Goal: Task Accomplishment & Management: Manage account settings

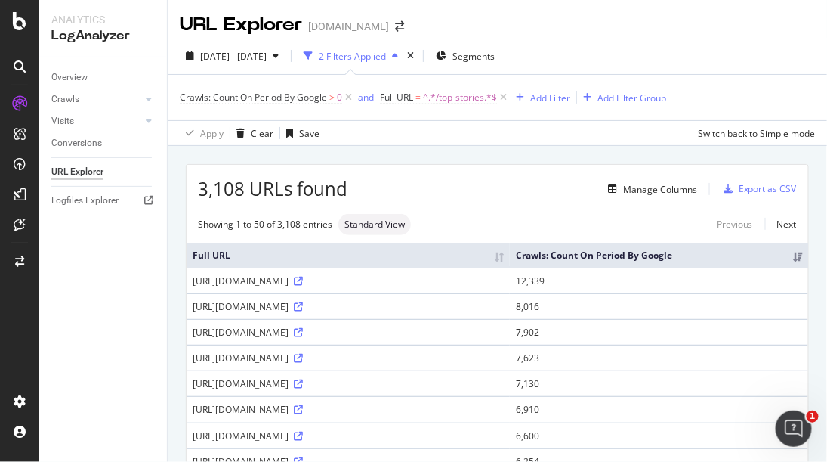
click at [57, 275] on div "Overview Crawls Daily Distribution Segments Distribution HTTP Codes Resources V…" at bounding box center [103, 259] width 128 height 404
click at [389, 26] on span at bounding box center [399, 26] width 21 height 11
click at [395, 26] on icon "arrow-right-arrow-left" at bounding box center [399, 26] width 9 height 11
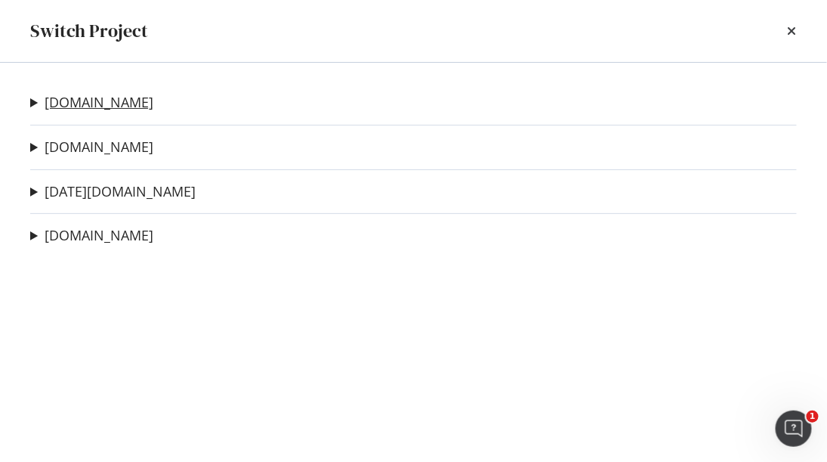
click at [58, 105] on link "[DOMAIN_NAME]" at bounding box center [99, 102] width 109 height 16
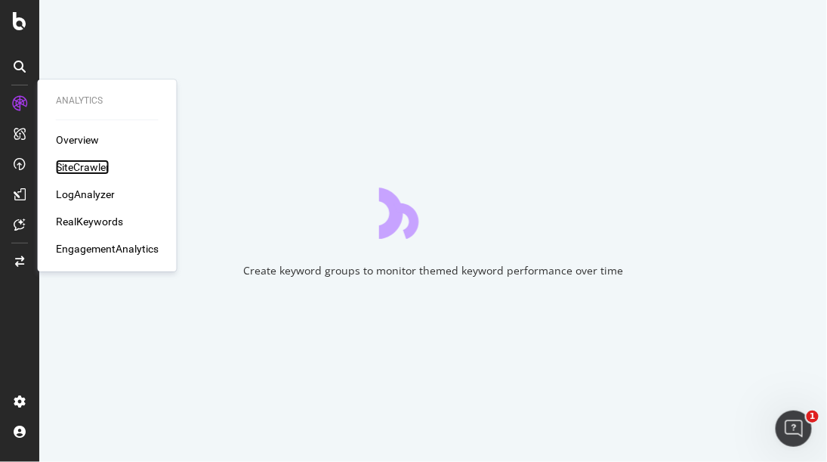
click at [83, 170] on div "SiteCrawler" at bounding box center [83, 166] width 54 height 15
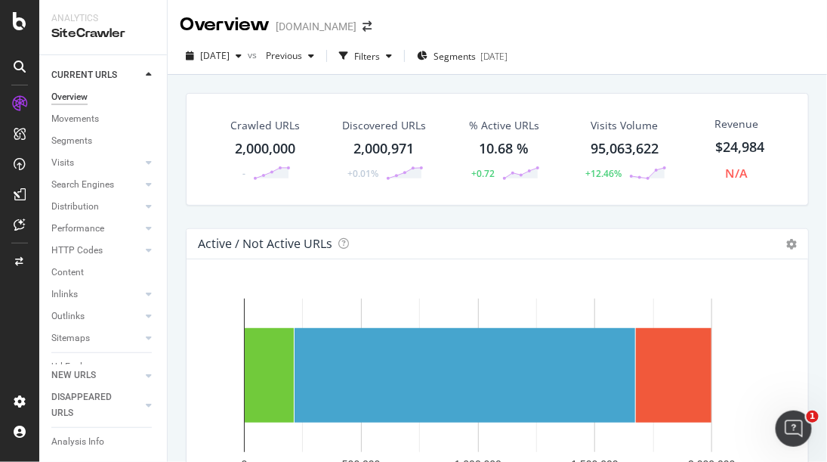
click at [57, 0] on div "Analytics SiteCrawler" at bounding box center [103, 27] width 128 height 54
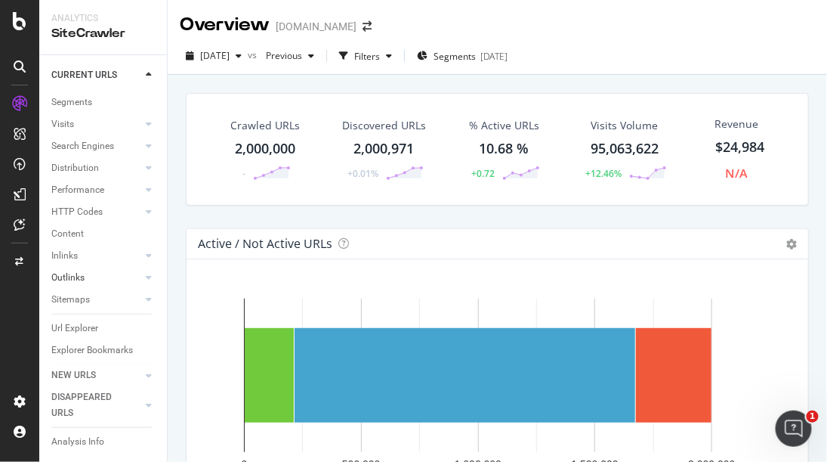
scroll to position [60, 0]
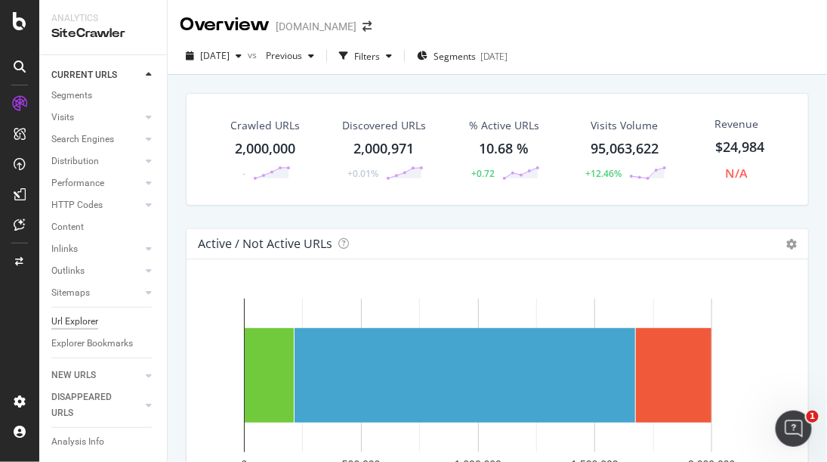
click at [88, 313] on div "Url Explorer" at bounding box center [74, 321] width 47 height 16
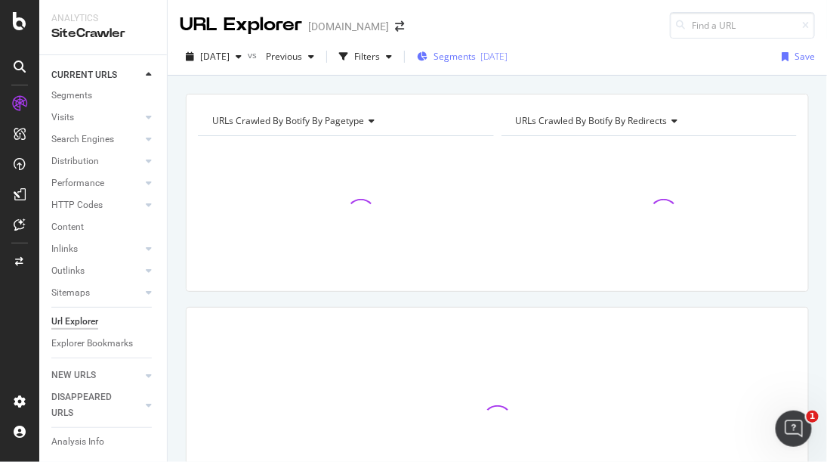
click at [476, 59] on span "Segments" at bounding box center [455, 56] width 42 height 13
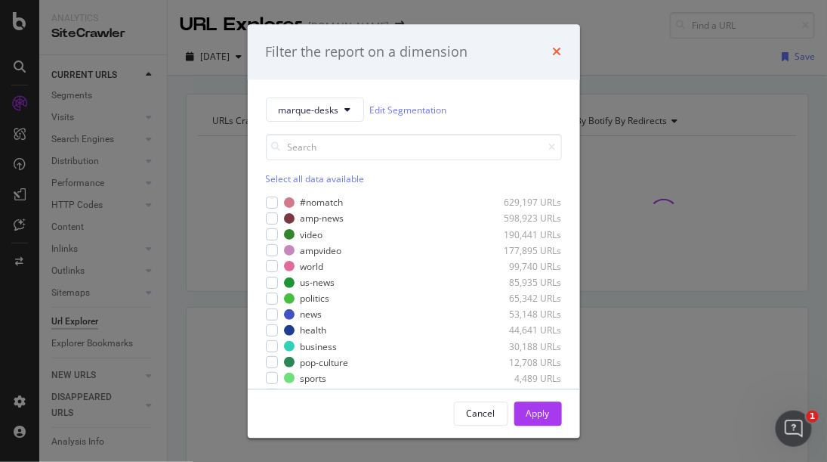
click at [559, 51] on icon "times" at bounding box center [557, 52] width 9 height 12
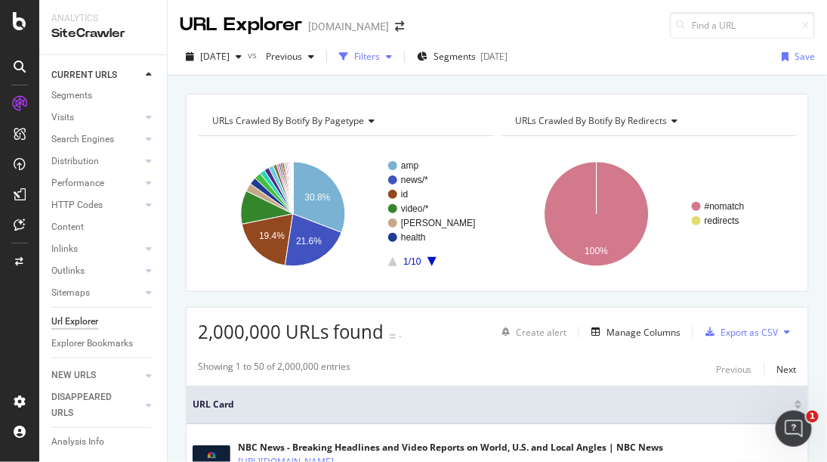
click at [380, 59] on div "Filters" at bounding box center [367, 56] width 26 height 13
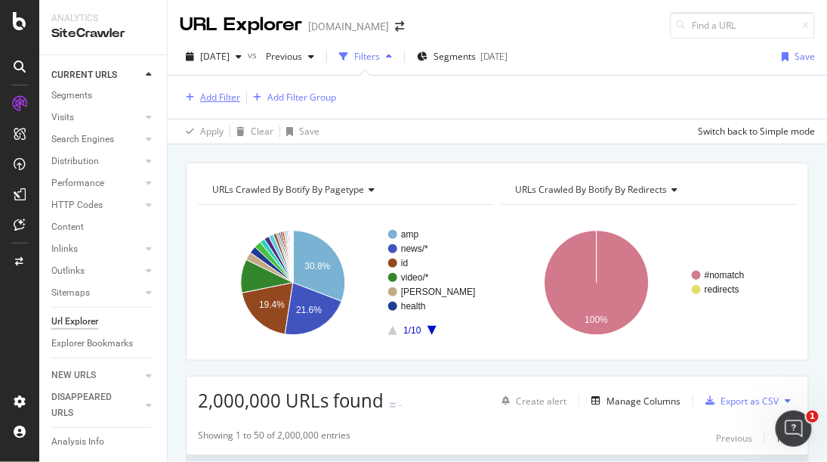
click at [214, 94] on div "Add Filter" at bounding box center [220, 97] width 40 height 13
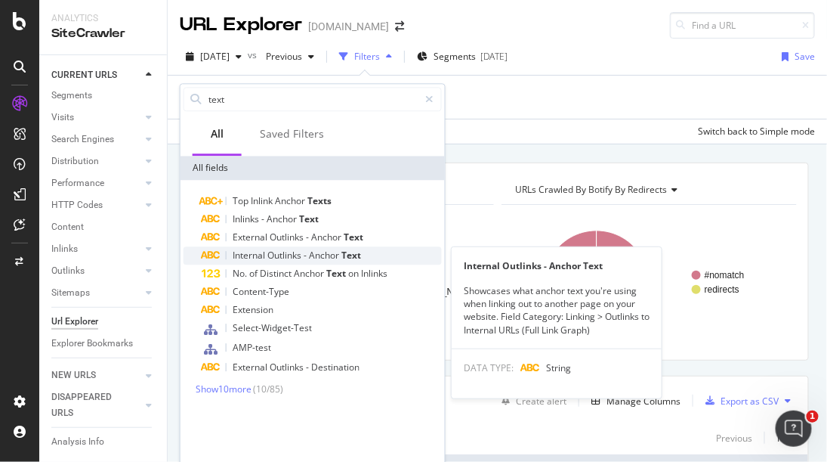
type input "text"
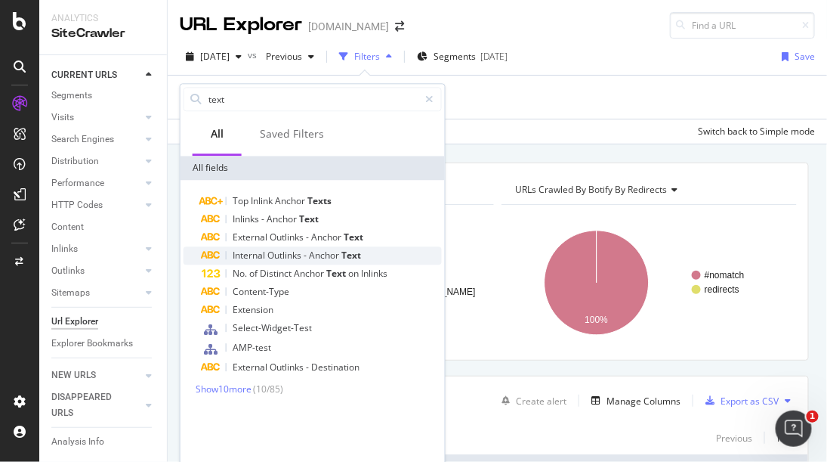
click at [351, 251] on span "Text" at bounding box center [351, 255] width 20 height 13
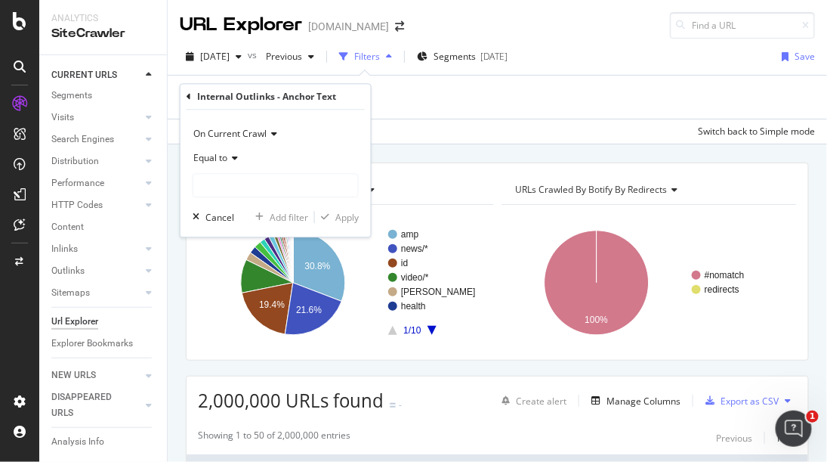
click at [186, 95] on div "Internal Outlinks - Anchor Text On Current Crawl Equal to Cancel Add filter App…" at bounding box center [276, 160] width 190 height 153
click at [189, 96] on icon at bounding box center [189, 96] width 5 height 9
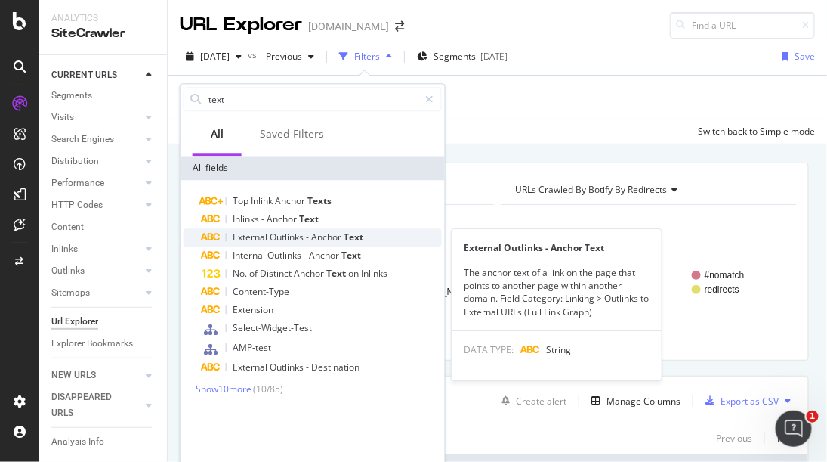
click at [348, 238] on span "Text" at bounding box center [354, 236] width 20 height 13
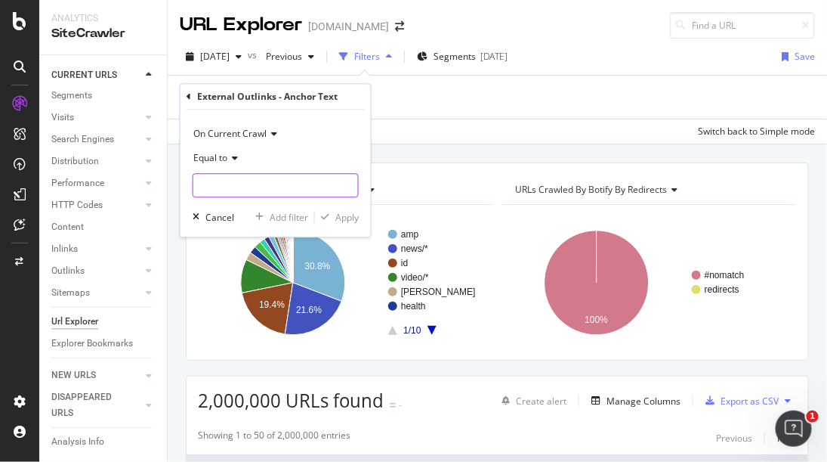
click at [257, 187] on input "text" at bounding box center [275, 186] width 165 height 24
type input "MSNBC"
click at [347, 217] on div "Apply" at bounding box center [346, 217] width 23 height 13
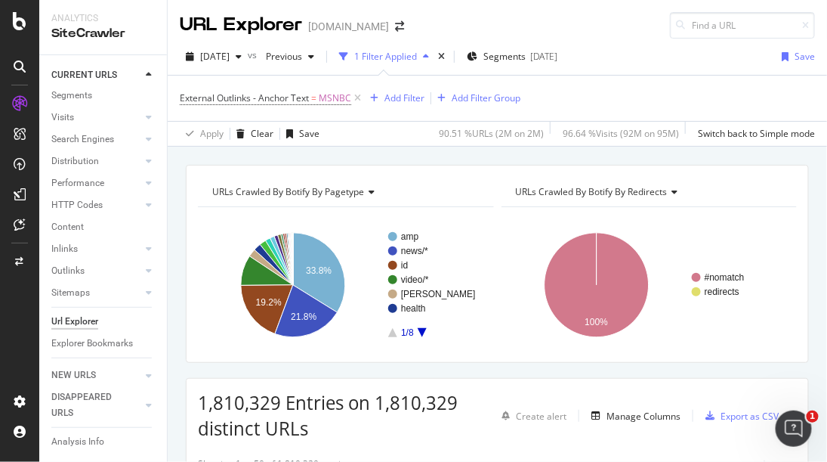
click at [125, 8] on div "Analytics SiteCrawler" at bounding box center [103, 27] width 128 height 54
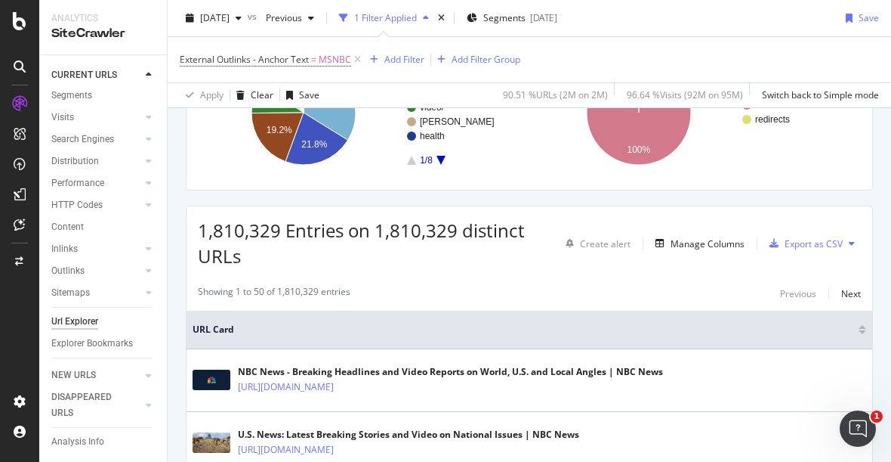
scroll to position [168, 0]
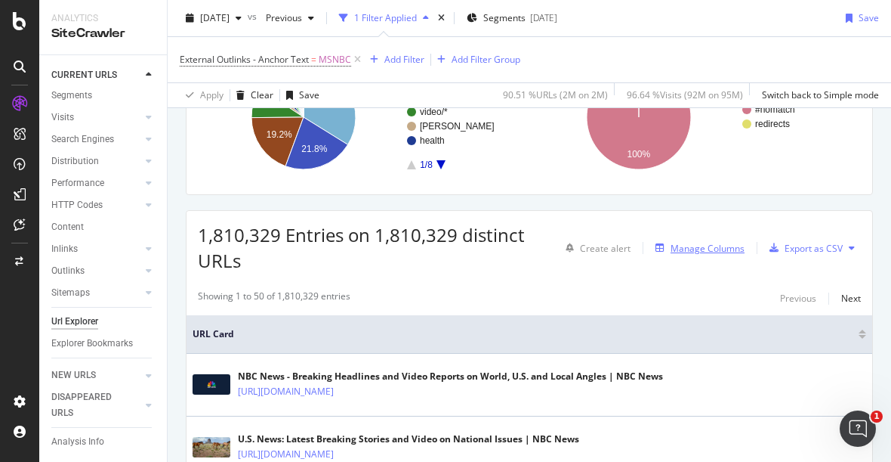
click at [703, 242] on div "Manage Columns" at bounding box center [708, 248] width 74 height 13
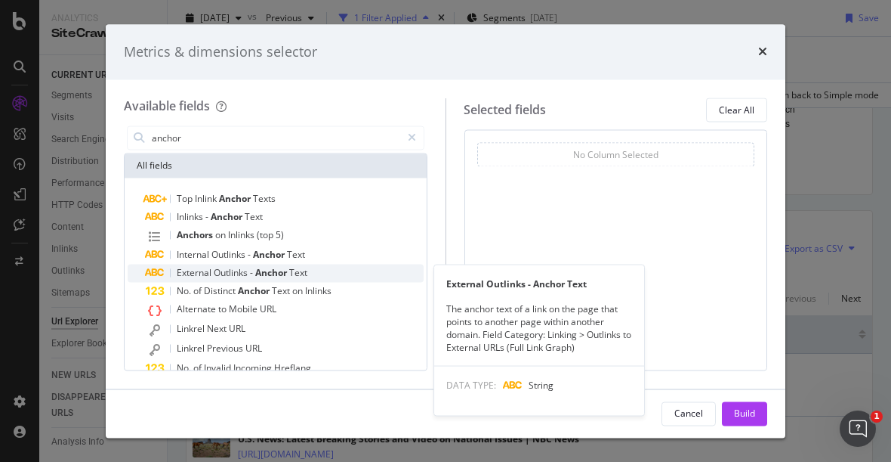
type input "anchor"
click at [273, 267] on span "Anchor" at bounding box center [272, 273] width 34 height 13
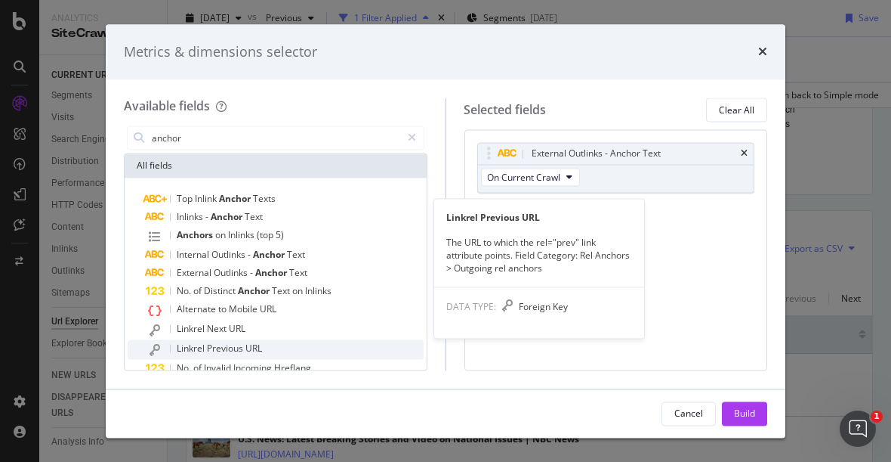
scroll to position [38, 0]
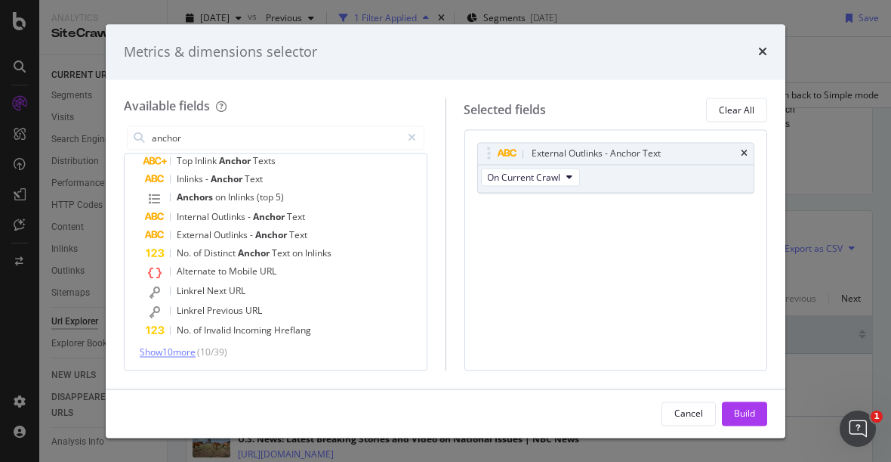
click at [159, 351] on span "Show 10 more" at bounding box center [168, 352] width 56 height 13
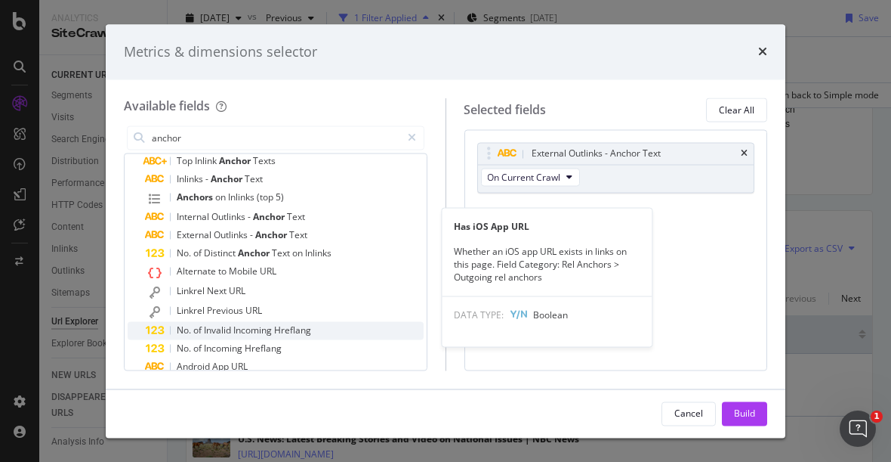
scroll to position [219, 0]
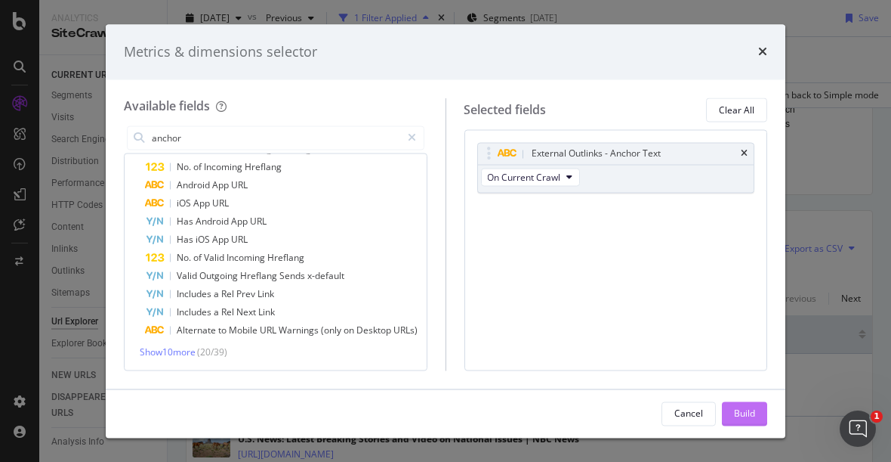
click at [743, 412] on div "Build" at bounding box center [744, 412] width 21 height 13
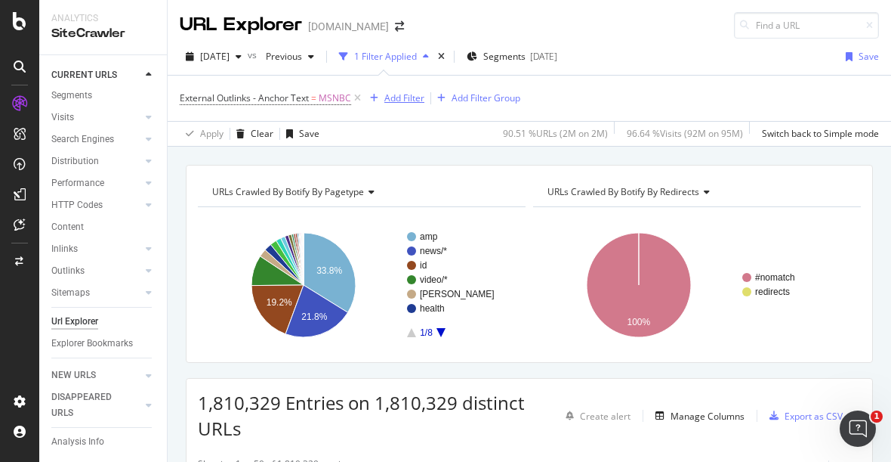
click at [393, 94] on div "Add Filter" at bounding box center [405, 97] width 40 height 13
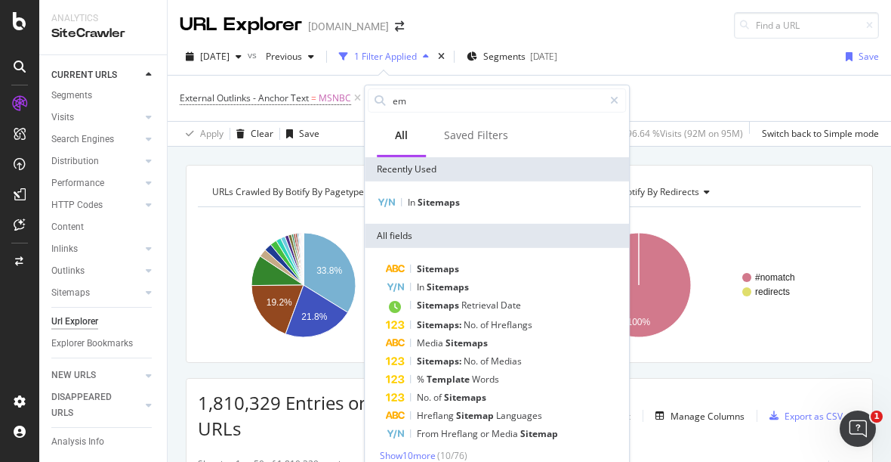
type input "e"
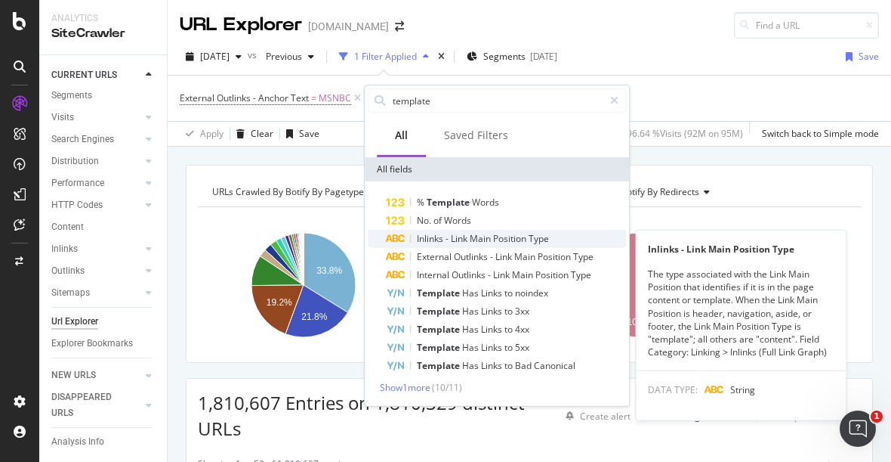
type input "template"
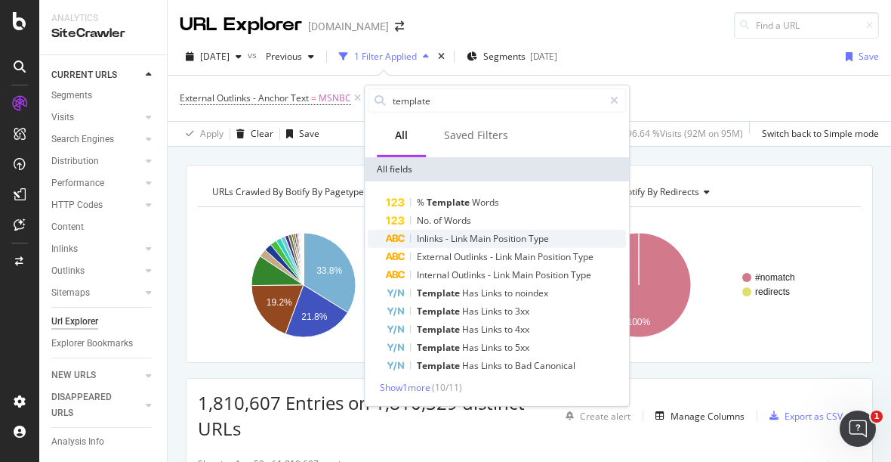
click at [529, 233] on span "Position" at bounding box center [511, 238] width 36 height 13
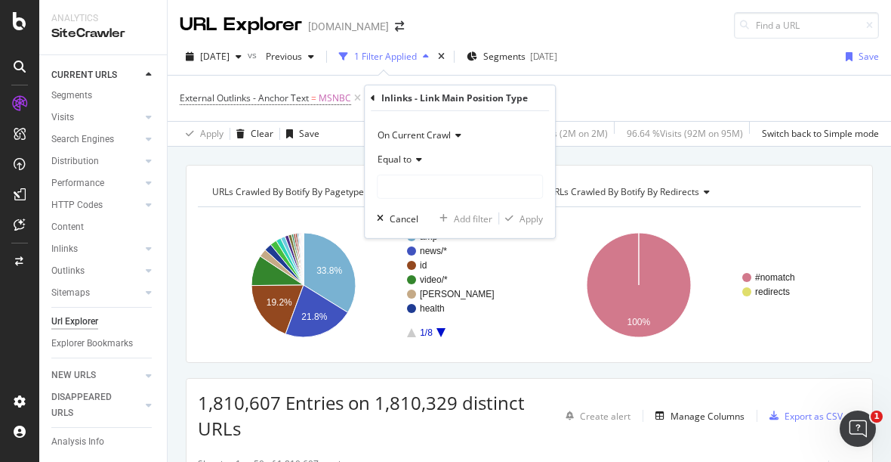
click at [409, 158] on span "Equal to" at bounding box center [395, 159] width 34 height 13
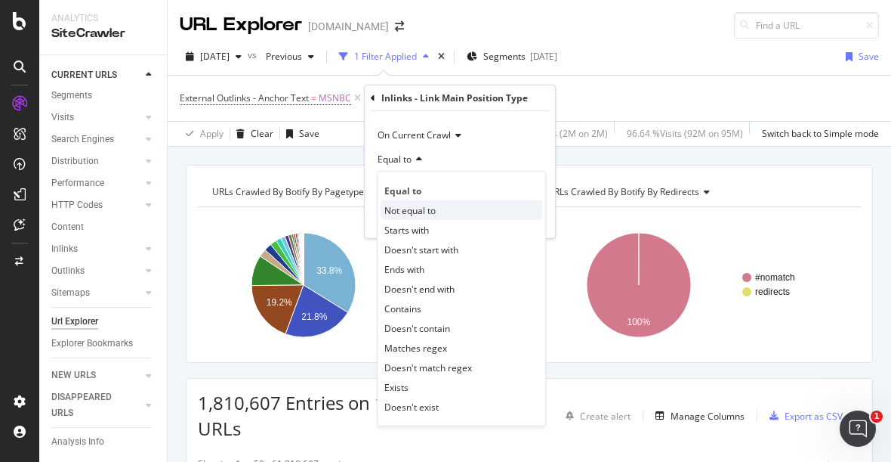
click at [424, 210] on span "Not equal to" at bounding box center [410, 209] width 51 height 13
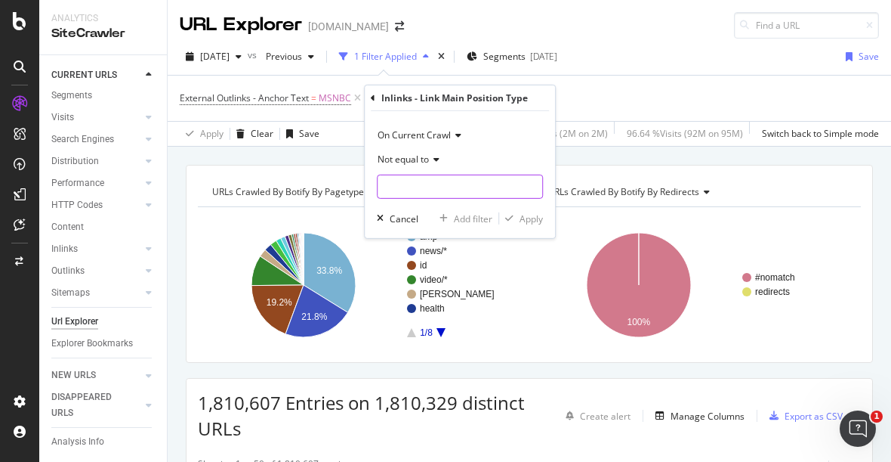
click at [406, 178] on input "text" at bounding box center [460, 186] width 165 height 24
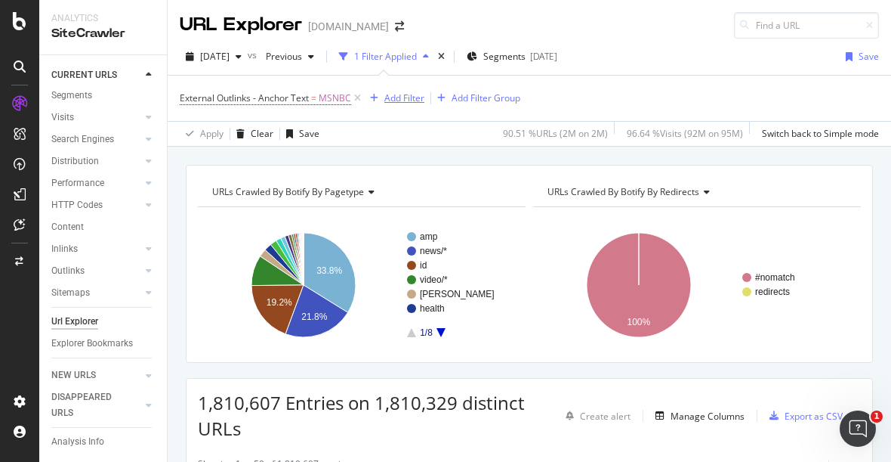
click at [389, 92] on div "Add Filter" at bounding box center [405, 97] width 40 height 13
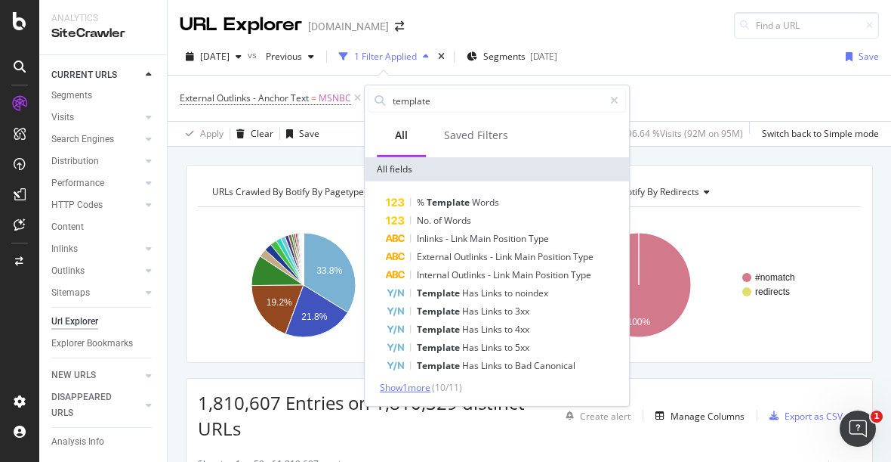
click at [403, 384] on span "Show 1 more" at bounding box center [405, 387] width 51 height 13
click at [505, 234] on span "Position" at bounding box center [511, 238] width 36 height 13
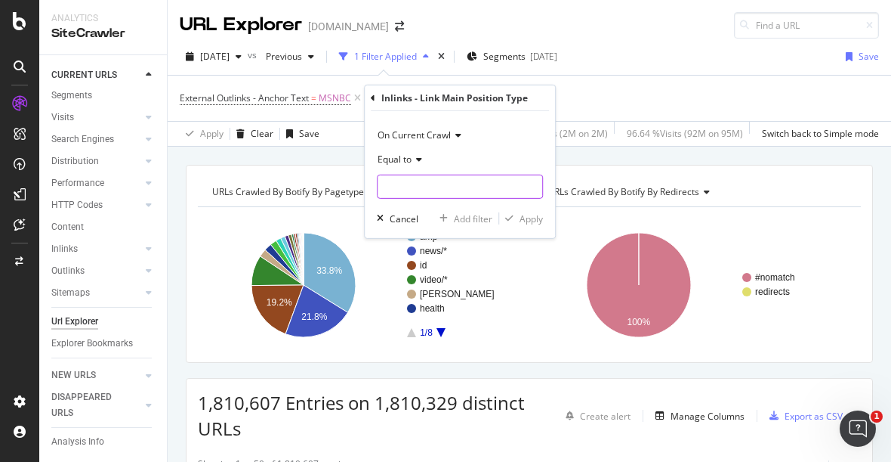
click at [411, 191] on input "text" at bounding box center [460, 186] width 165 height 24
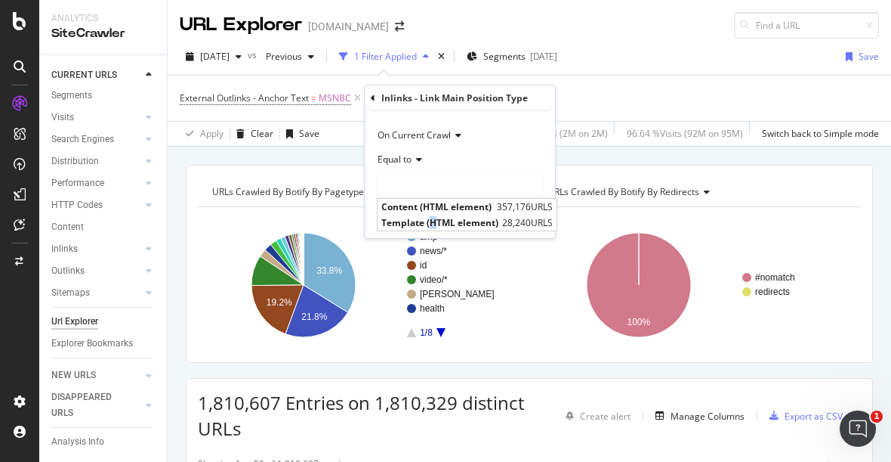
click at [433, 219] on span "Template (HTML element)" at bounding box center [439, 222] width 117 height 13
type input "Template (HTML element)"
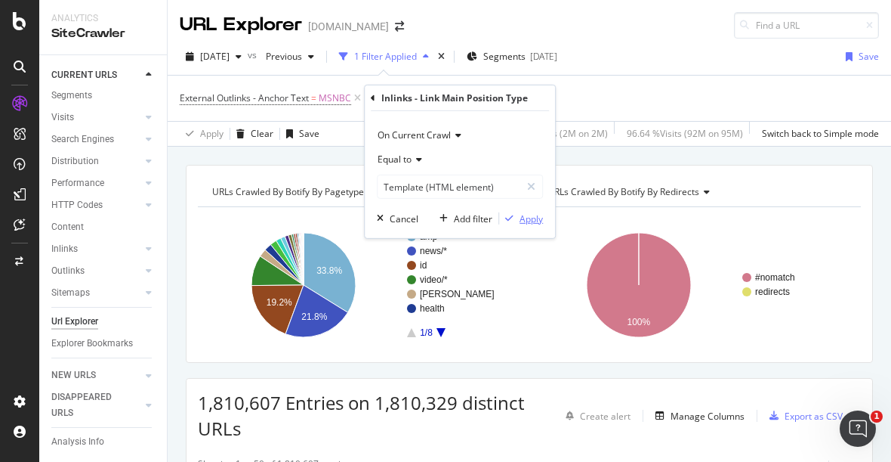
click at [527, 220] on div "Apply" at bounding box center [531, 218] width 23 height 13
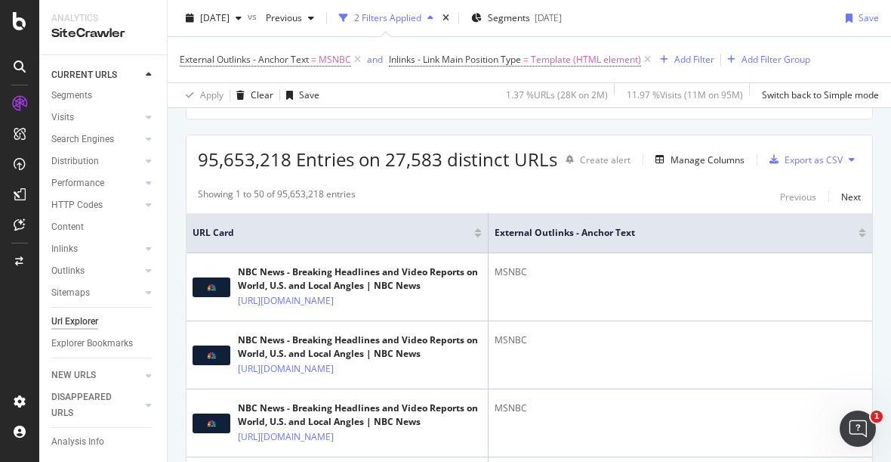
scroll to position [168, 0]
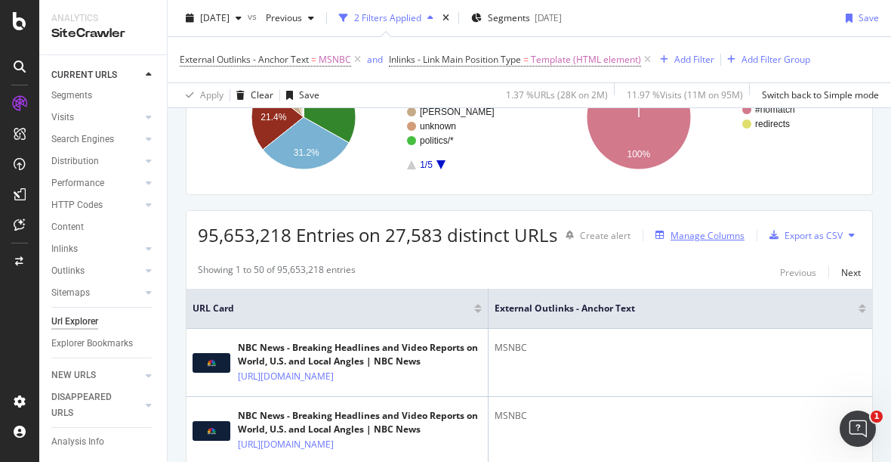
click at [673, 242] on div "Manage Columns" at bounding box center [708, 235] width 74 height 13
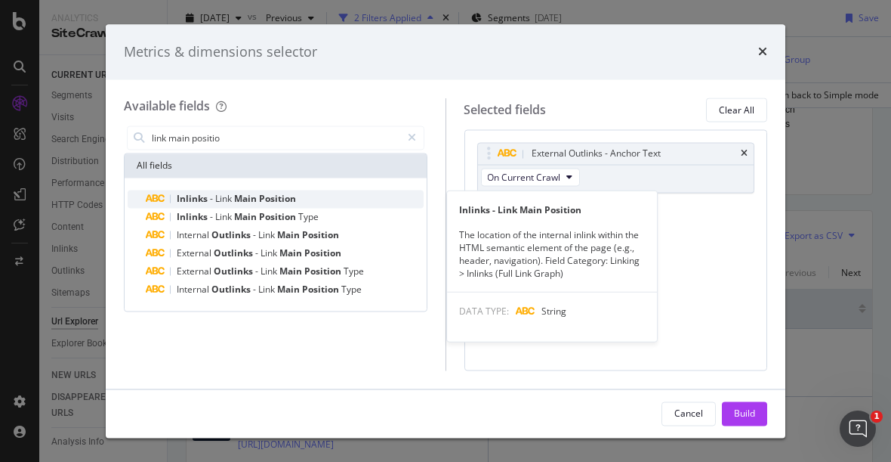
type input "link main positio"
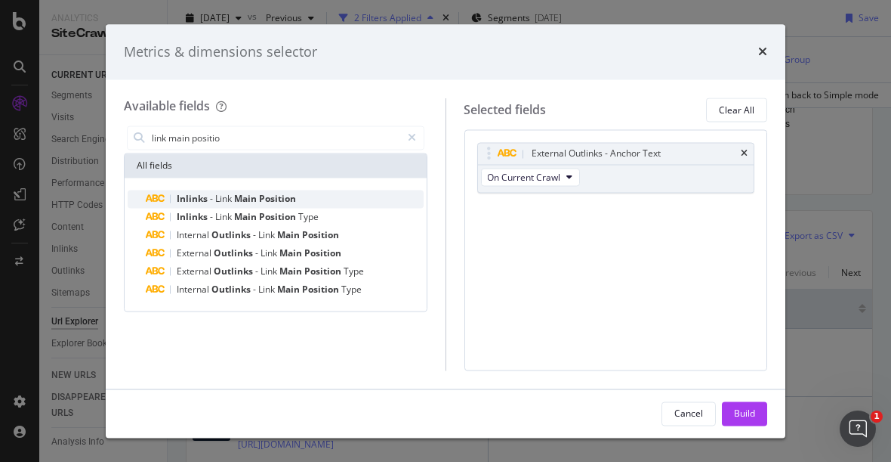
click at [287, 196] on span "Position" at bounding box center [277, 199] width 37 height 13
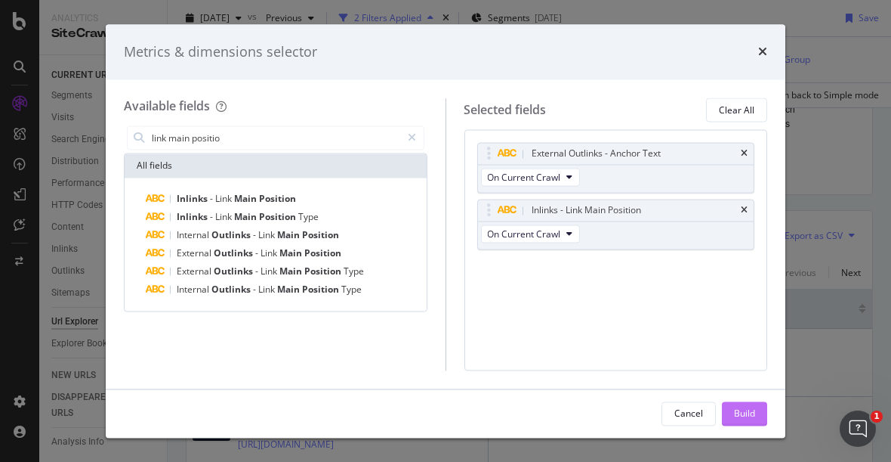
click at [745, 409] on div "Build" at bounding box center [744, 412] width 21 height 13
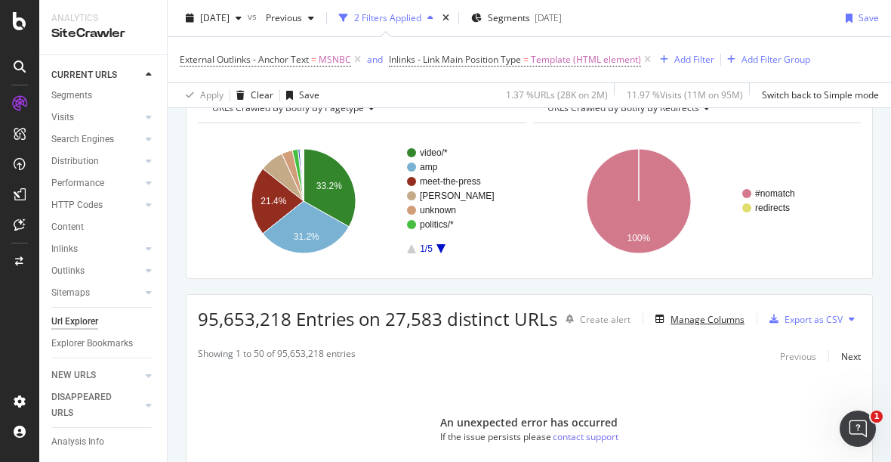
scroll to position [110, 0]
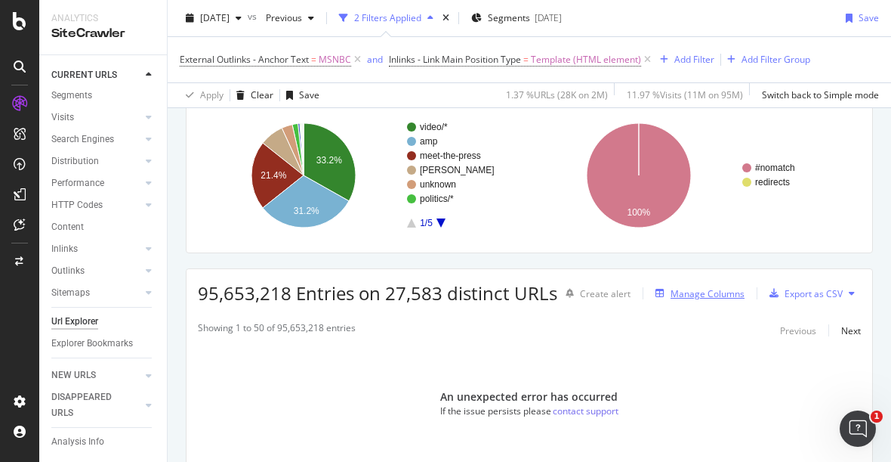
click at [678, 301] on div "Manage Columns" at bounding box center [697, 293] width 95 height 17
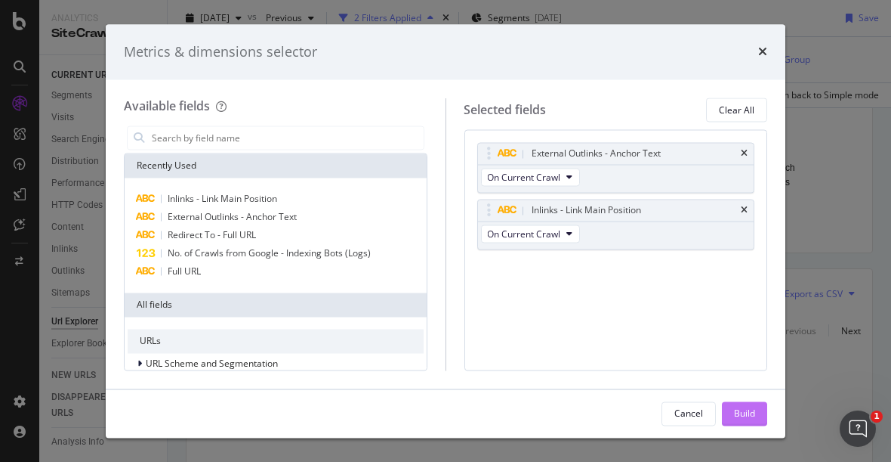
click at [747, 416] on div "Build" at bounding box center [744, 412] width 21 height 13
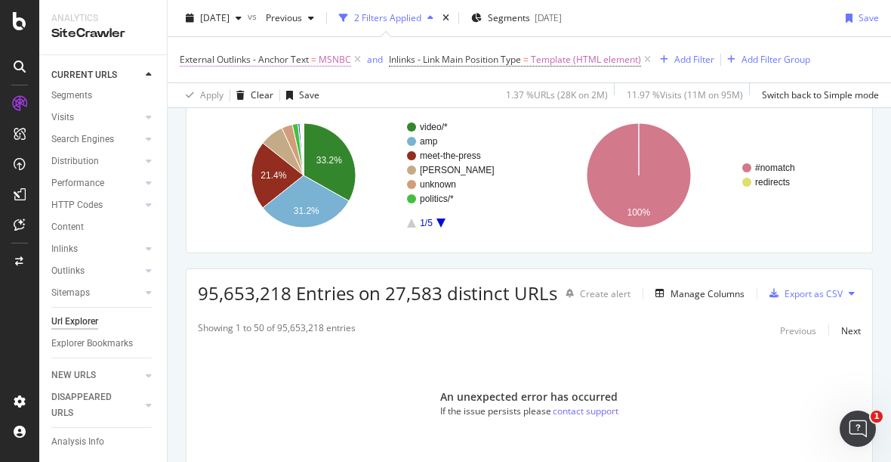
click at [329, 59] on span "MSNBC" at bounding box center [335, 59] width 32 height 21
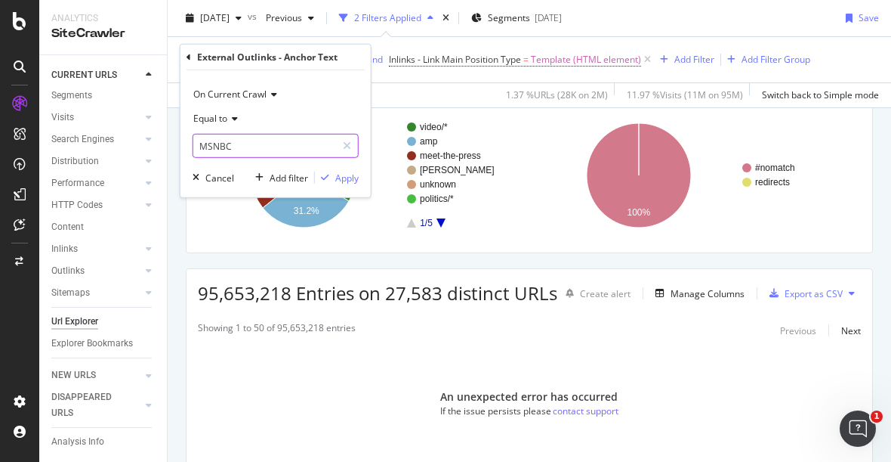
click at [233, 147] on input "MSNBC" at bounding box center [264, 146] width 143 height 24
click at [189, 51] on div "External Outlinks - Anchor Text" at bounding box center [276, 58] width 178 height 26
click at [189, 55] on icon at bounding box center [189, 56] width 5 height 9
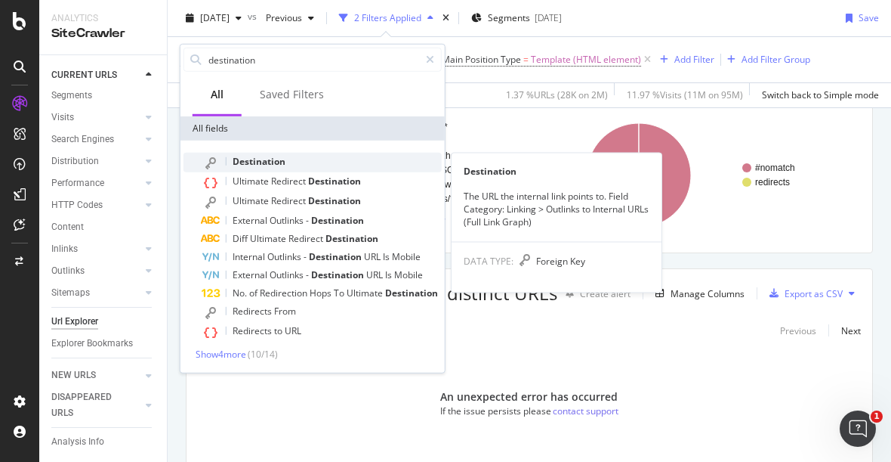
type input "destination"
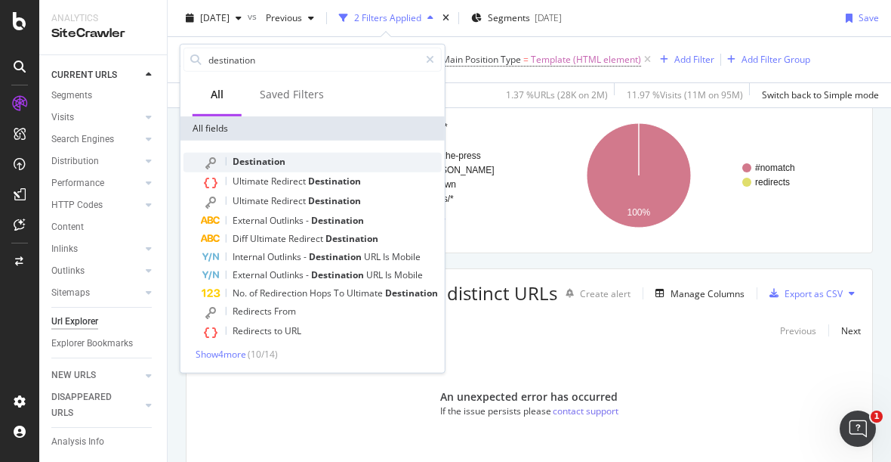
click at [273, 155] on span "Destination" at bounding box center [259, 161] width 53 height 13
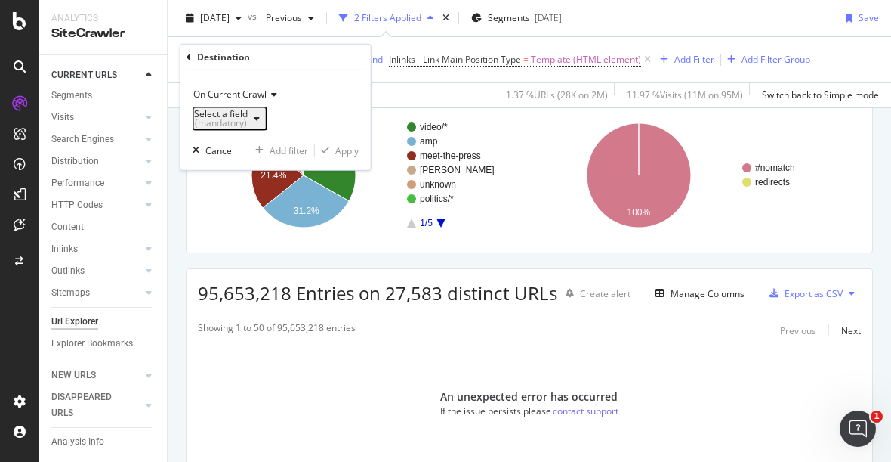
click at [248, 122] on div "(mandatory)" at bounding box center [221, 123] width 54 height 9
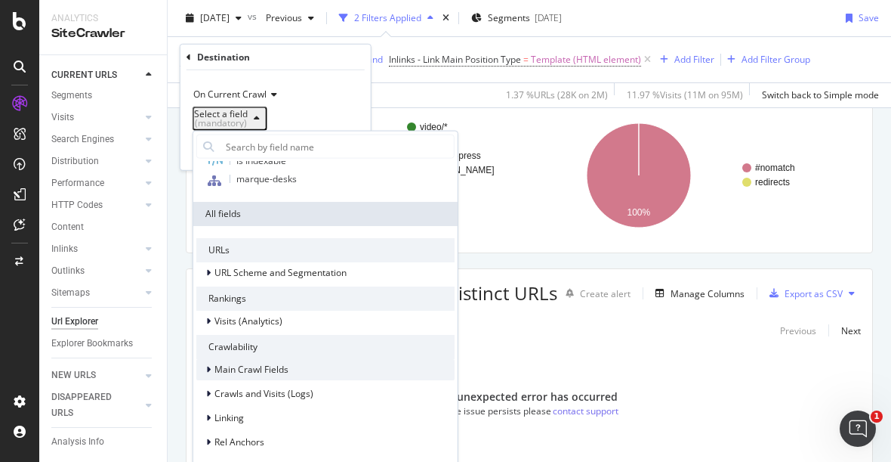
scroll to position [0, 0]
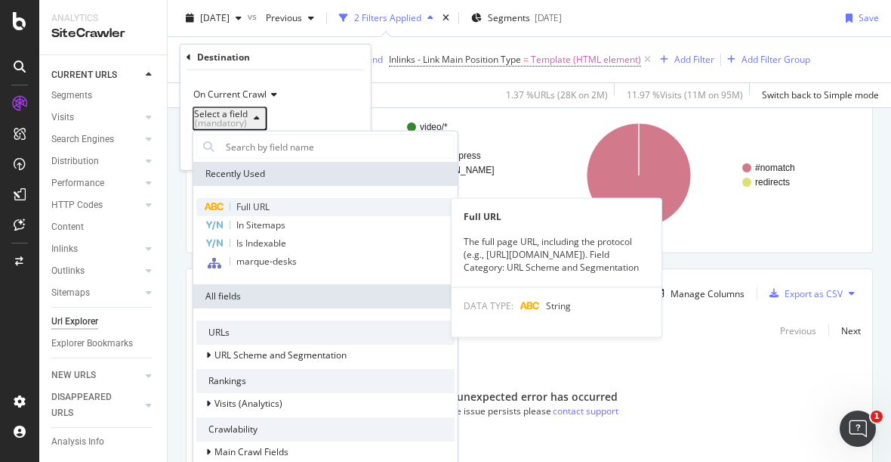
click at [254, 204] on span "Full URL" at bounding box center [252, 206] width 33 height 13
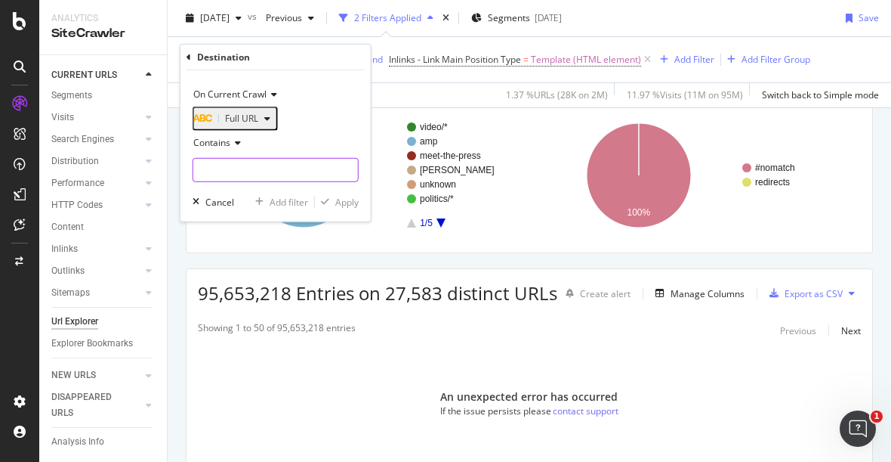
click at [242, 176] on input "text" at bounding box center [275, 170] width 165 height 24
click at [222, 147] on span "Contains" at bounding box center [211, 142] width 37 height 13
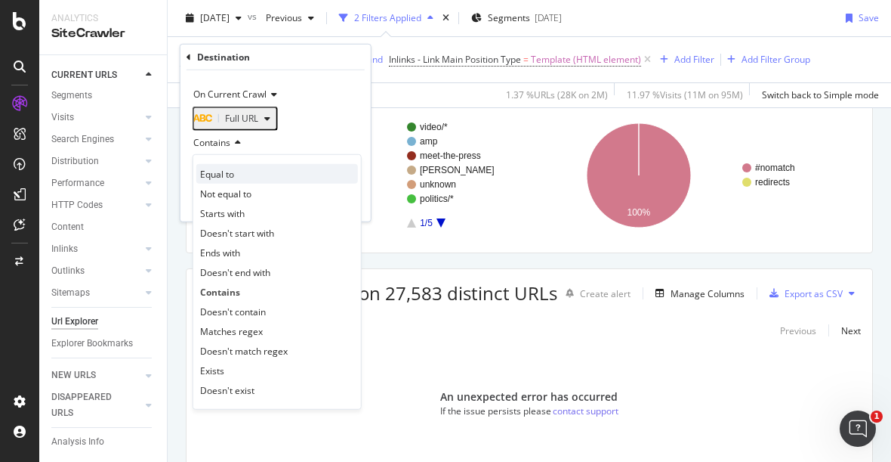
click at [243, 175] on div "Equal to" at bounding box center [277, 174] width 162 height 20
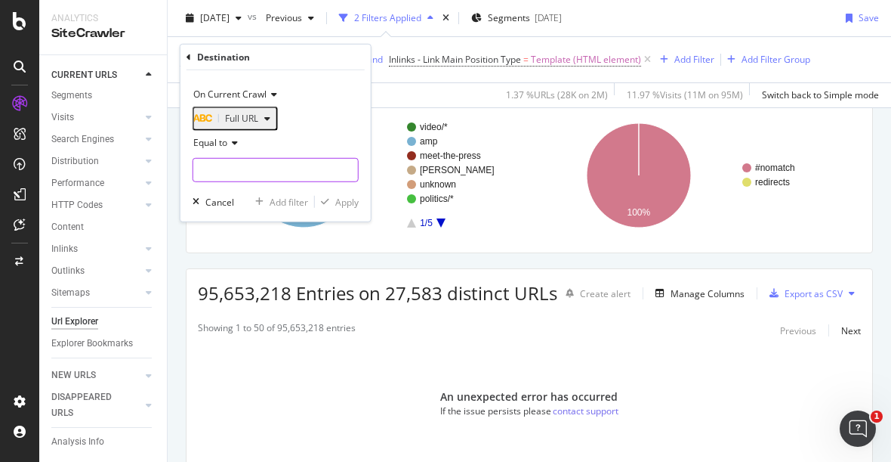
click at [256, 168] on input "text" at bounding box center [275, 170] width 165 height 24
type input "[DOMAIN_NAME]"
click at [338, 205] on div "Apply" at bounding box center [346, 201] width 23 height 13
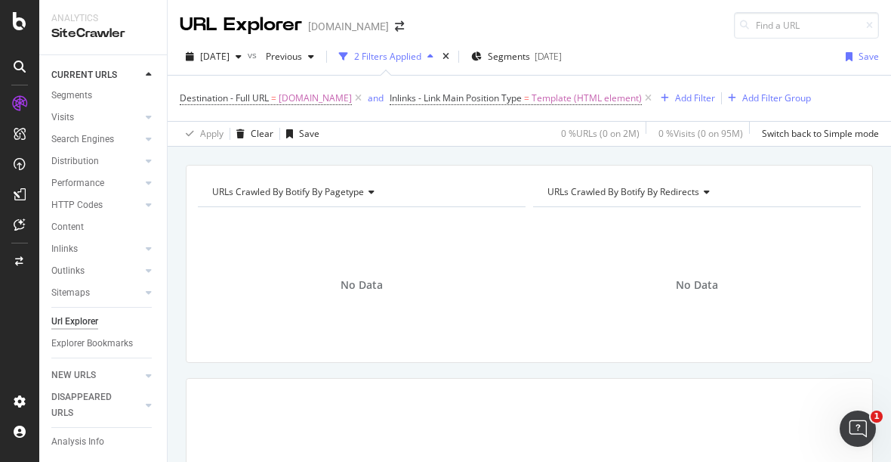
click at [43, 8] on div "Analytics SiteCrawler" at bounding box center [103, 27] width 128 height 54
click at [435, 94] on span "Inlinks - Link Main Position Type" at bounding box center [456, 97] width 132 height 13
click at [313, 100] on span "[DOMAIN_NAME]" at bounding box center [315, 98] width 73 height 21
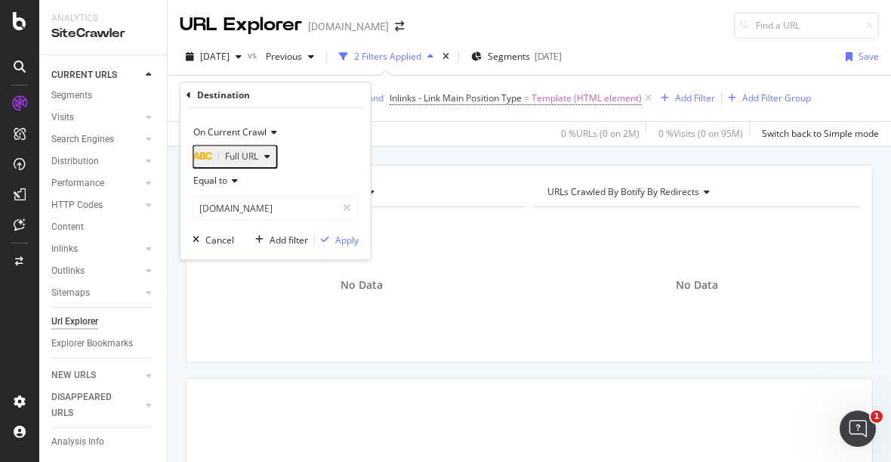
click at [230, 185] on icon at bounding box center [232, 180] width 11 height 9
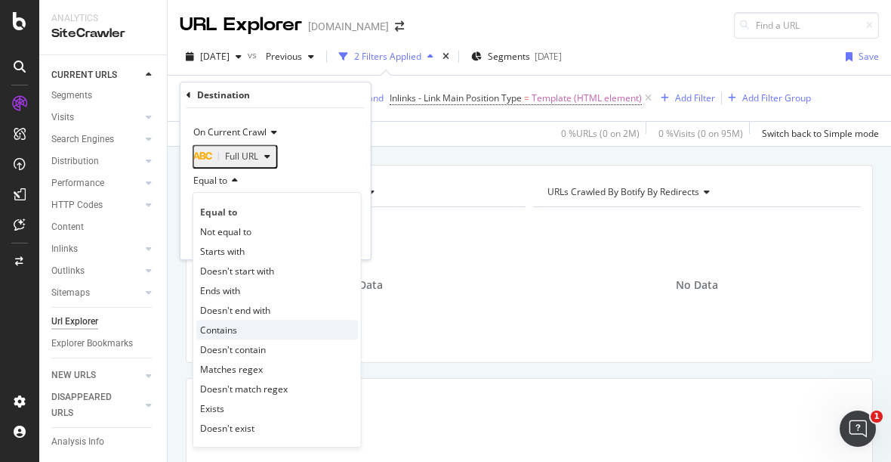
click at [248, 335] on div "Contains" at bounding box center [277, 330] width 162 height 20
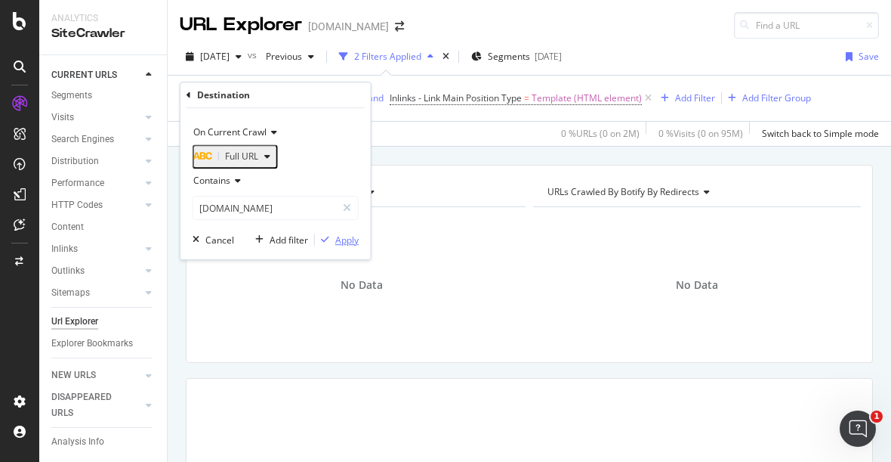
click at [346, 246] on div "Apply" at bounding box center [346, 239] width 23 height 13
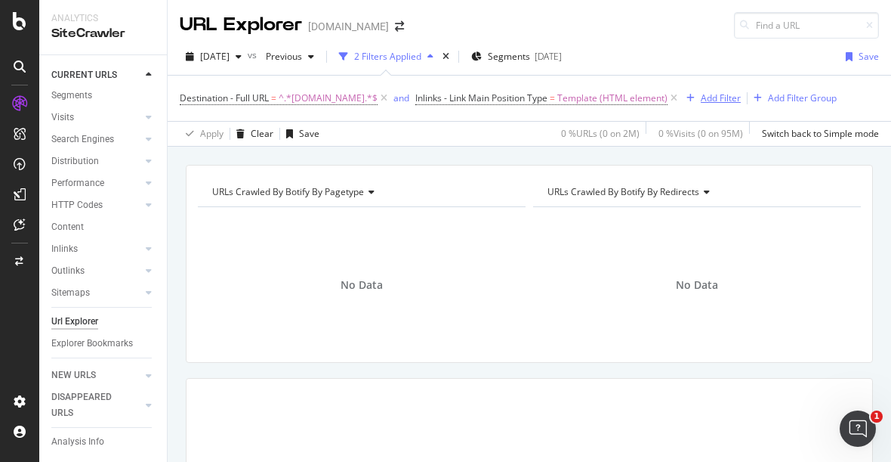
click at [704, 94] on div "Add Filter" at bounding box center [721, 97] width 40 height 13
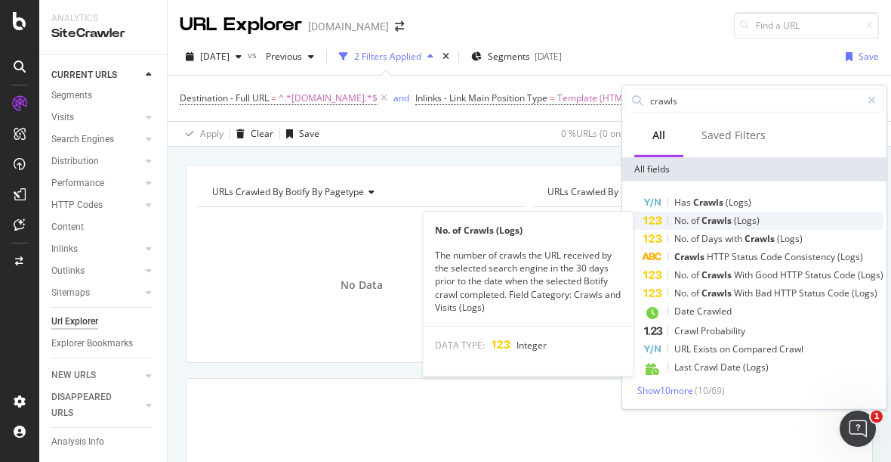
type input "crawls"
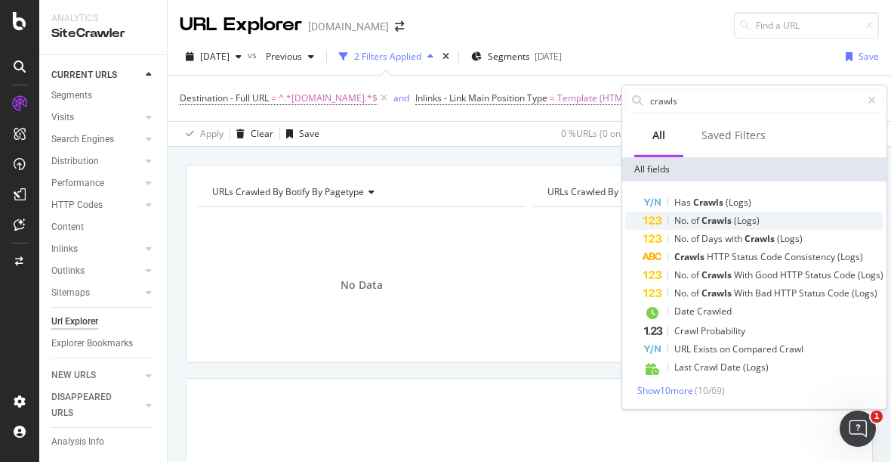
click at [737, 223] on span "(Logs)" at bounding box center [747, 220] width 26 height 13
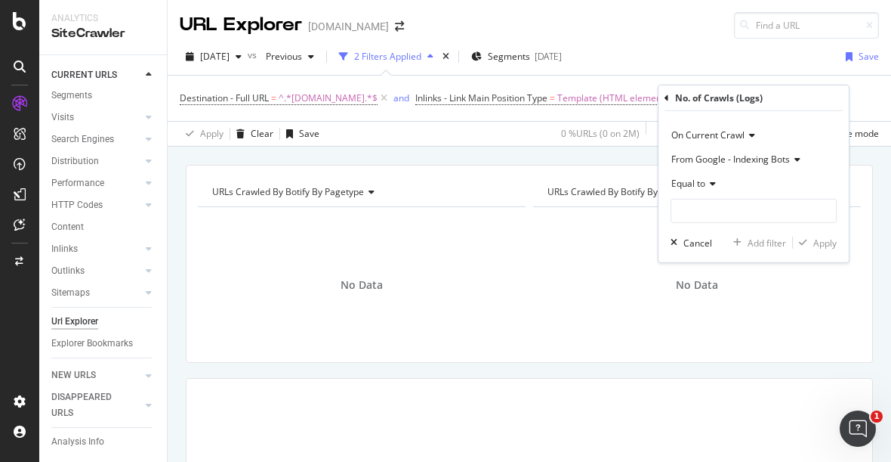
click at [696, 184] on span "Equal to" at bounding box center [689, 183] width 34 height 13
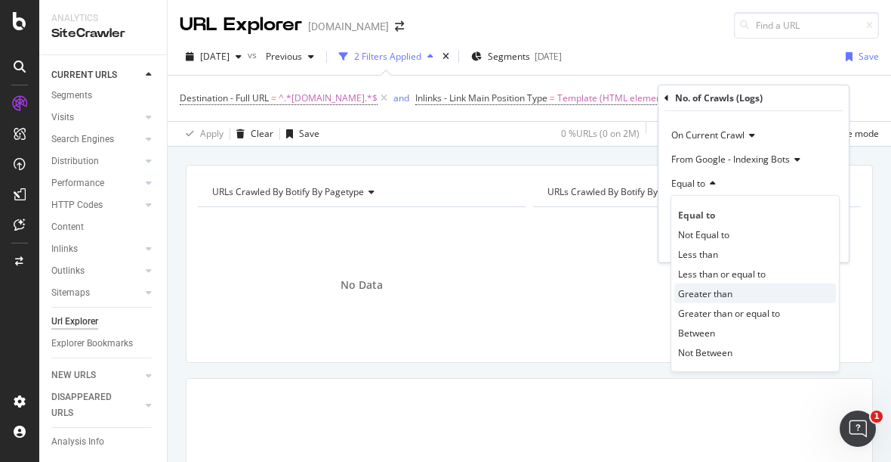
click at [736, 298] on div "Greater than" at bounding box center [756, 293] width 162 height 20
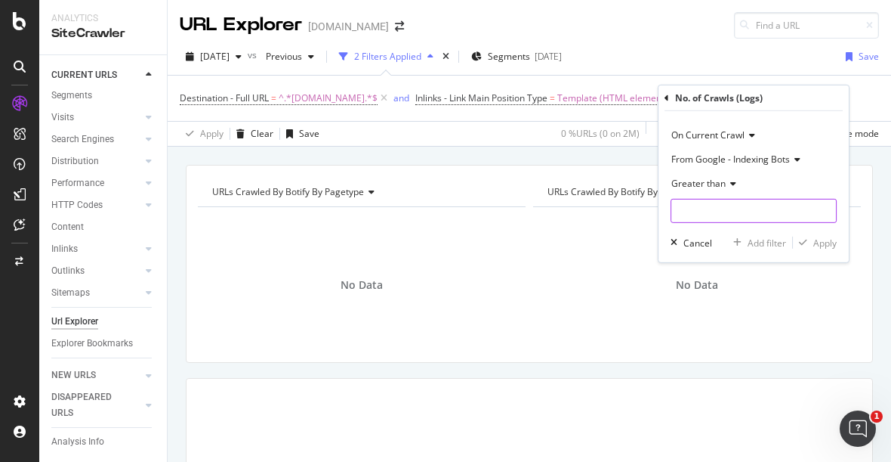
click at [726, 212] on input "number" at bounding box center [754, 211] width 166 height 24
type input "100"
click at [826, 241] on div "Apply" at bounding box center [825, 242] width 23 height 13
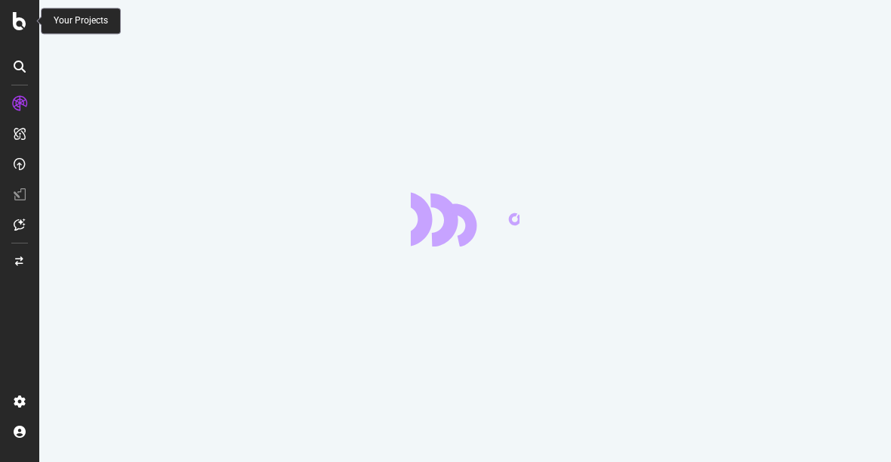
click at [21, 21] on icon at bounding box center [20, 21] width 14 height 18
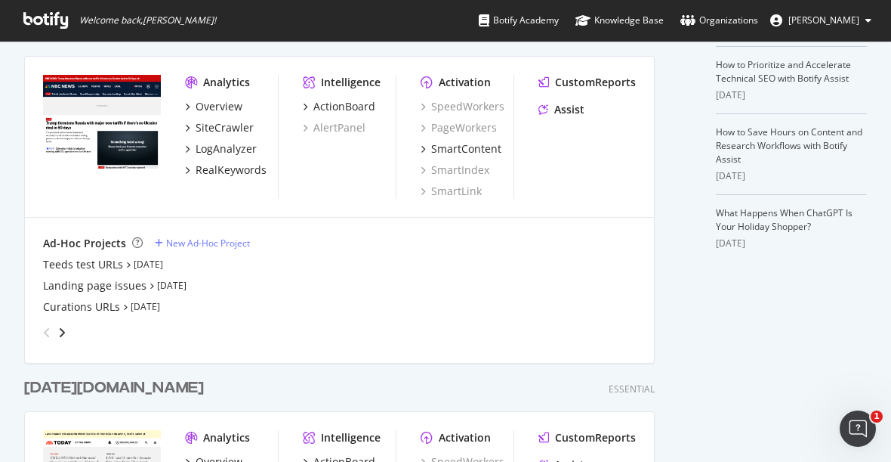
scroll to position [252, 0]
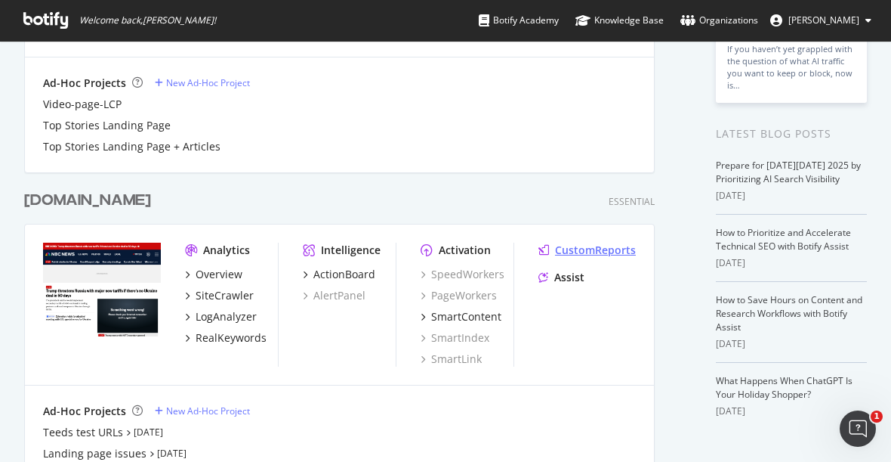
click at [610, 245] on div "CustomReports" at bounding box center [595, 249] width 81 height 15
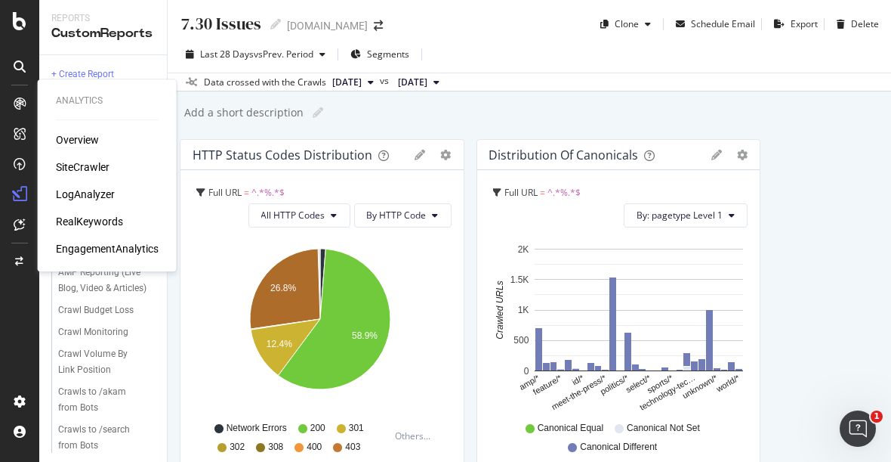
click at [86, 133] on div "Overview" at bounding box center [77, 139] width 43 height 15
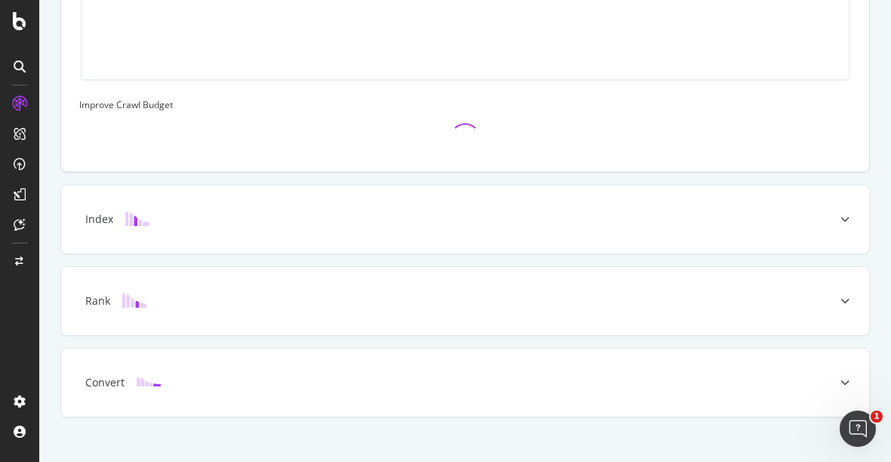
scroll to position [558, 0]
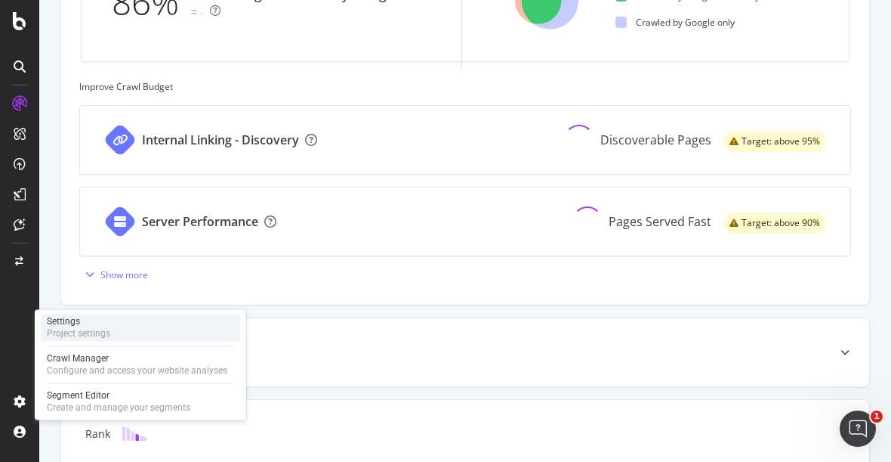
click at [103, 329] on div "Project settings" at bounding box center [78, 333] width 63 height 12
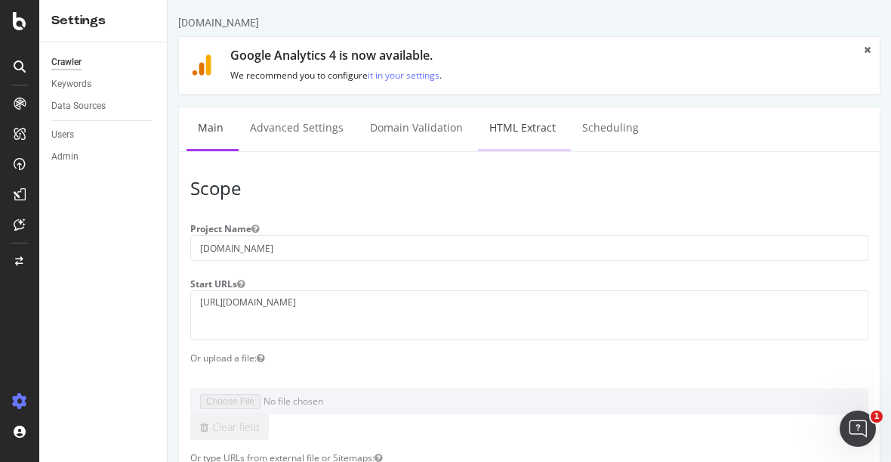
click at [536, 128] on link "HTML Extract" at bounding box center [522, 128] width 89 height 42
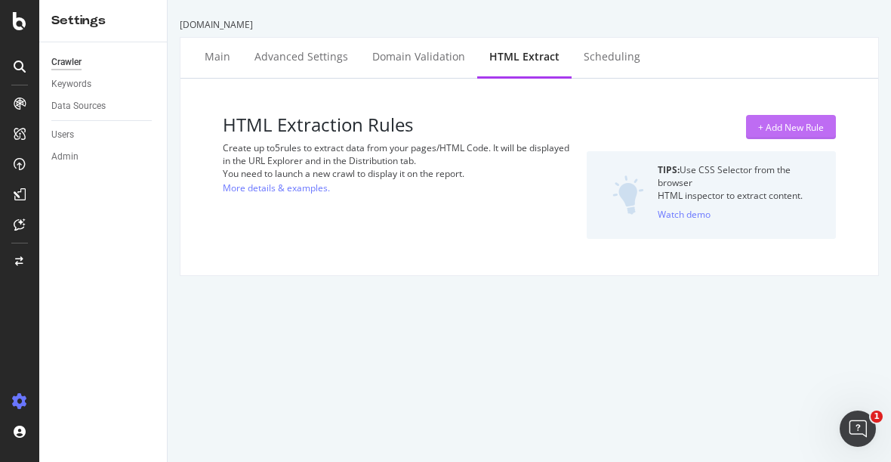
click at [758, 125] on div "+ Add New Rule" at bounding box center [791, 127] width 66 height 13
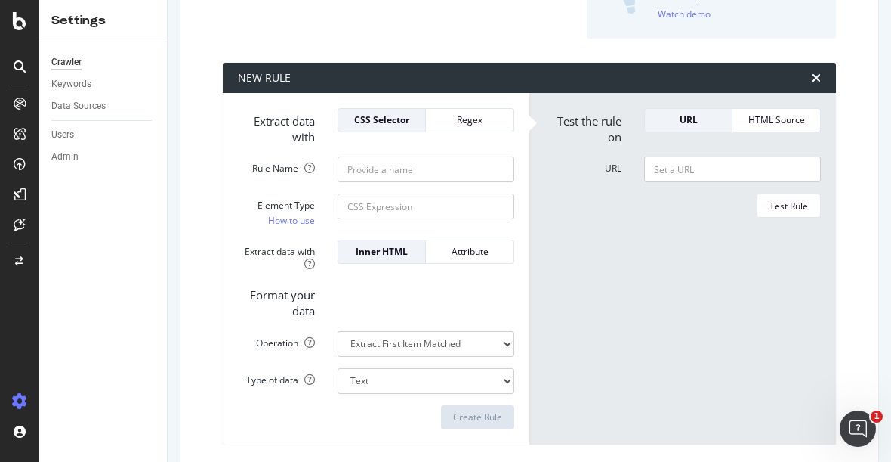
scroll to position [206, 0]
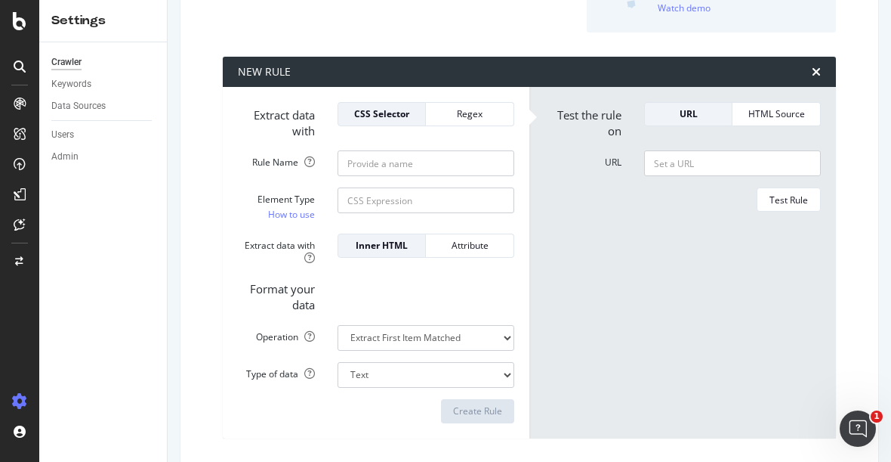
click at [67, 331] on div "Crawler Keywords Data Sources Users Admin" at bounding box center [103, 251] width 128 height 419
click at [357, 161] on input "Rule Name" at bounding box center [426, 163] width 177 height 26
type input "MSNBC"
click at [686, 162] on input "URL" at bounding box center [732, 163] width 177 height 26
type input "[URL][DOMAIN_NAME][US_STATE]"
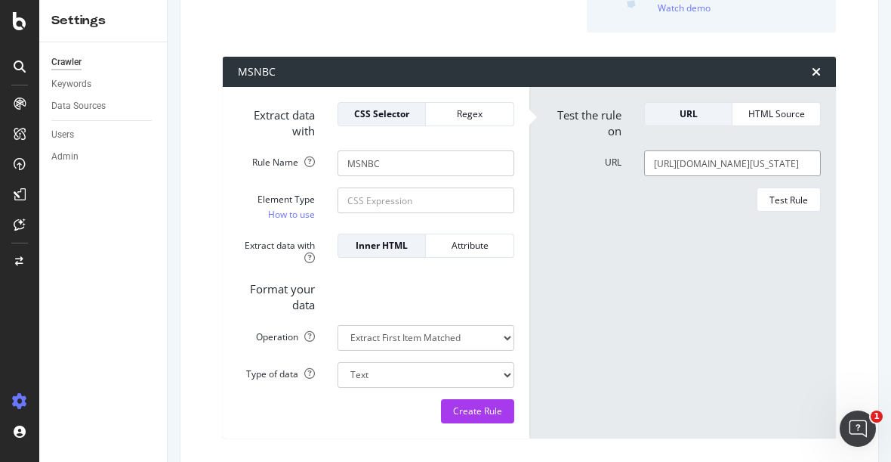
scroll to position [0, 283]
drag, startPoint x: 673, startPoint y: 171, endPoint x: 919, endPoint y: 178, distance: 245.6
click at [891, 178] on html "Settings Crawler Keywords Data Sources Users Admin [DOMAIN_NAME] Main Advanced …" at bounding box center [445, 231] width 891 height 462
click at [608, 281] on form "Test the rule on URL HTML Source URL [URL][DOMAIN_NAME][US_STATE] Test Rule" at bounding box center [683, 262] width 276 height 321
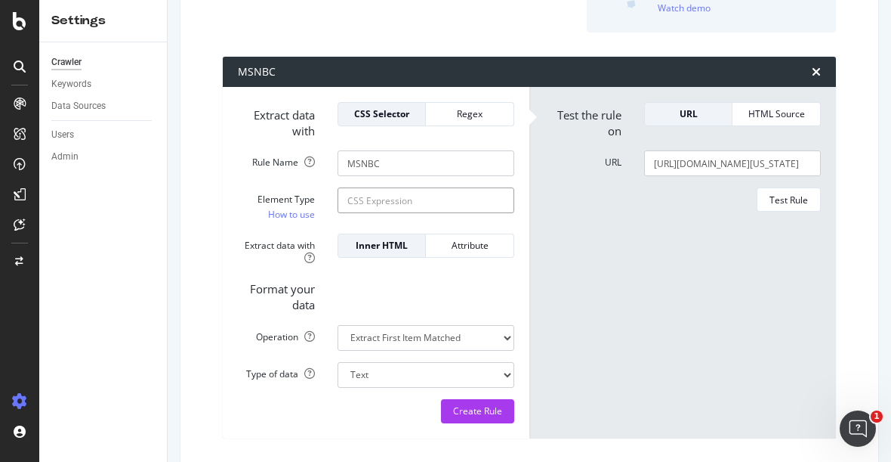
click at [354, 203] on input "Element Type How to use" at bounding box center [426, 200] width 177 height 26
click at [297, 212] on link "How to use" at bounding box center [291, 214] width 47 height 16
click at [101, 302] on div "Crawler Keywords Data Sources Users Admin" at bounding box center [103, 251] width 128 height 419
click at [116, 307] on div "Crawler Keywords Data Sources Users Admin" at bounding box center [103, 251] width 128 height 419
click at [462, 341] on select "Extract First Item Matched Extract First 3 Items Matched Count Number of Occure…" at bounding box center [426, 338] width 177 height 26
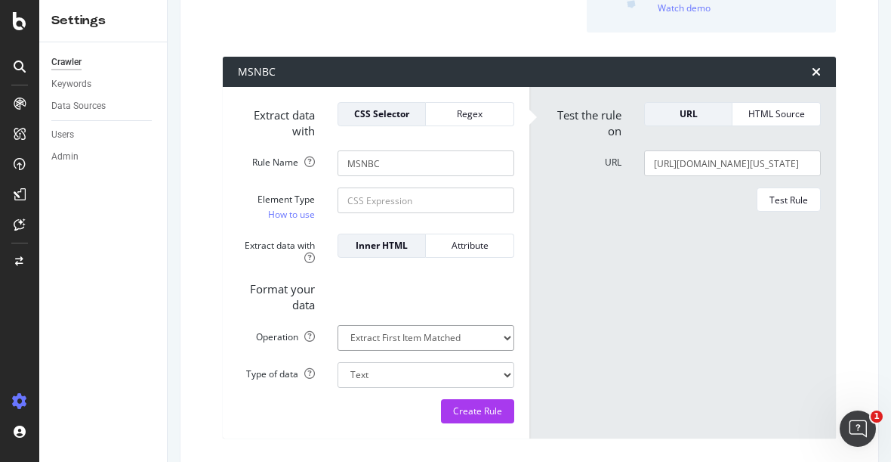
select select "count"
click at [338, 325] on select "Extract First Item Matched Extract First 3 Items Matched Count Number of Occure…" at bounding box center [426, 338] width 177 height 26
select select "i"
click at [128, 234] on div "Crawler Keywords Data Sources Users Admin" at bounding box center [103, 251] width 128 height 419
click at [406, 379] on select "Integer number" at bounding box center [426, 375] width 177 height 26
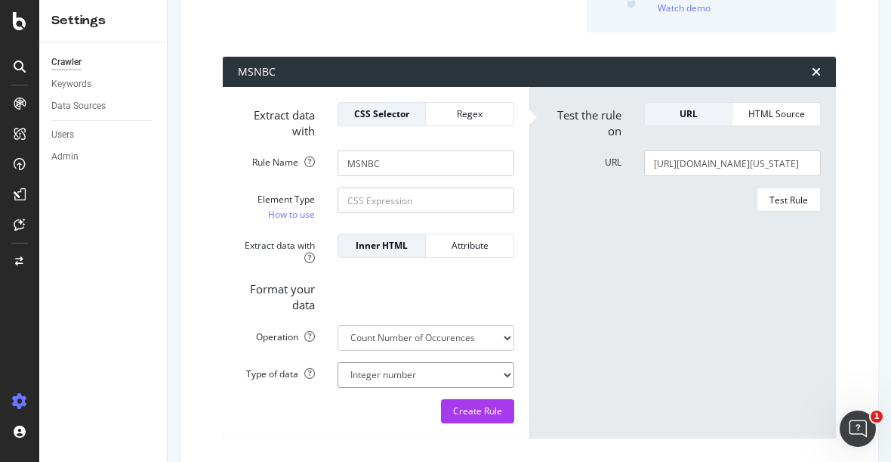
click at [412, 377] on select "Integer number" at bounding box center [426, 375] width 177 height 26
click at [403, 193] on input "Element Type How to use" at bounding box center [426, 200] width 177 height 26
paste input "\bhttps?:\/\/(?:www\.)?msnbc\.com\b"
drag, startPoint x: 354, startPoint y: 200, endPoint x: 548, endPoint y: 214, distance: 194.6
click at [548, 214] on div "Extract data with CSS Selector Regex Rule Name MSNBC Element Type How to use \b…" at bounding box center [529, 262] width 613 height 351
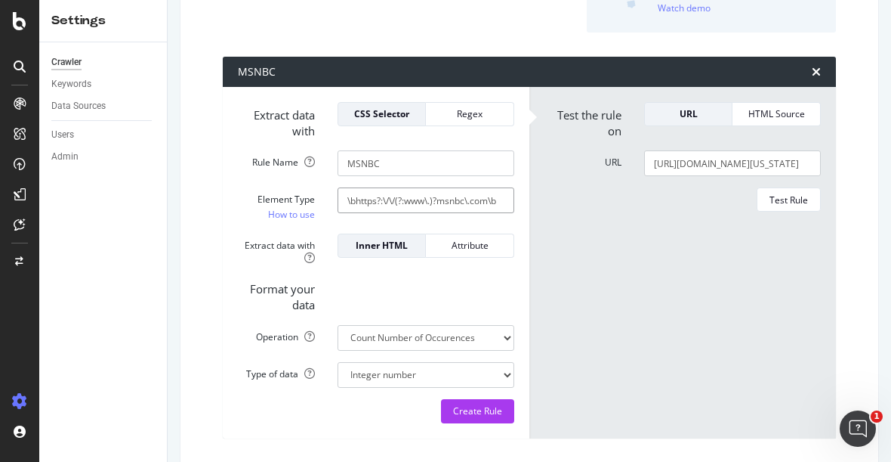
type input "\bhttps?:\/\/(?:www\.)?msnbc\.com\b"
click at [623, 246] on form "Test the rule on URL HTML Source URL [URL][DOMAIN_NAME][US_STATE] Test Rule" at bounding box center [683, 262] width 276 height 321
click at [760, 116] on div "HTML Source" at bounding box center [776, 113] width 63 height 13
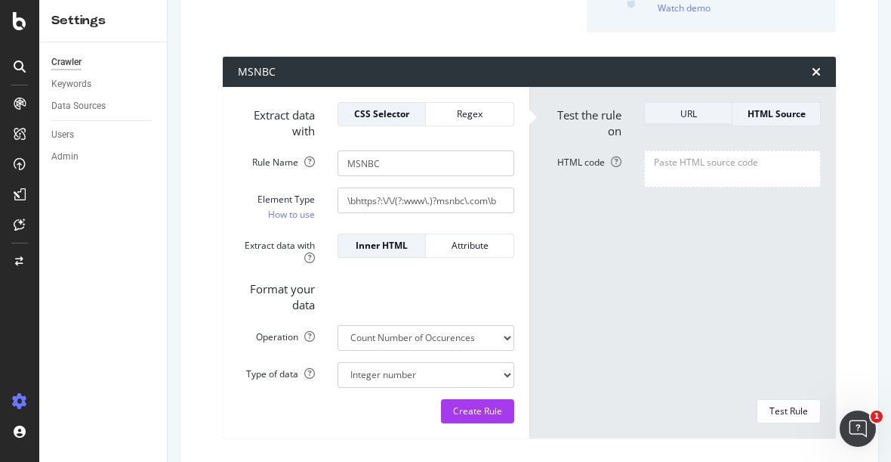
click at [681, 110] on div "URL" at bounding box center [688, 113] width 63 height 13
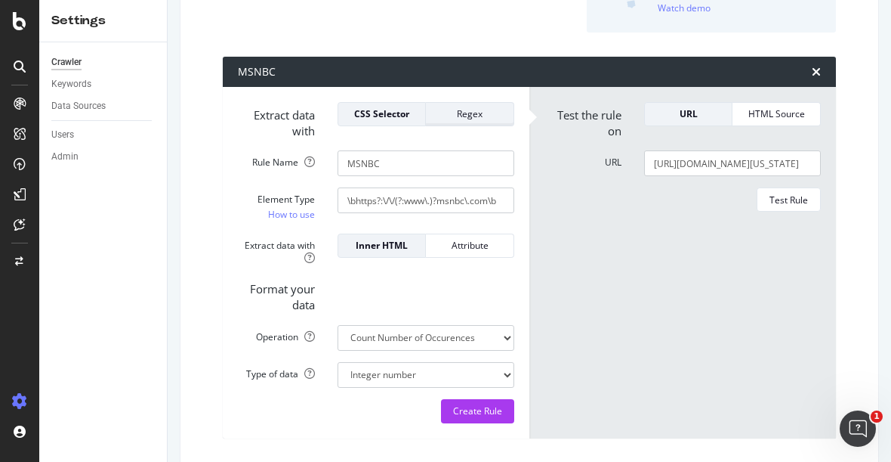
click at [450, 119] on div "Regex" at bounding box center [469, 113] width 63 height 21
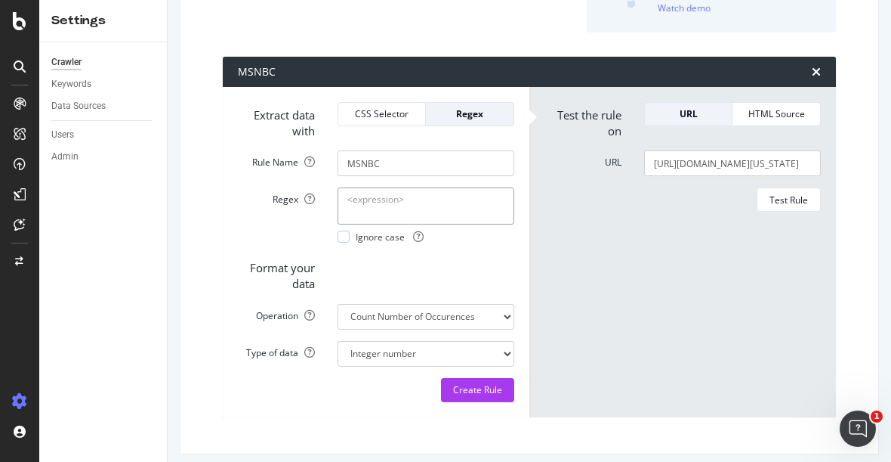
click at [371, 205] on textarea "Regex" at bounding box center [426, 205] width 177 height 36
paste textarea "\bhttps?:\/\/(?:www\.)?msnbc\.com\b"
type textarea "\bhttps?:\/\/(?:www\.)?msnbc\.com\b"
click at [344, 234] on div at bounding box center [344, 236] width 12 height 12
click at [474, 320] on select "Extract First Item Matched Extract First 3 Items Matched Count Number of Occure…" at bounding box center [426, 317] width 177 height 26
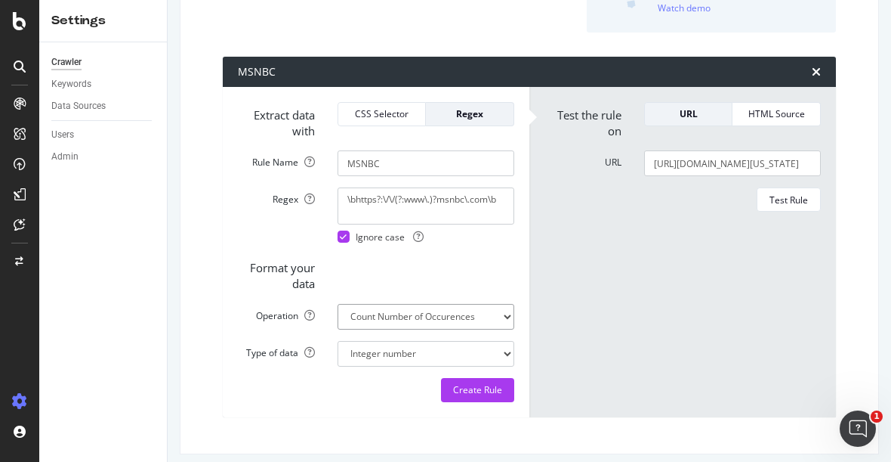
click at [338, 304] on select "Extract First Item Matched Extract First 3 Items Matched Count Number of Occure…" at bounding box center [426, 317] width 177 height 26
click at [379, 351] on select "Integer number" at bounding box center [426, 354] width 177 height 26
click at [338, 341] on select "Integer number" at bounding box center [426, 354] width 177 height 26
click at [267, 367] on form "Extract data with CSS Selector Regex Rule Name MSNBC Regex \bhttps?:\/\/(?:www\…" at bounding box center [376, 252] width 276 height 300
click at [477, 389] on div "Create Rule" at bounding box center [477, 389] width 49 height 13
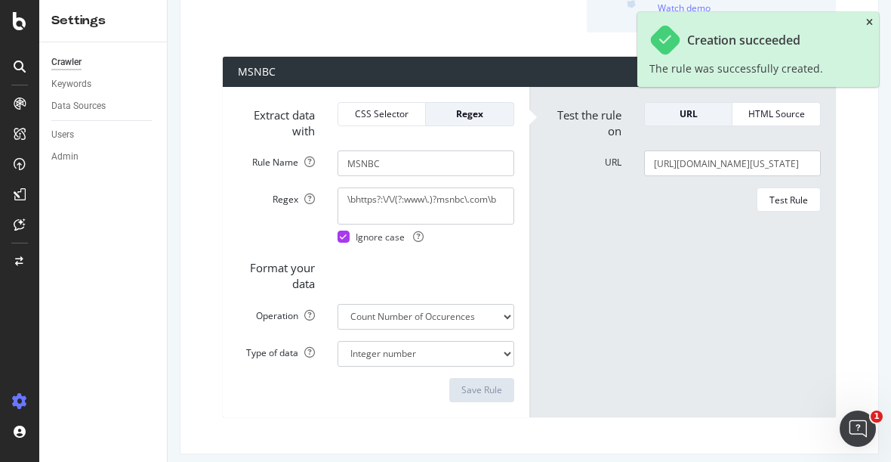
click at [869, 22] on icon "close toast" at bounding box center [869, 22] width 7 height 9
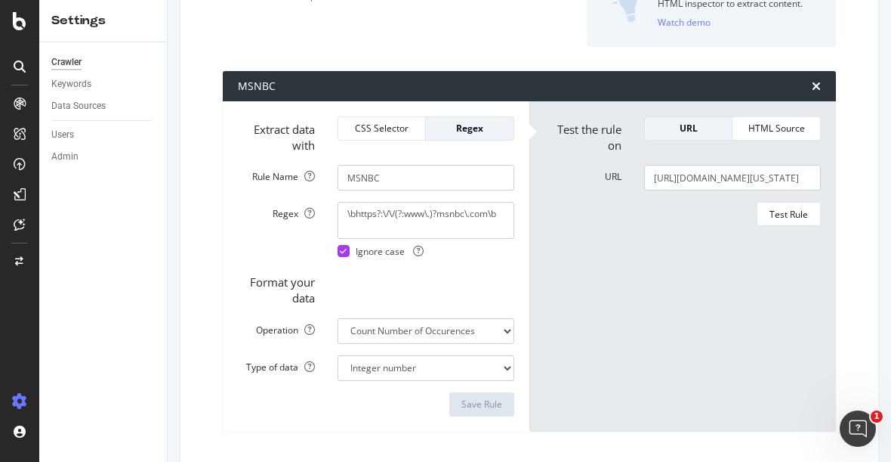
scroll to position [215, 0]
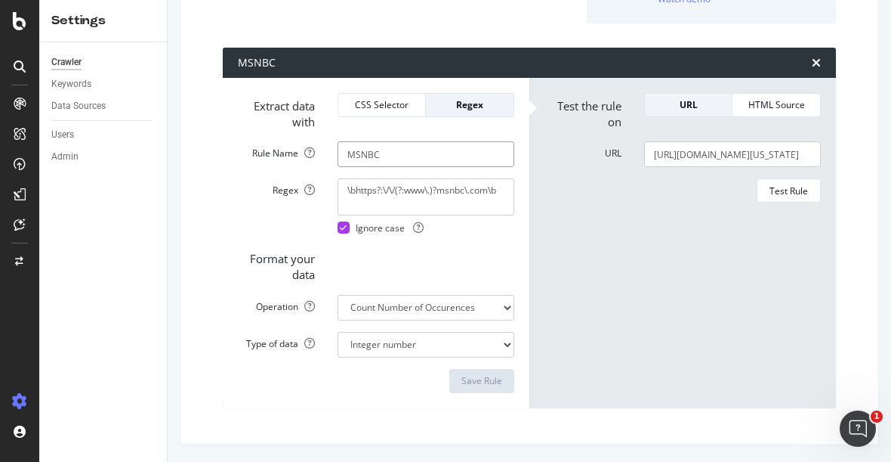
drag, startPoint x: 397, startPoint y: 155, endPoint x: 301, endPoint y: 141, distance: 97.0
click at [301, 141] on div "Rule Name MSNBC" at bounding box center [376, 154] width 299 height 26
type input "CNBC"
click at [363, 200] on textarea "\bhttps?:\/\/(?:www\.)?msnbc\.com\b" at bounding box center [426, 196] width 177 height 36
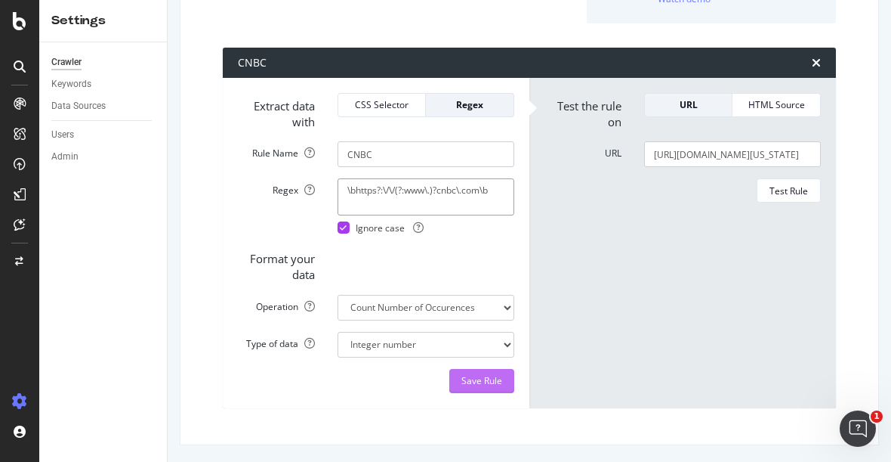
type textarea "\bhttps?:\/\/(?:www\.)?cnbc\.com\b"
click at [480, 378] on div "Save Rule" at bounding box center [482, 380] width 41 height 13
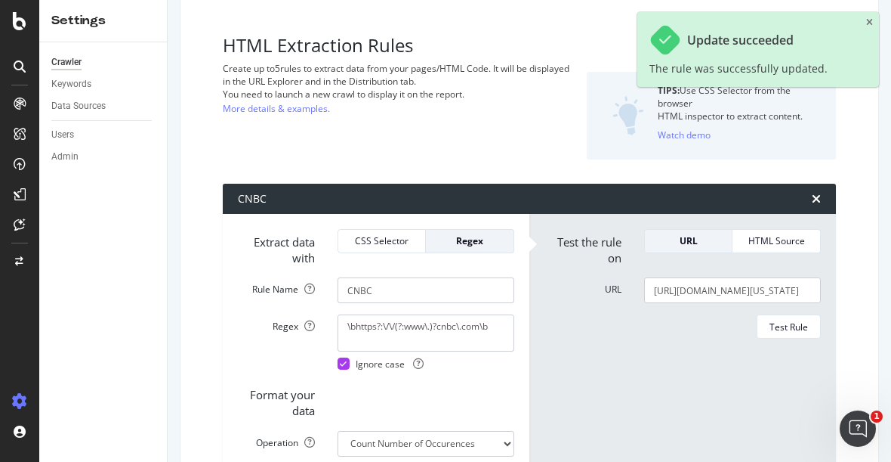
scroll to position [0, 0]
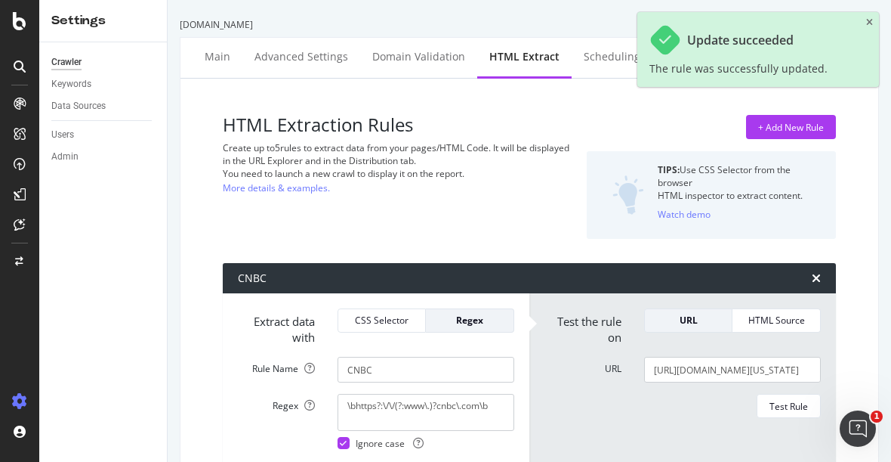
click at [209, 32] on div "[DOMAIN_NAME] Main Advanced Settings Domain Validation HTML Extract Scheduling …" at bounding box center [530, 231] width 724 height 462
click at [459, 403] on textarea "\bhttps?:\/\/(?:www\.)?cnbc\.com\b" at bounding box center [426, 412] width 177 height 36
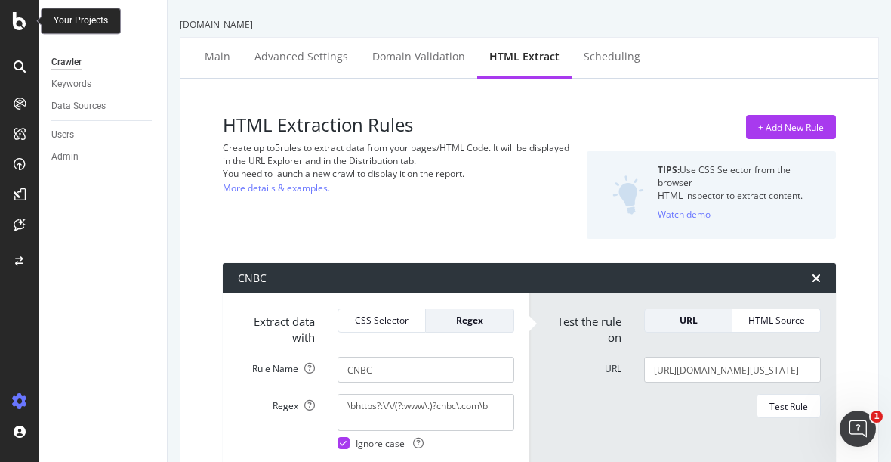
click at [20, 19] on icon at bounding box center [20, 21] width 14 height 18
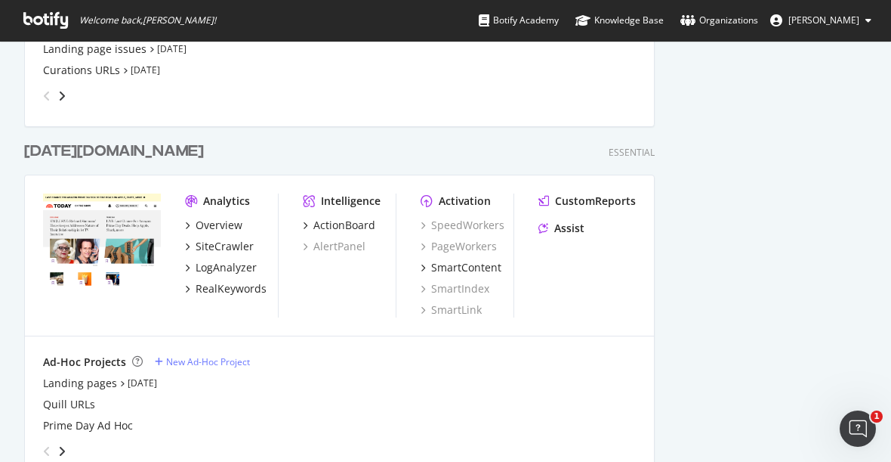
scroll to position [671, 0]
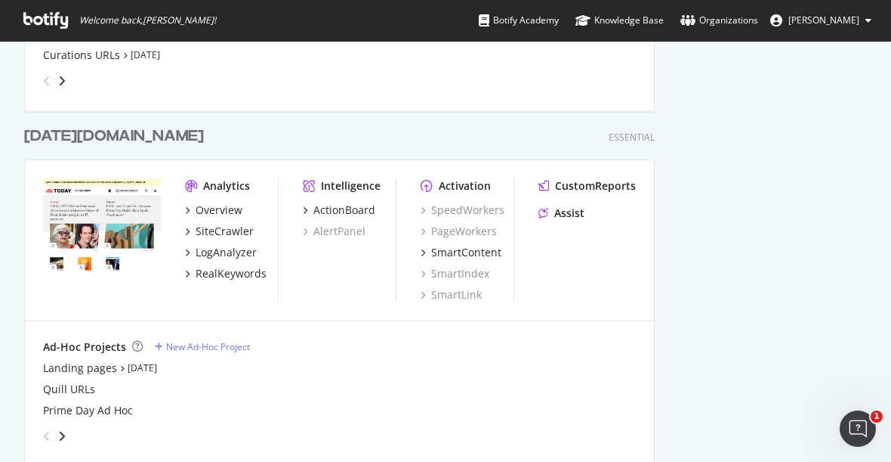
click at [60, 137] on div "[DATE][DOMAIN_NAME]" at bounding box center [114, 136] width 180 height 22
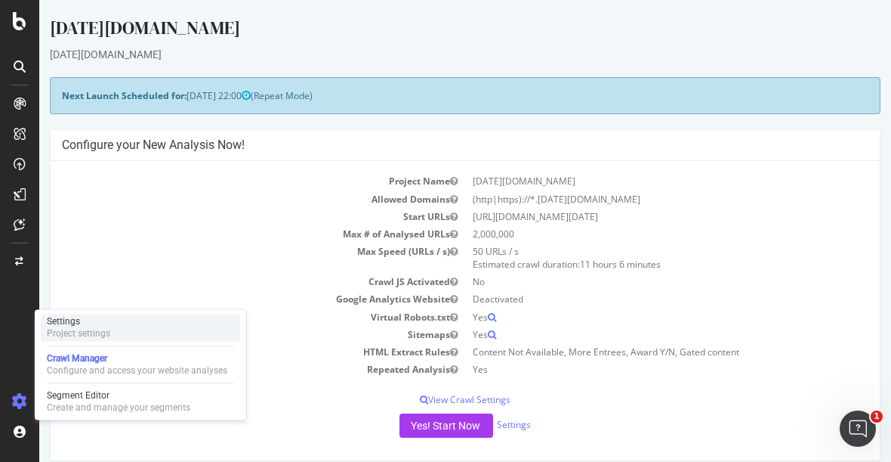
click at [103, 332] on div "Project settings" at bounding box center [78, 333] width 63 height 12
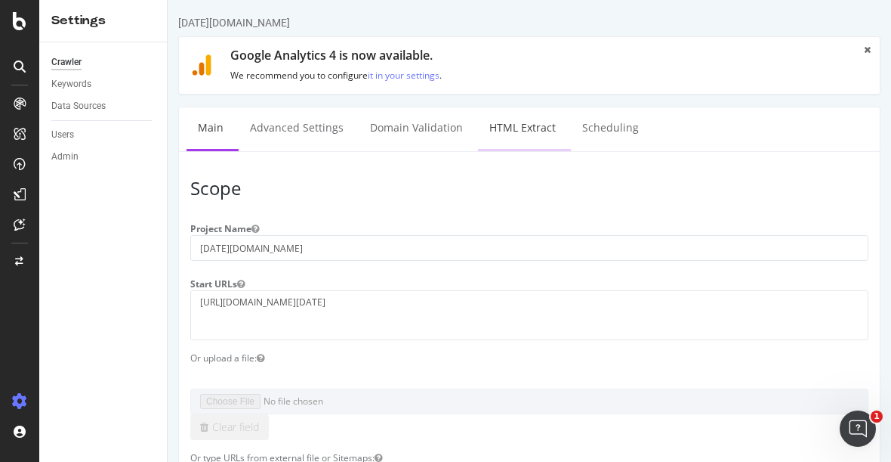
click at [511, 128] on link "HTML Extract" at bounding box center [522, 128] width 89 height 42
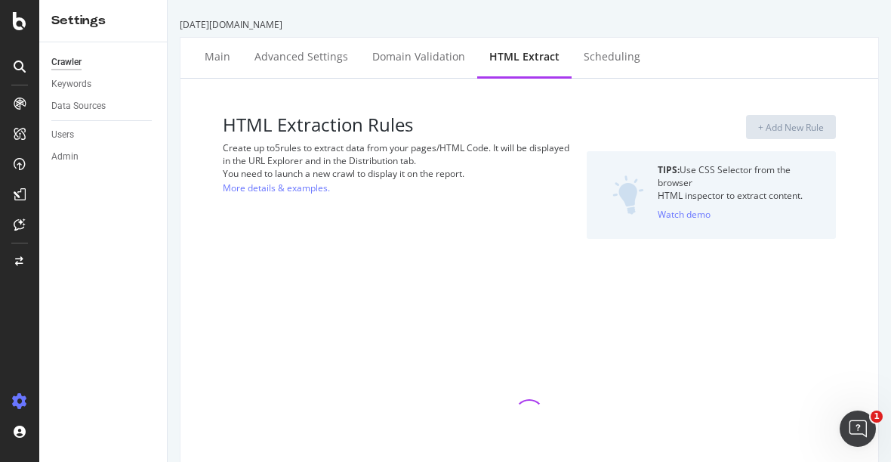
select select "exist"
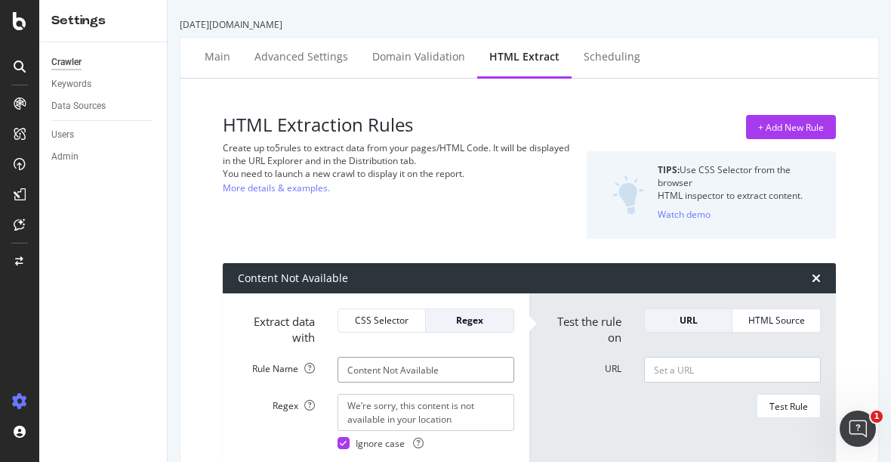
click at [451, 375] on input "Content Not Available" at bounding box center [426, 370] width 177 height 26
paste input "\bhttps?:\/\/(?:www\.)?cnbc\.com\b"
type input "Content Not Available"
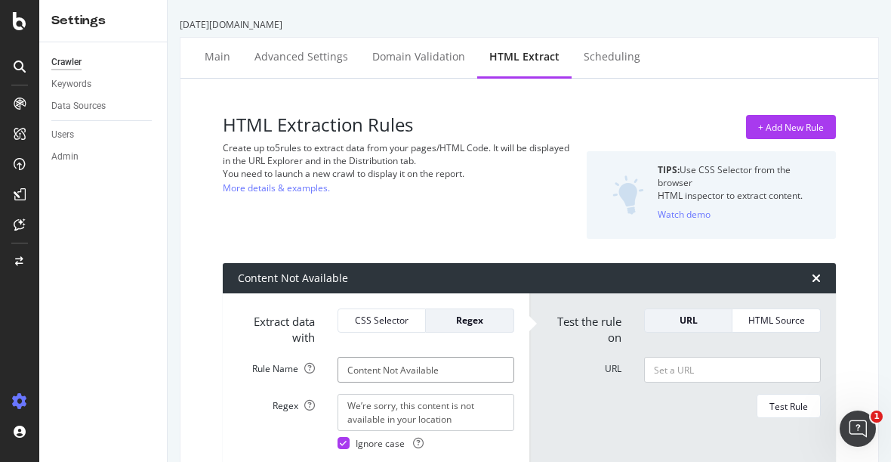
click at [437, 374] on input "Content Not Available" at bounding box center [426, 370] width 177 height 26
paste input "\bhttps?:\/\/(?:www\.)?cnbc\.com\b"
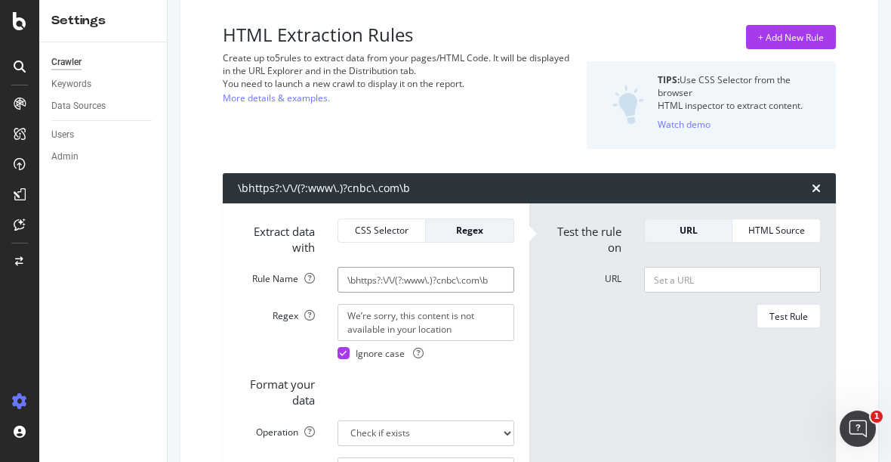
scroll to position [168, 0]
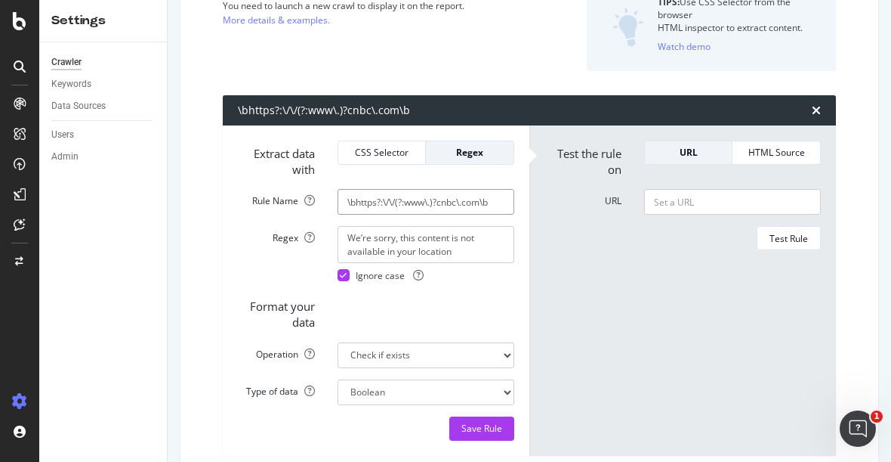
type input "\bhttps?:\/\/(?:www\.)?cnbc\.com\b"
drag, startPoint x: 462, startPoint y: 253, endPoint x: 326, endPoint y: 230, distance: 138.0
click at [326, 230] on div "We’re sorry, this content is not available in your location Ignore case" at bounding box center [425, 253] width 199 height 55
click at [343, 279] on div at bounding box center [344, 275] width 12 height 12
click at [424, 358] on select "Extract First Item Matched Extract First 3 Items Matched Count Number of Occure…" at bounding box center [426, 355] width 177 height 26
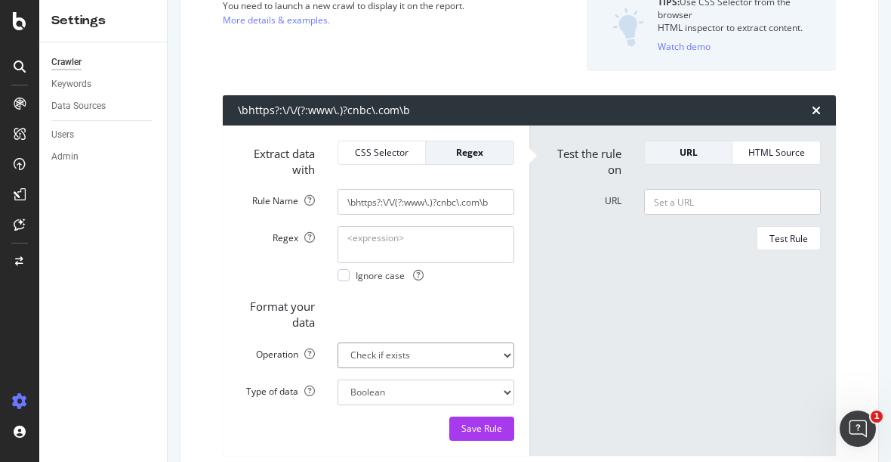
select select "count"
click at [338, 342] on select "Extract First Item Matched Extract First 3 Items Matched Count Number of Occure…" at bounding box center [426, 355] width 177 height 26
select select "i"
click at [665, 204] on input "URL" at bounding box center [732, 202] width 177 height 26
paste input "[URL][DOMAIN_NAME][DATE][PERSON_NAME]"
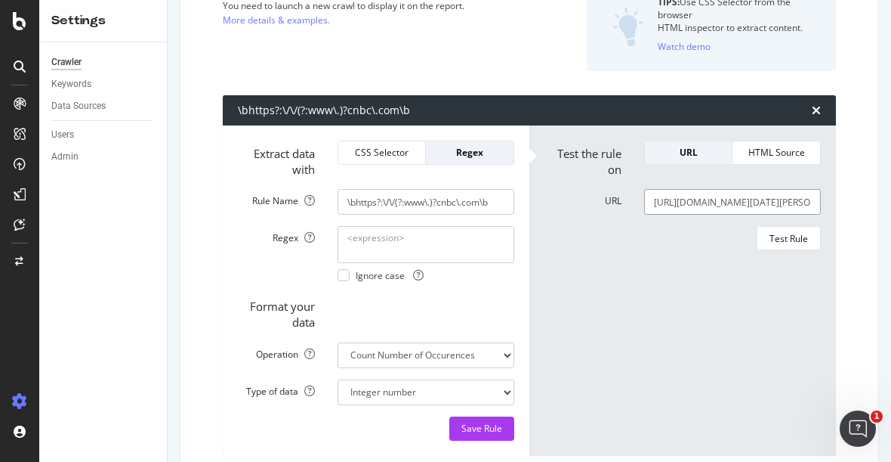
scroll to position [0, 222]
type input "[URL][DOMAIN_NAME][DATE][PERSON_NAME]"
click at [425, 202] on input "\bhttps?:\/\/(?:www\.)?cnbc\.com\b" at bounding box center [426, 202] width 177 height 26
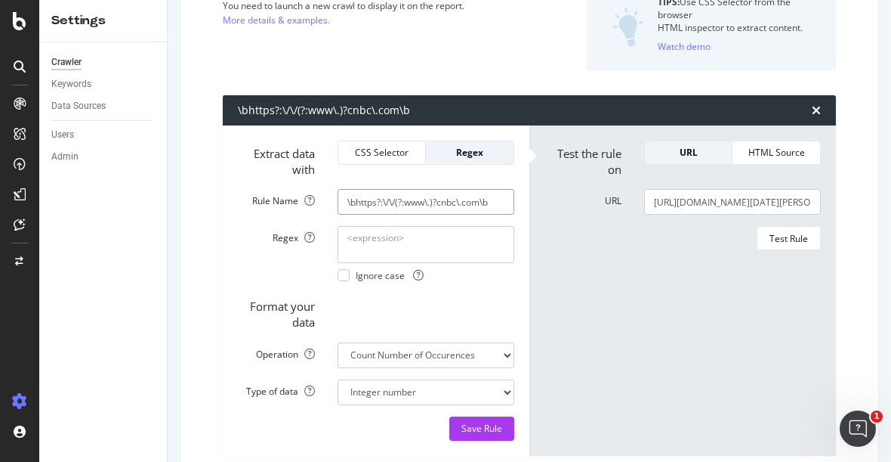
click at [425, 202] on input "\bhttps?:\/\/(?:www\.)?cnbc\.com\b" at bounding box center [426, 202] width 177 height 26
click at [401, 247] on textarea "Regex" at bounding box center [426, 244] width 177 height 36
paste textarea "\bhttps?:\/\/(?:www\.)?cnbc\.com\b"
type textarea "\bhttps?:\/\/(?:www\.)?cnbc\.com\b"
drag, startPoint x: 502, startPoint y: 202, endPoint x: 313, endPoint y: 195, distance: 189.0
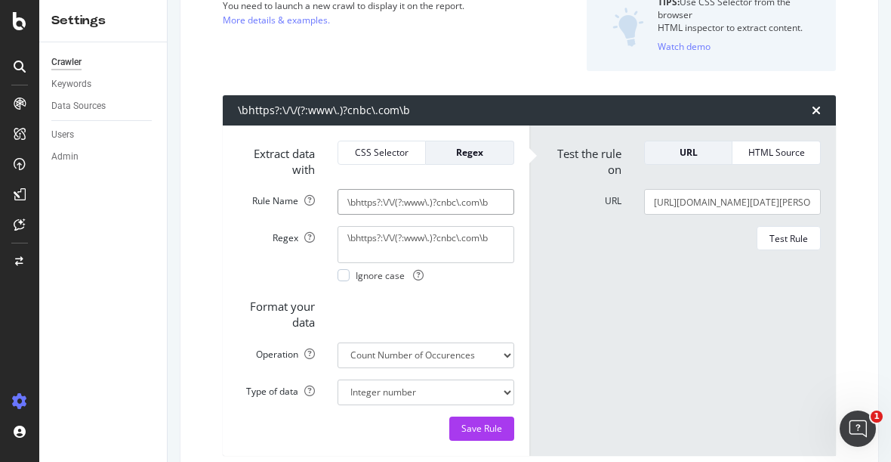
click at [313, 195] on div "Rule Name \bhttps?:\/\/(?:www\.)?cnbc\.com\b" at bounding box center [376, 202] width 299 height 26
click at [341, 277] on div at bounding box center [344, 275] width 12 height 12
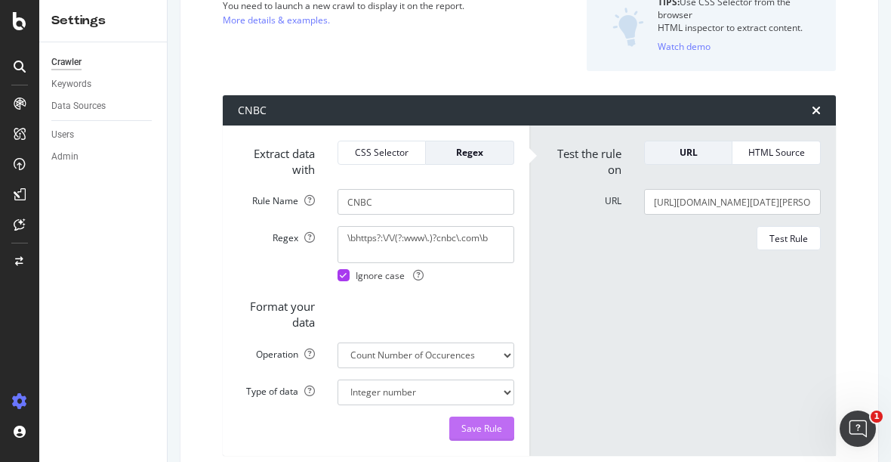
click at [474, 424] on div "Save Rule" at bounding box center [482, 428] width 41 height 13
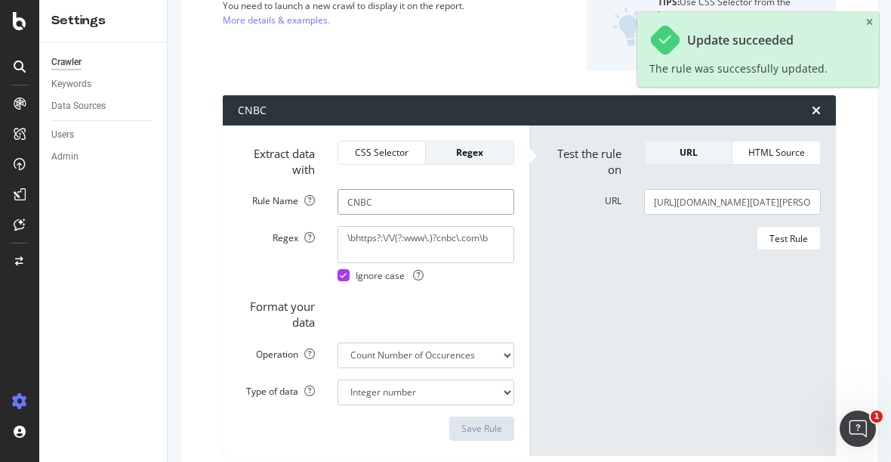
click at [351, 199] on input "CNBC" at bounding box center [426, 202] width 177 height 26
type input "MSNBC"
click at [442, 239] on textarea "\bhttps?:\/\/(?:www\.)?cnbc\.com\b" at bounding box center [426, 244] width 177 height 36
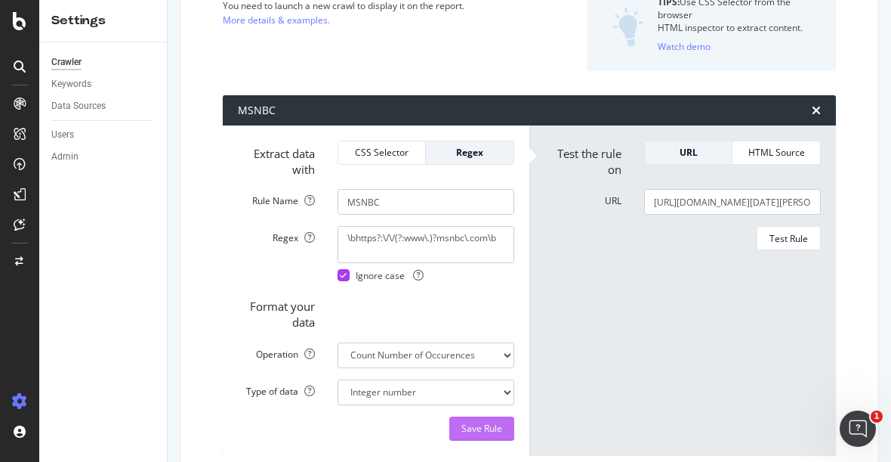
click at [477, 423] on div "Save Rule" at bounding box center [482, 428] width 41 height 13
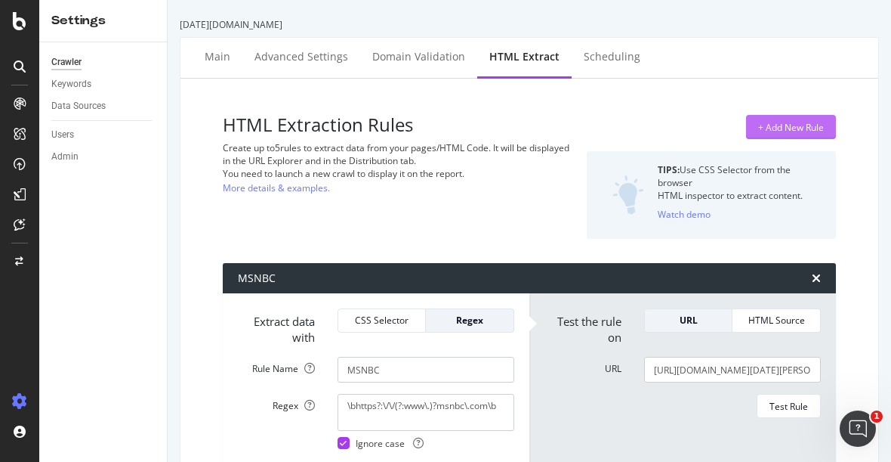
click at [777, 123] on div "+ Add New Rule" at bounding box center [791, 127] width 66 height 13
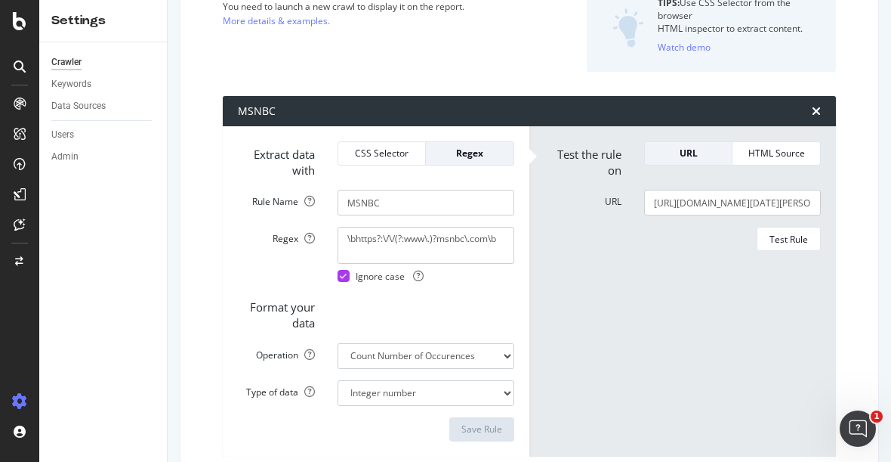
scroll to position [168, 0]
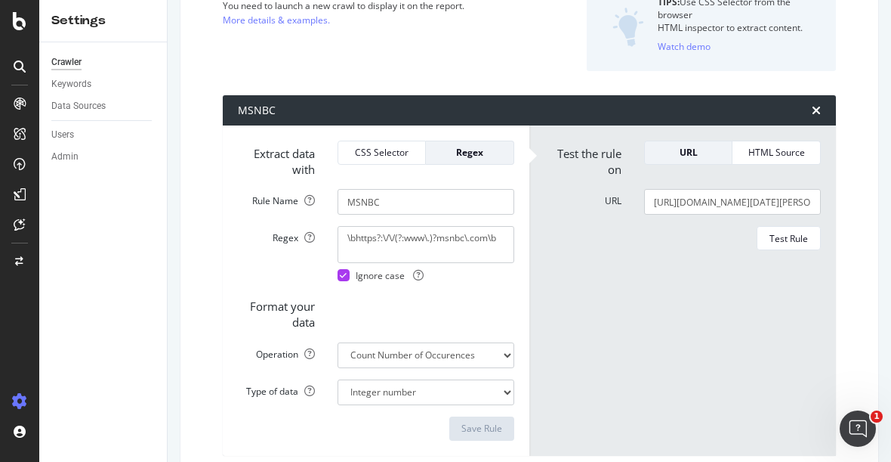
click at [425, 42] on div "HTML Extraction Rules Create up to 5 rules to extract data from your pages/HTML…" at bounding box center [399, 8] width 352 height 123
type textarea "\bhttps?:\/\/(?:www\.)?cnbc\.com\b"
type input "\bhttps?:\/\/(?:www\.)?cnbc\.com\b"
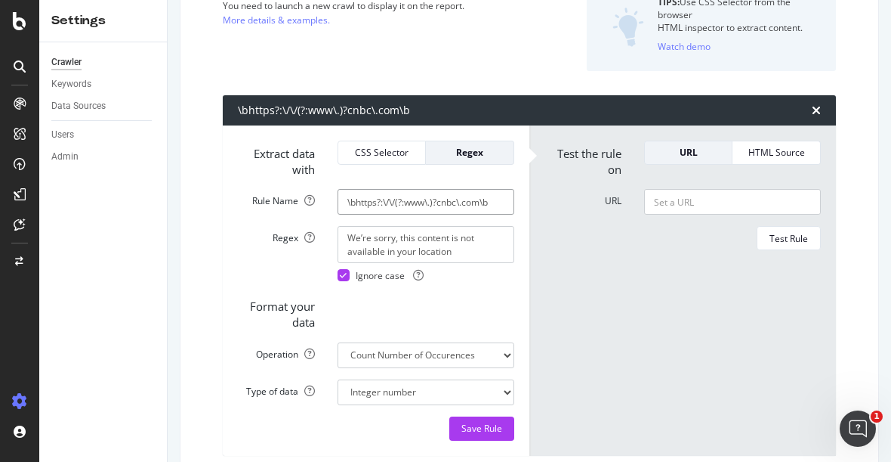
type textarea "We’re sorry, this content is not available in your location"
click at [451, 199] on input "Content Not Available" at bounding box center [426, 202] width 177 height 26
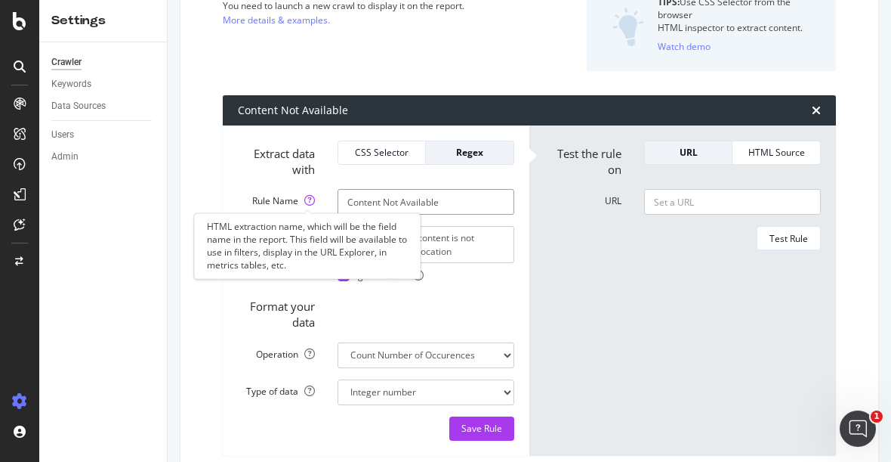
drag, startPoint x: 463, startPoint y: 205, endPoint x: 308, endPoint y: 205, distance: 154.9
click at [308, 205] on div "Rule Name Content Not Available" at bounding box center [376, 202] width 299 height 26
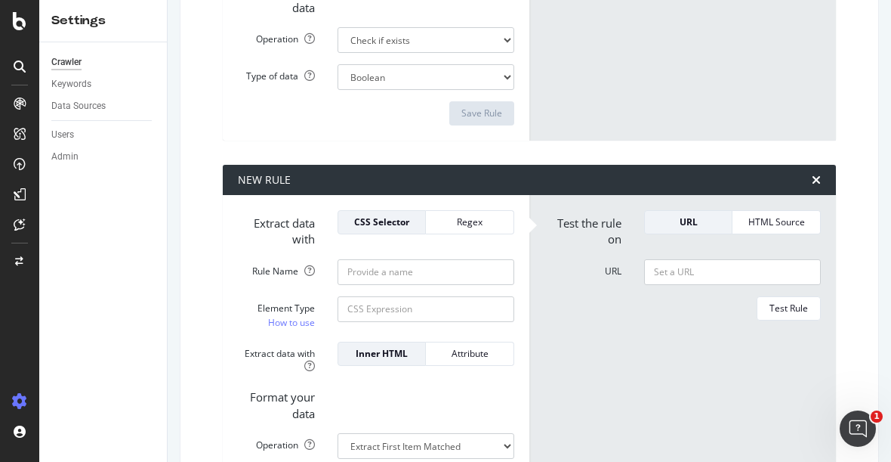
scroll to position [1864, 0]
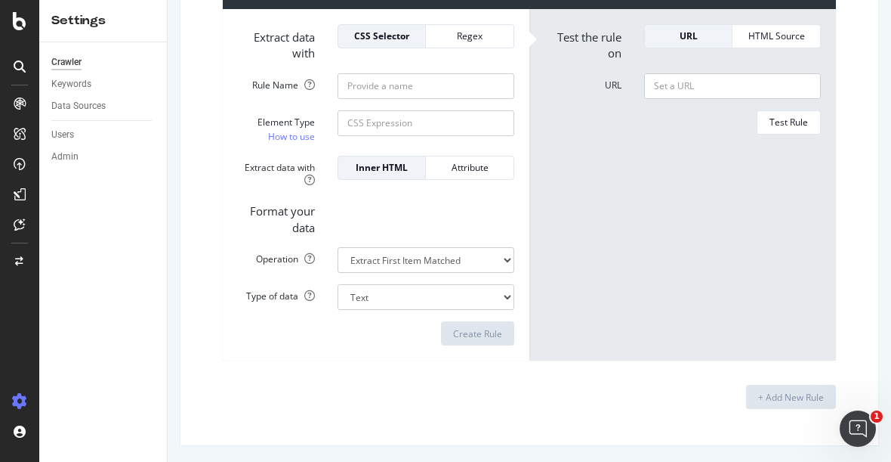
type input "Content Not Available"
click at [378, 89] on input "Rule Name" at bounding box center [426, 86] width 177 height 26
paste input "Content Not Available"
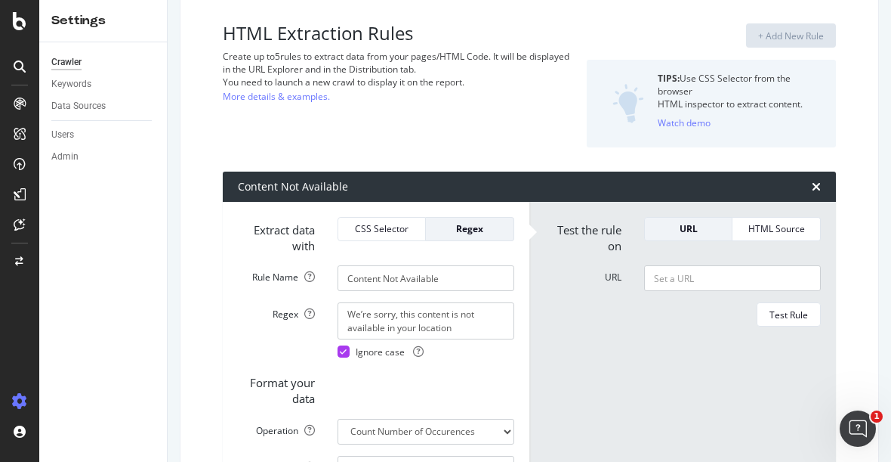
scroll to position [252, 0]
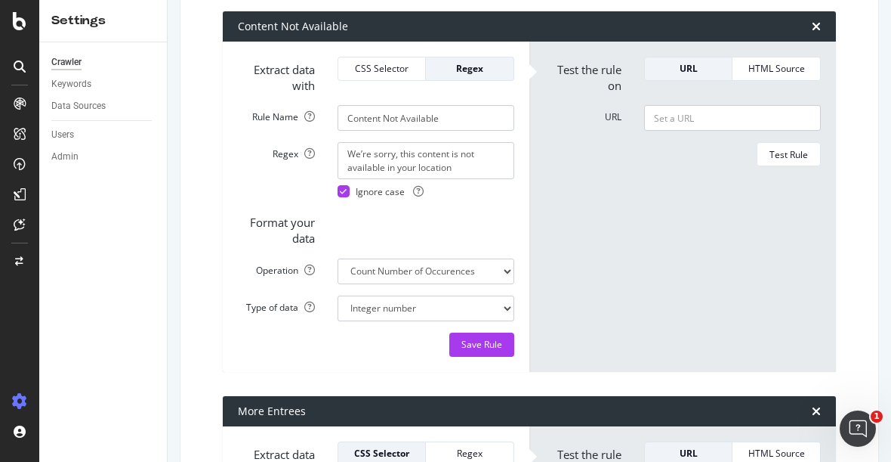
type input "Content Not Available"
click at [403, 145] on textarea "We’re sorry, this content is not available in your location" at bounding box center [426, 160] width 177 height 36
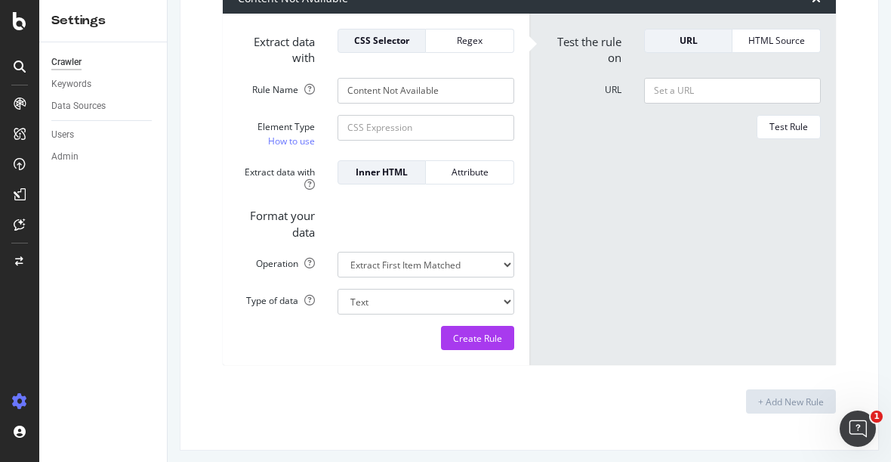
scroll to position [1864, 0]
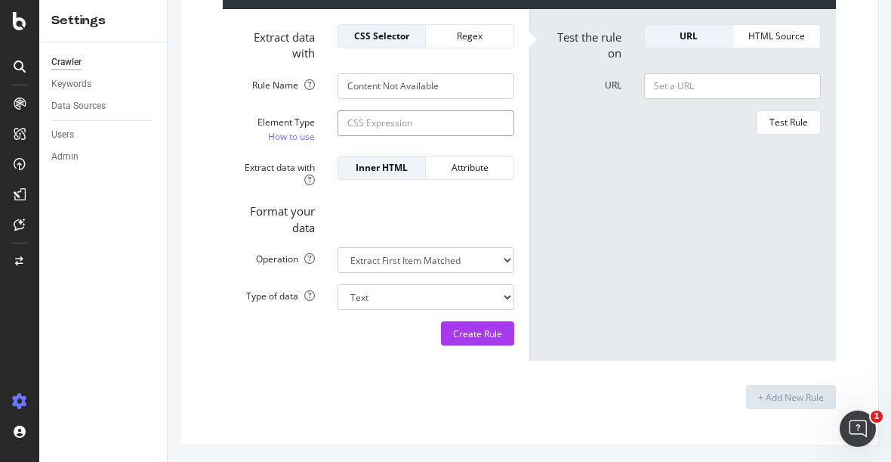
click at [386, 117] on input "Element Type How to use" at bounding box center [426, 123] width 177 height 26
paste input "We’re sorry, this content is not available in your location"
type input "We’re sorry, this content is not available in your location"
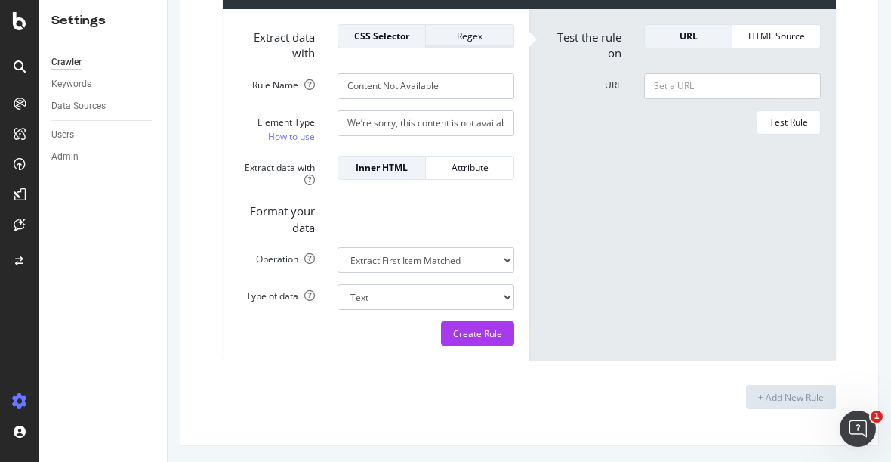
click at [483, 35] on div "Regex" at bounding box center [469, 35] width 63 height 13
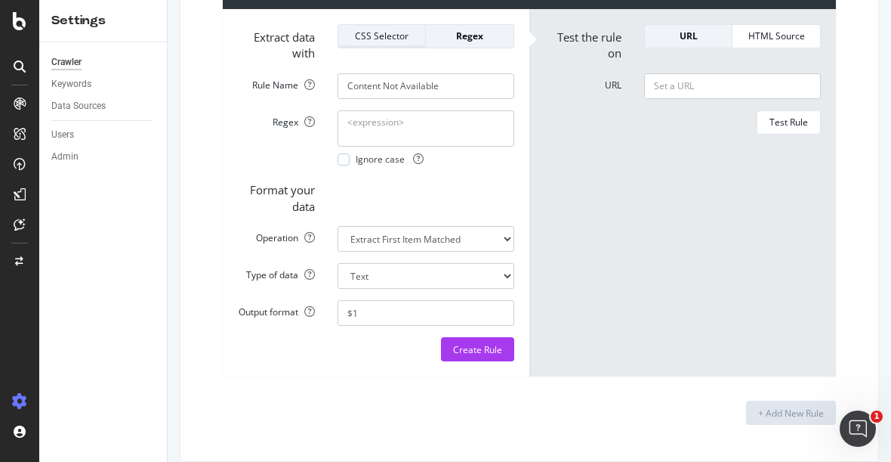
click at [375, 42] on div "CSS Selector" at bounding box center [382, 36] width 63 height 21
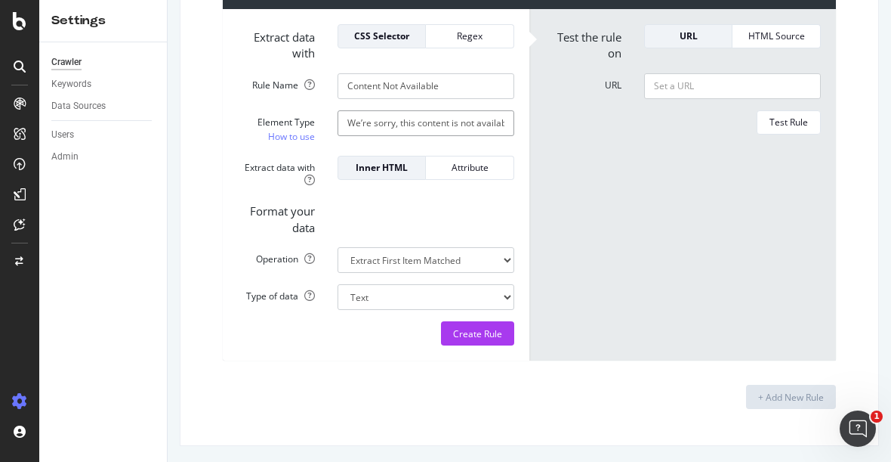
click at [447, 122] on input "We’re sorry, this content is not available in your location" at bounding box center [426, 123] width 177 height 26
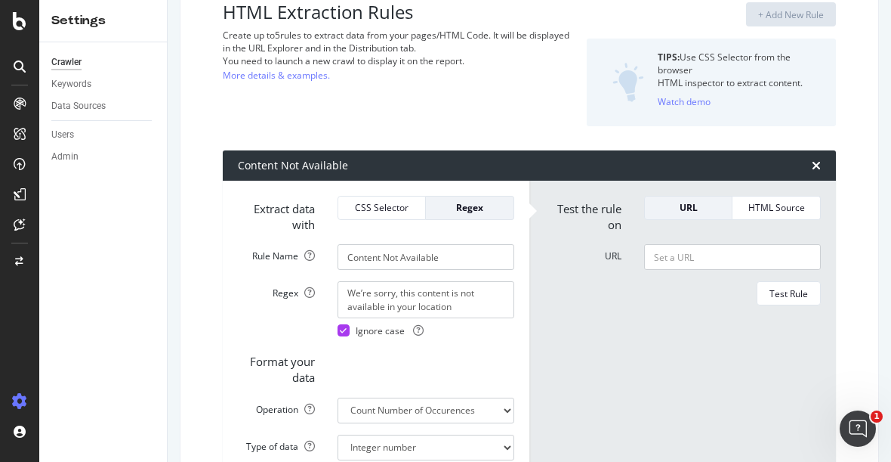
scroll to position [122, 0]
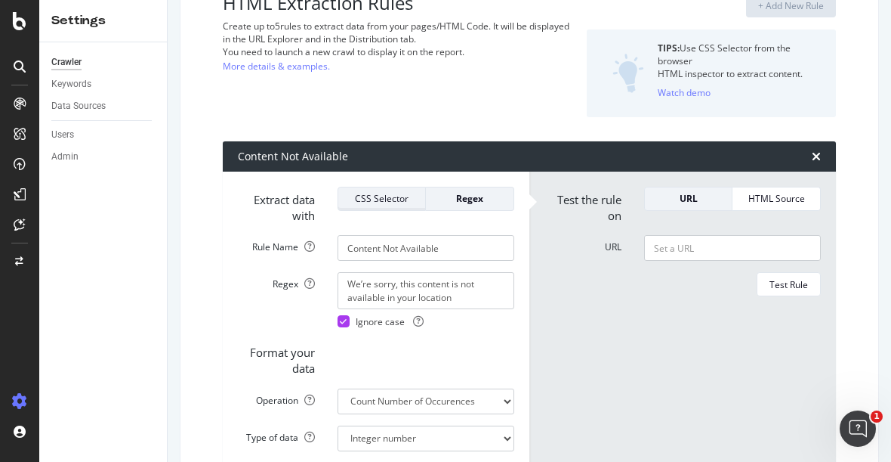
click at [380, 194] on div "CSS Selector" at bounding box center [382, 198] width 63 height 13
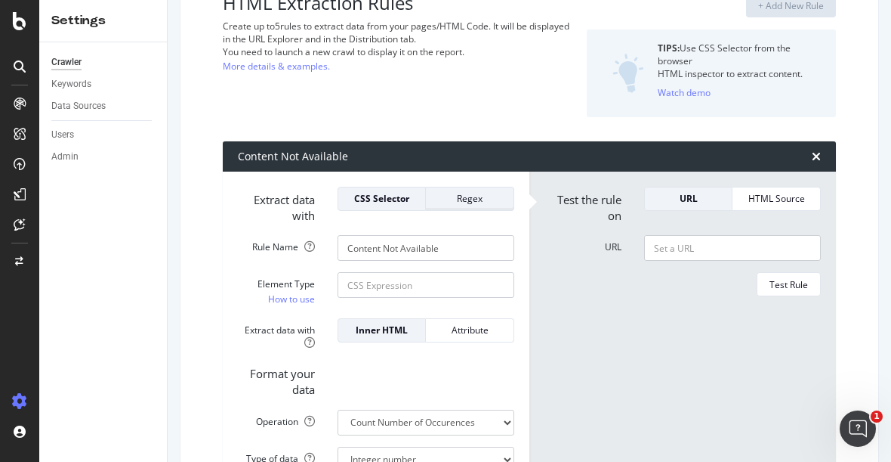
click at [452, 199] on div "Regex" at bounding box center [469, 198] width 63 height 13
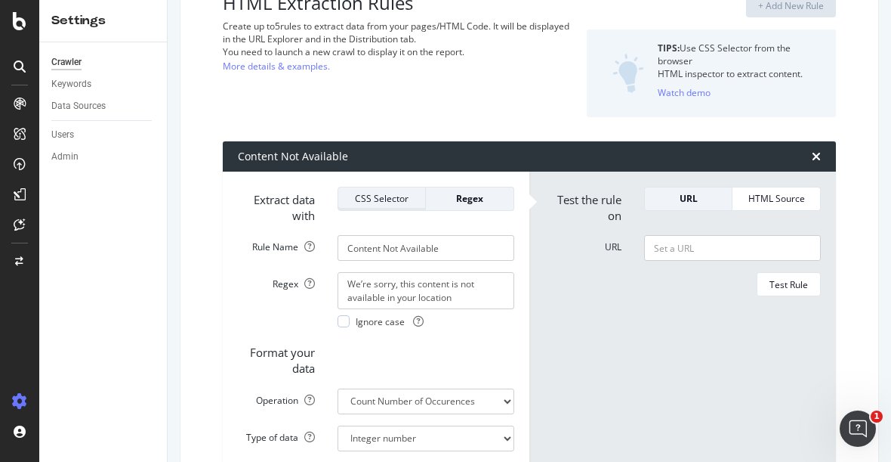
click at [385, 200] on div "CSS Selector" at bounding box center [382, 198] width 63 height 13
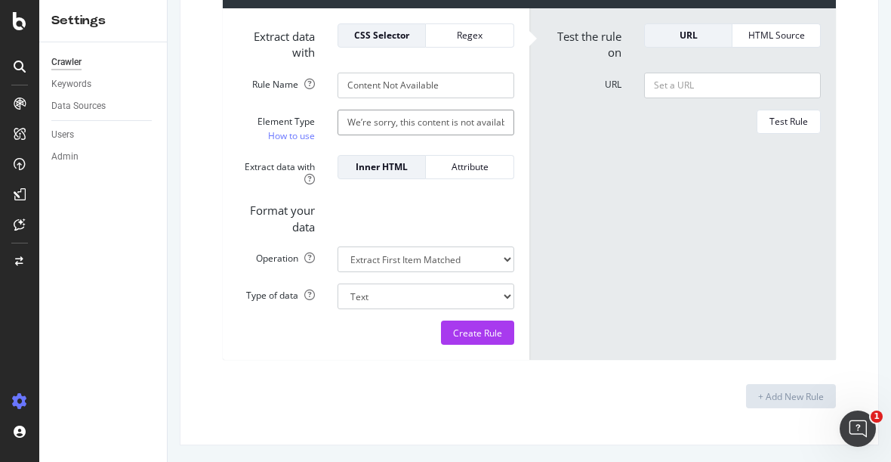
scroll to position [0, 82]
drag, startPoint x: 391, startPoint y: 112, endPoint x: 536, endPoint y: 119, distance: 145.2
click at [536, 119] on div "Extract data with CSS Selector Regex Rule Name Content Not Available Element Ty…" at bounding box center [529, 183] width 613 height 351
click at [436, 119] on input "We’re sorry, this content is not available in your location" at bounding box center [426, 123] width 177 height 26
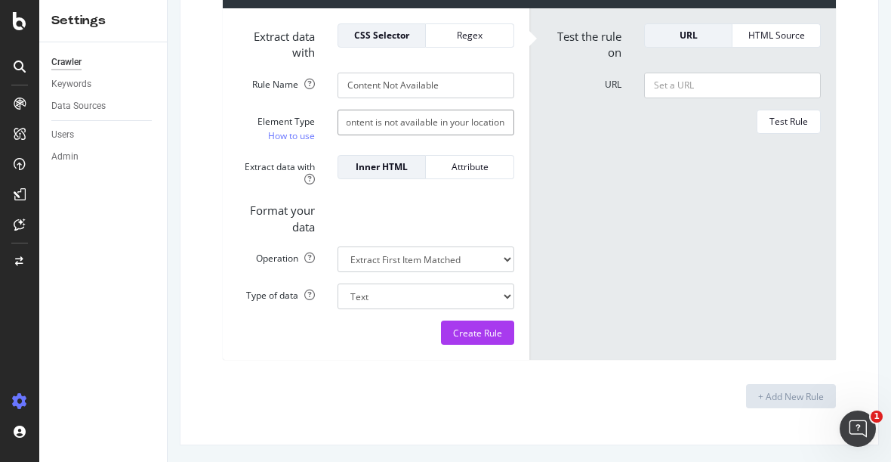
click at [436, 119] on input "We’re sorry, this content is not available in your location" at bounding box center [426, 123] width 177 height 26
drag, startPoint x: 94, startPoint y: 288, endPoint x: 137, endPoint y: 286, distance: 43.9
click at [94, 288] on div "Crawler Keywords Data Sources Users Admin" at bounding box center [103, 251] width 128 height 419
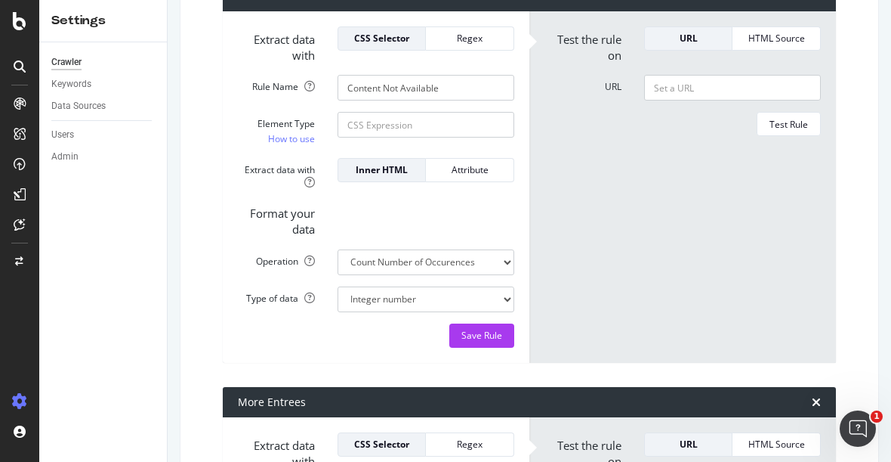
scroll to position [123, 0]
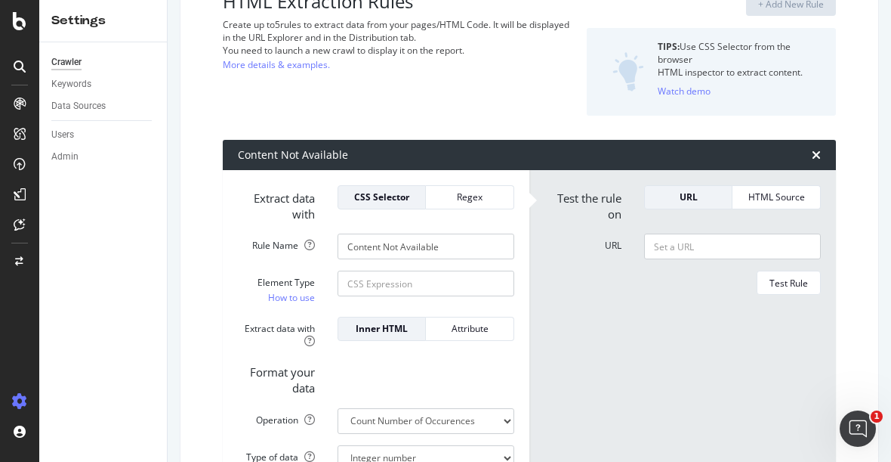
click at [421, 111] on div "HTML Extraction Rules Create up to 5 rules to extract data from your pages/HTML…" at bounding box center [399, 53] width 352 height 123
click at [107, 270] on div "Crawler Keywords Data Sources Users Admin" at bounding box center [103, 251] width 128 height 419
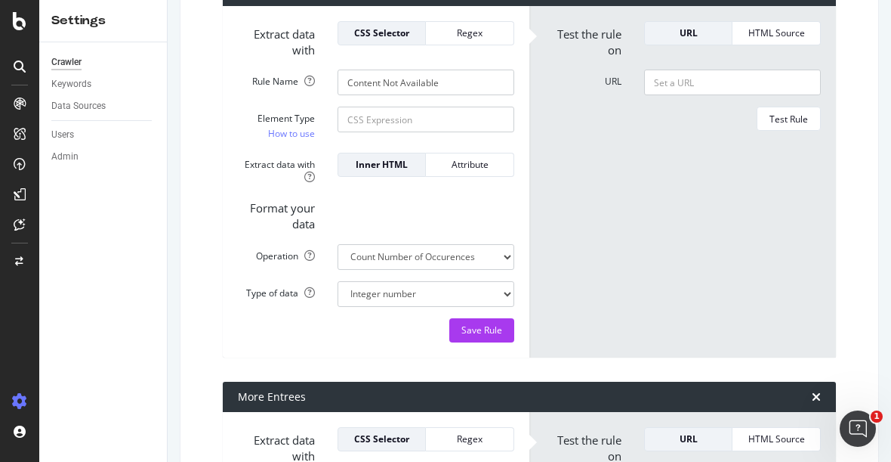
scroll to position [291, 0]
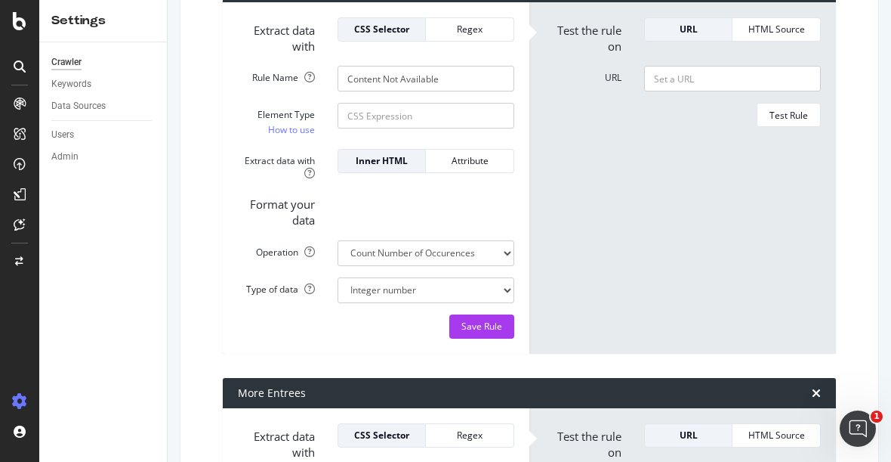
click at [122, 245] on div "Crawler Keywords Data Sources Users Admin" at bounding box center [103, 251] width 128 height 419
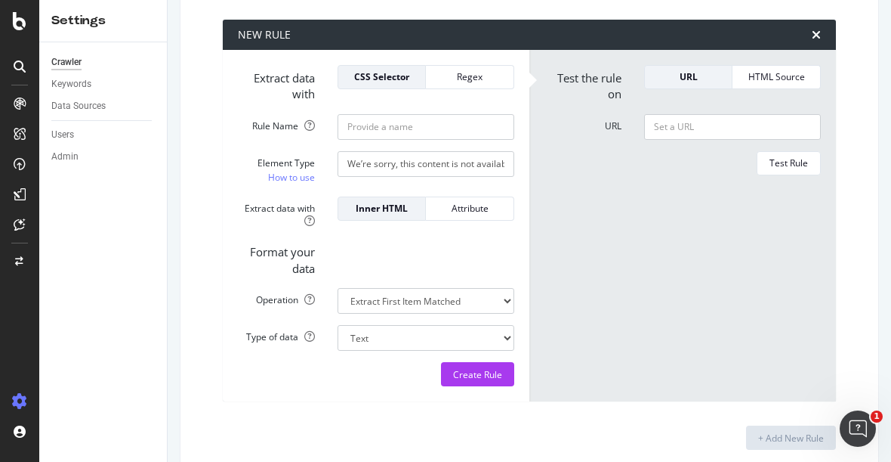
scroll to position [1886, 0]
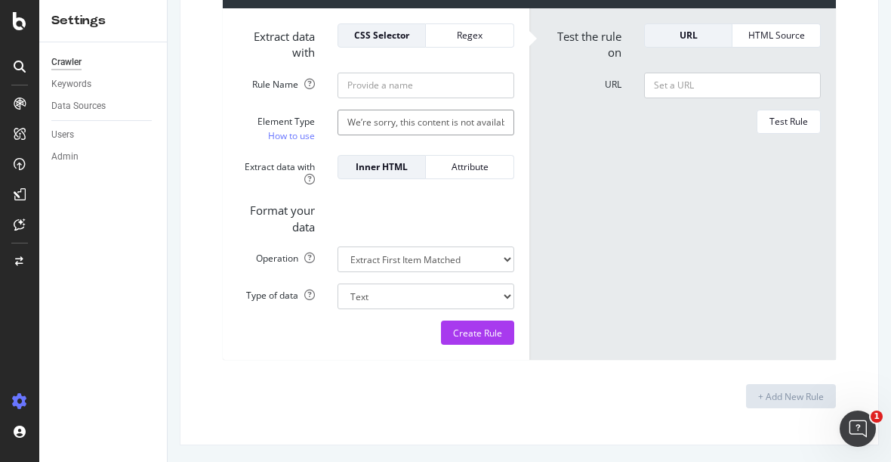
click at [412, 115] on input "We’re sorry, this content is not available in your location" at bounding box center [426, 123] width 177 height 26
paste input "[’']"
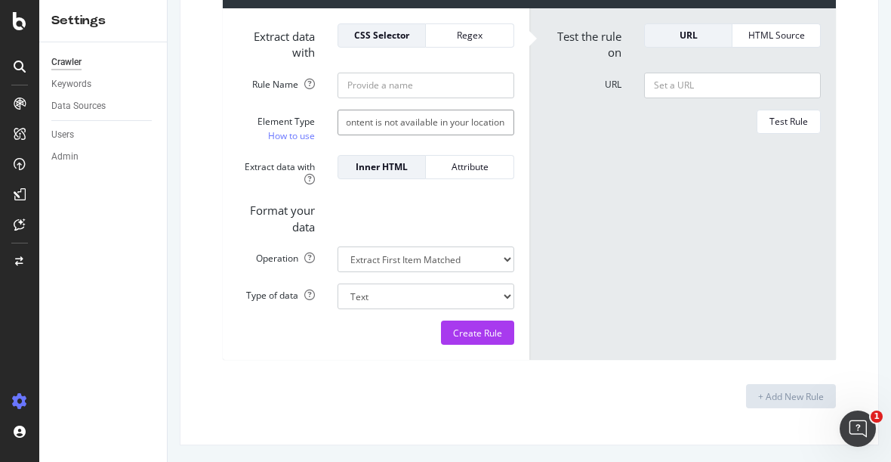
type input "We[’']re sorry, this content is not available in your location"
click at [418, 84] on input "Rule Name" at bounding box center [426, 86] width 177 height 26
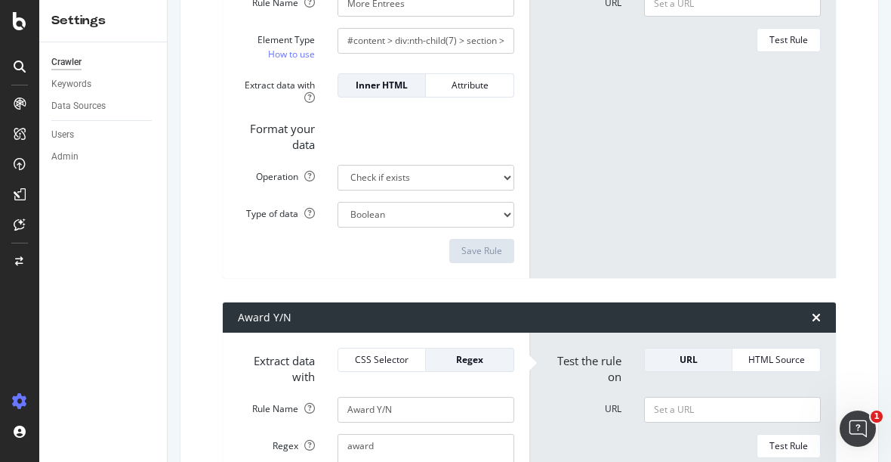
scroll to position [1886, 0]
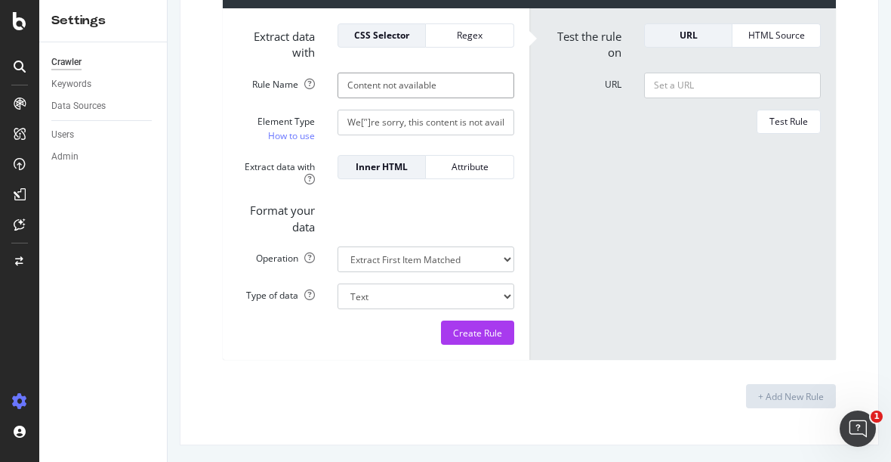
type input "Content not available"
click at [431, 252] on select "Extract First Item Matched Extract First 3 Items Matched Count Number of Occure…" at bounding box center [426, 259] width 177 height 26
select select "exist"
click at [338, 246] on select "Extract First Item Matched Extract First 3 Items Matched Count Number of Occure…" at bounding box center [426, 259] width 177 height 26
select select "b"
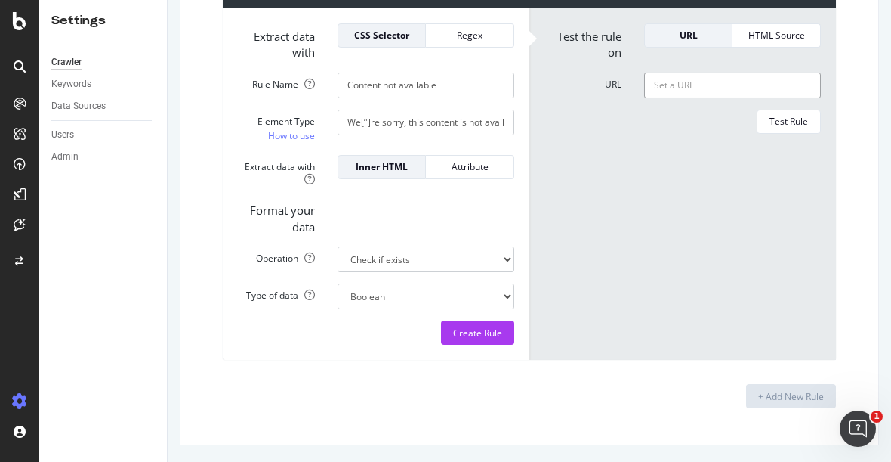
click at [705, 85] on input "URL" at bounding box center [732, 86] width 177 height 26
paste input "[URL][DOMAIN_NAME][DATE][PERSON_NAME]"
type input "[URL][DOMAIN_NAME][DATE][PERSON_NAME]"
click at [625, 218] on form "Test the rule on URL HTML Source URL [URL][DOMAIN_NAME][DATE][PERSON_NAME] Test…" at bounding box center [683, 183] width 276 height 321
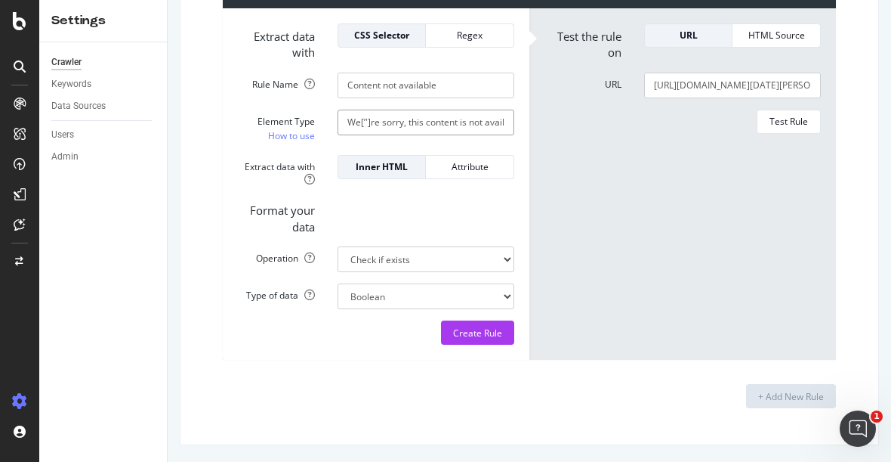
scroll to position [0, 90]
drag, startPoint x: 384, startPoint y: 122, endPoint x: 591, endPoint y: 125, distance: 207.0
click at [591, 125] on div "Extract data with CSS Selector Regex Rule Name Content not available Element Ty…" at bounding box center [529, 183] width 613 height 351
click at [615, 196] on form "Test the rule on URL HTML Source URL [URL][DOMAIN_NAME][DATE][PERSON_NAME] Test…" at bounding box center [683, 183] width 276 height 321
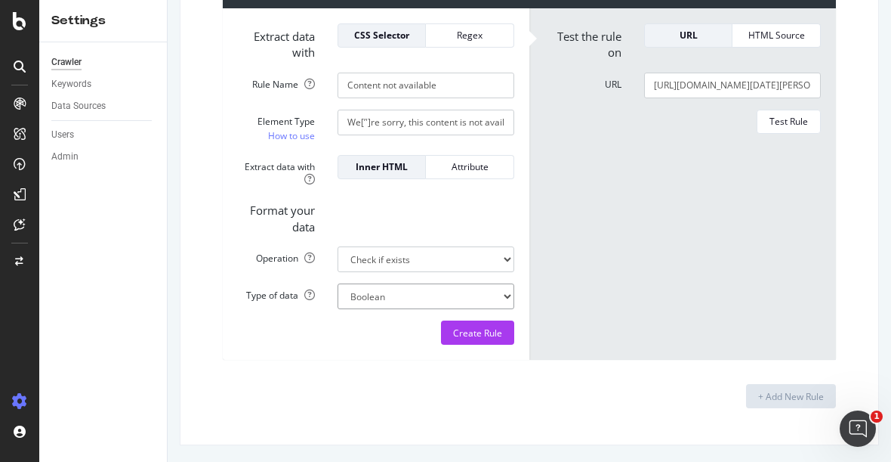
click at [403, 295] on select "Boolean" at bounding box center [426, 296] width 177 height 26
click at [403, 253] on select "Extract First Item Matched Extract First 3 Items Matched Count Number of Occure…" at bounding box center [426, 259] width 177 height 26
click at [606, 235] on form "Test the rule on URL HTML Source URL [URL][DOMAIN_NAME][DATE][PERSON_NAME] Test…" at bounding box center [683, 183] width 276 height 321
click at [474, 332] on div "Create Rule" at bounding box center [477, 332] width 49 height 13
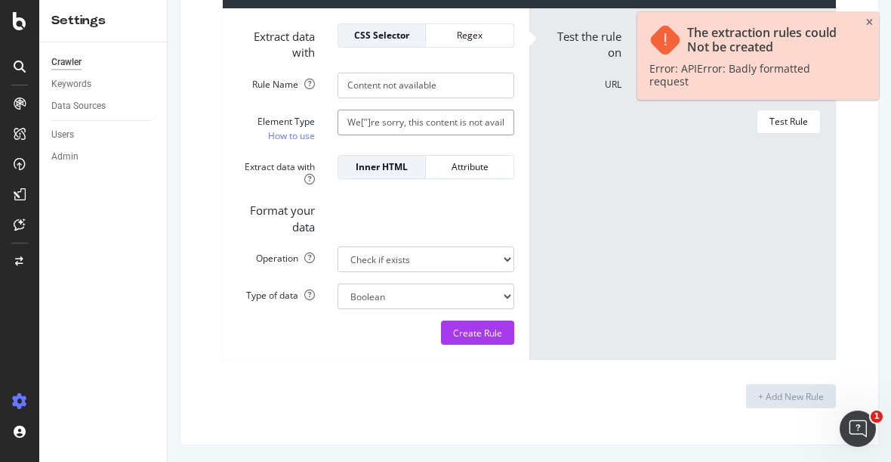
click at [366, 123] on input "We[’']re sorry, this content is not available in your location" at bounding box center [426, 123] width 177 height 26
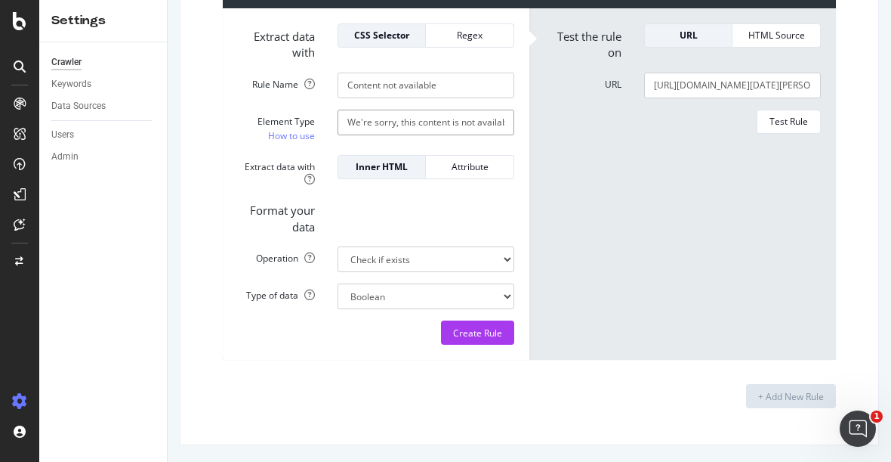
type input "We're sorry, this content is not available in your location"
drag, startPoint x: 366, startPoint y: 122, endPoint x: 326, endPoint y: 120, distance: 40.1
click at [326, 120] on div "We're sorry, this content is not available in your location" at bounding box center [425, 123] width 199 height 26
click at [465, 336] on div "Create Rule" at bounding box center [477, 332] width 49 height 13
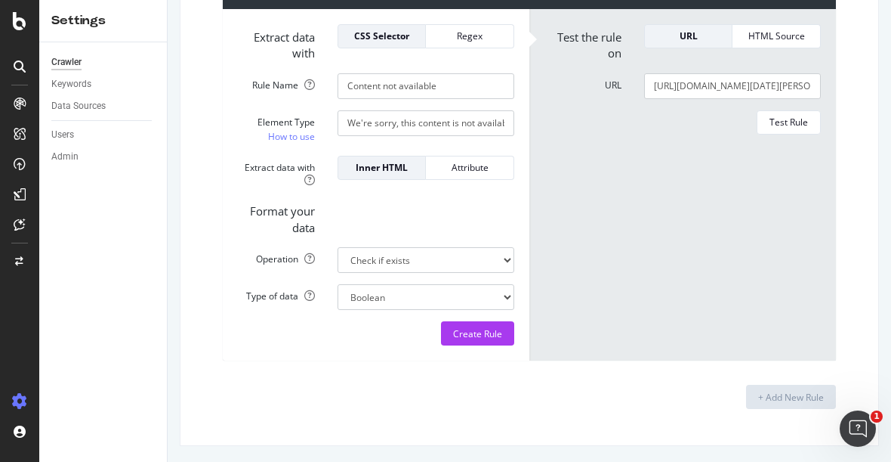
scroll to position [1886, 0]
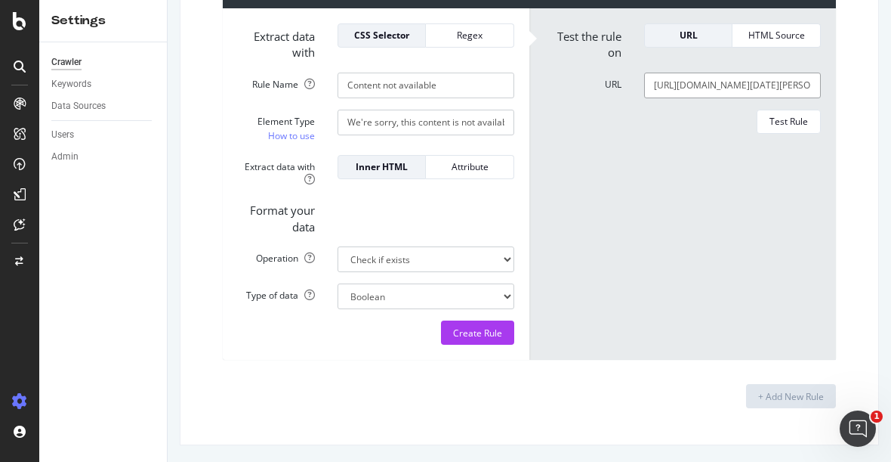
click at [645, 83] on input "[URL][DOMAIN_NAME][DATE][PERSON_NAME]" at bounding box center [732, 86] width 177 height 26
click at [464, 38] on div "Regex" at bounding box center [469, 35] width 63 height 13
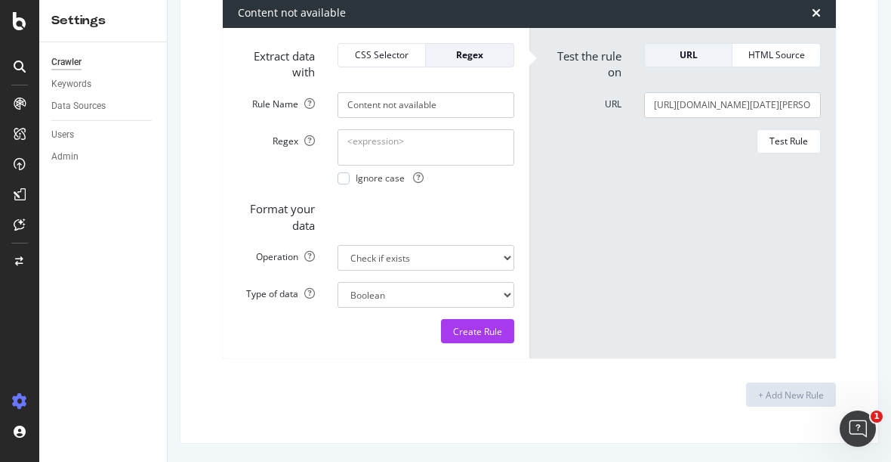
scroll to position [1864, 0]
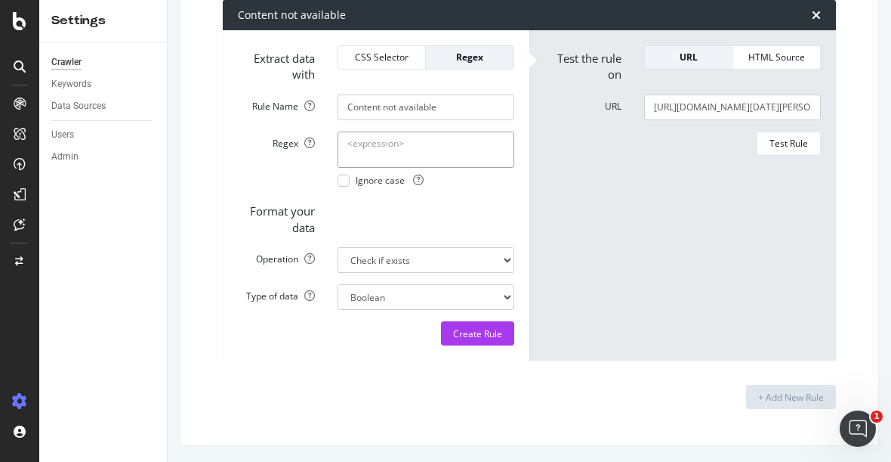
click at [407, 146] on textarea "Regex" at bounding box center [426, 149] width 177 height 36
paste textarea "We're"
click at [109, 246] on div "Crawler Keywords Data Sources Users Admin" at bounding box center [103, 251] width 128 height 419
click at [431, 150] on textarea "We're" at bounding box center [426, 149] width 177 height 36
paste textarea "sorry, this content is not available in your location"
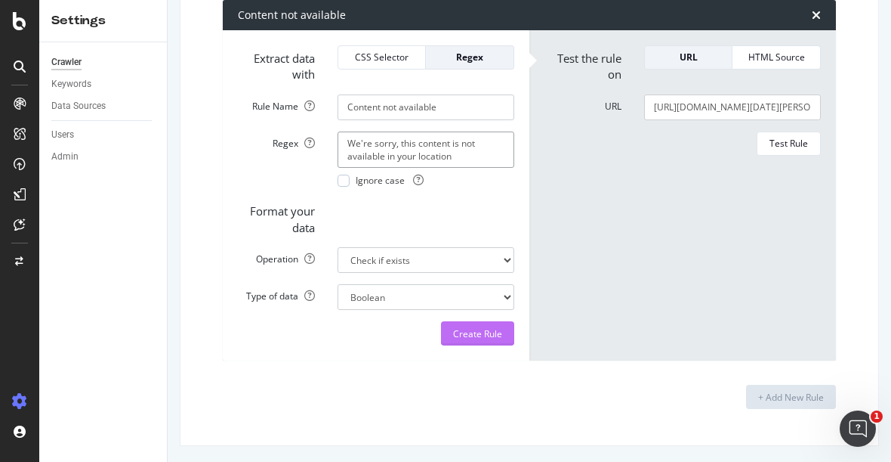
type textarea "We're sorry, this content is not available in your location"
click at [472, 335] on div "Create Rule" at bounding box center [477, 333] width 49 height 13
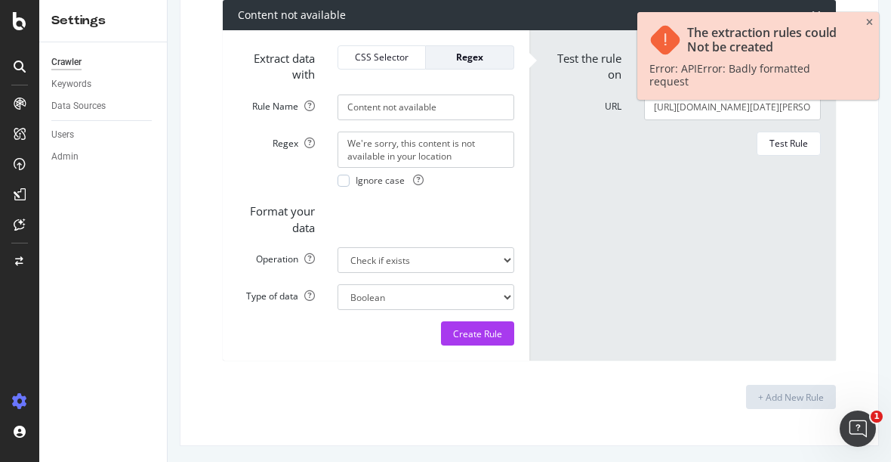
click at [656, 187] on form "Test the rule on URL HTML Source URL [URL][DOMAIN_NAME][DATE][PERSON_NAME] Test…" at bounding box center [683, 195] width 276 height 300
click at [864, 20] on div "The extraction rules could Not be created Error: APIError: Badly formatted requ…" at bounding box center [759, 56] width 242 height 88
click at [770, 134] on div "Test Rule" at bounding box center [789, 143] width 39 height 21
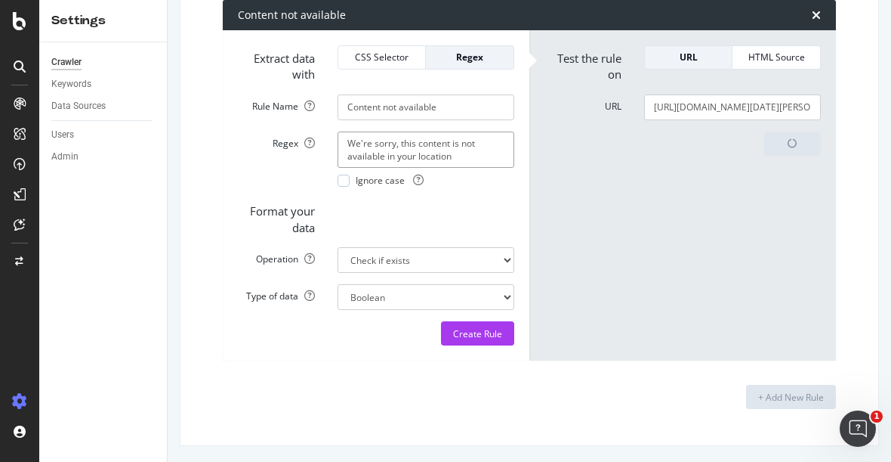
click at [340, 141] on textarea "We're sorry, this content is not available in your location" at bounding box center [426, 149] width 177 height 36
click at [338, 179] on div at bounding box center [344, 180] width 12 height 12
click at [480, 330] on div "Create Rule" at bounding box center [477, 333] width 49 height 13
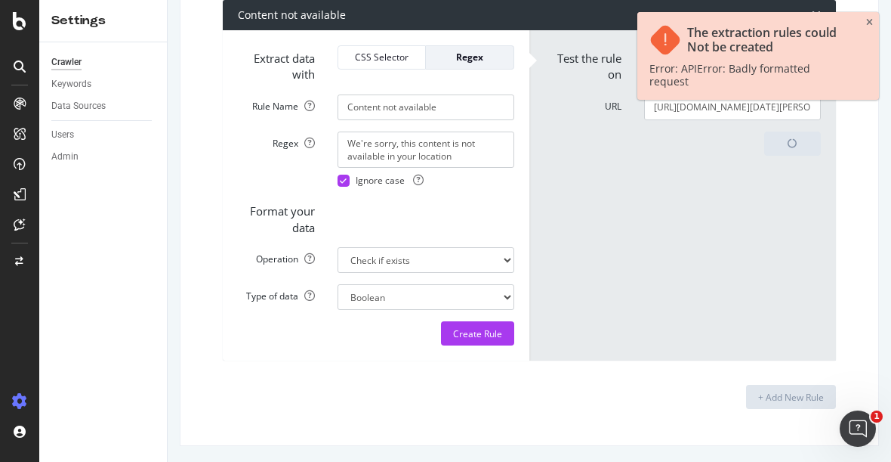
click at [774, 193] on form "Test the rule on URL HTML Source URL [URL][DOMAIN_NAME][DATE][PERSON_NAME] Test…" at bounding box center [683, 195] width 276 height 300
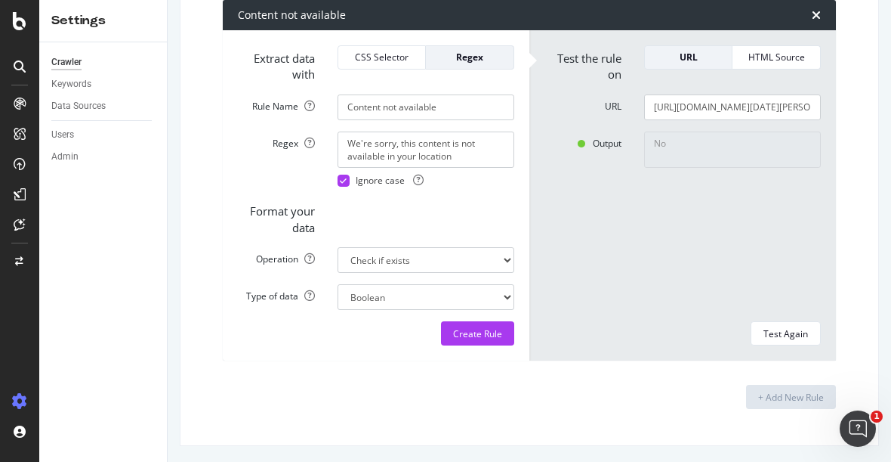
click at [669, 137] on textarea "No" at bounding box center [732, 149] width 177 height 36
click at [434, 259] on select "Extract First Item Matched Extract First 3 Items Matched Count Number of Occure…" at bounding box center [426, 260] width 177 height 26
click at [561, 273] on div "Output No" at bounding box center [682, 220] width 299 height 178
click at [480, 329] on div "Create Rule" at bounding box center [477, 333] width 49 height 13
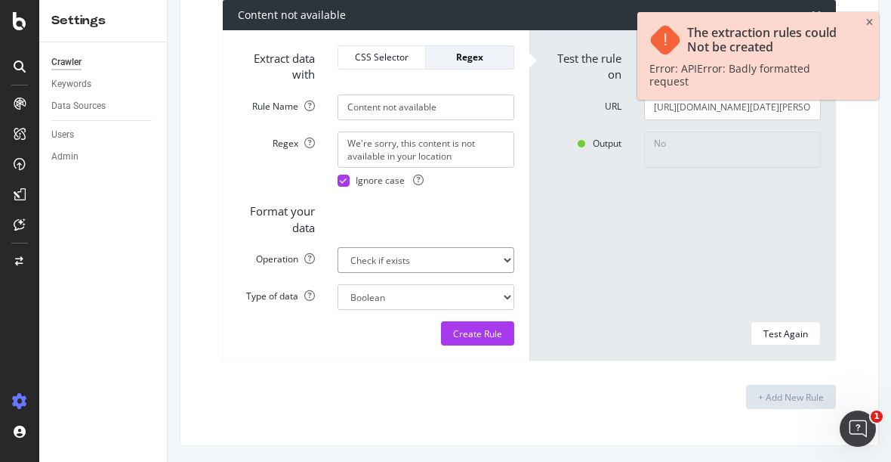
click at [378, 258] on select "Extract First Item Matched Extract First 3 Items Matched Count Number of Occure…" at bounding box center [426, 260] width 177 height 26
select select "list"
click at [338, 247] on select "Extract First Item Matched Extract First 3 Items Matched Count Number of Occure…" at bounding box center [426, 260] width 177 height 26
select select "s"
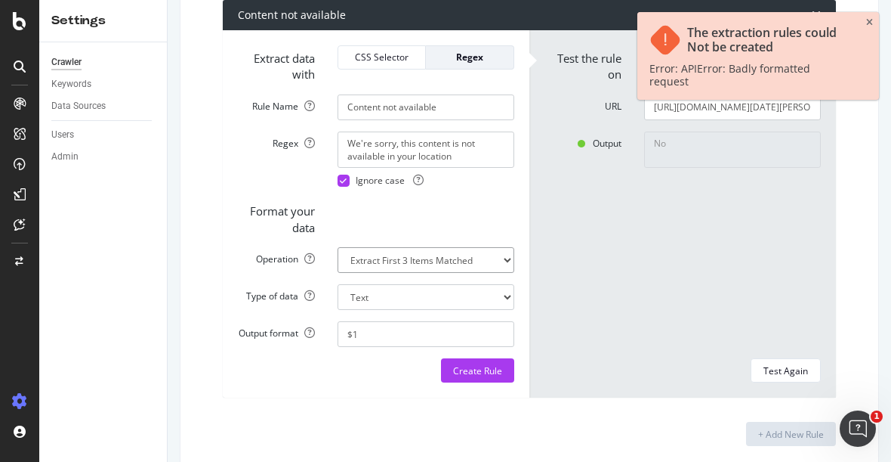
click at [423, 258] on select "Extract First Item Matched Extract First 3 Items Matched Count Number of Occure…" at bounding box center [426, 260] width 177 height 26
select select "count"
click at [338, 247] on select "Extract First Item Matched Extract First 3 Items Matched Count Number of Occure…" at bounding box center [426, 260] width 177 height 26
select select "i"
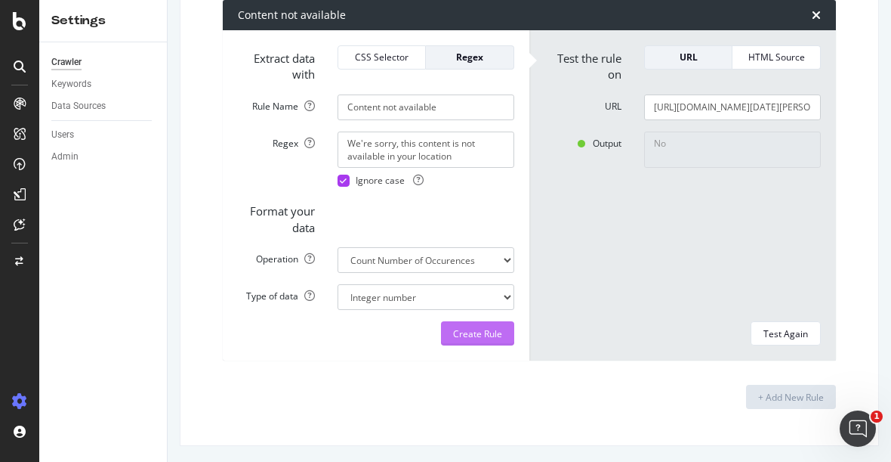
click at [470, 329] on div "Create Rule" at bounding box center [477, 333] width 49 height 13
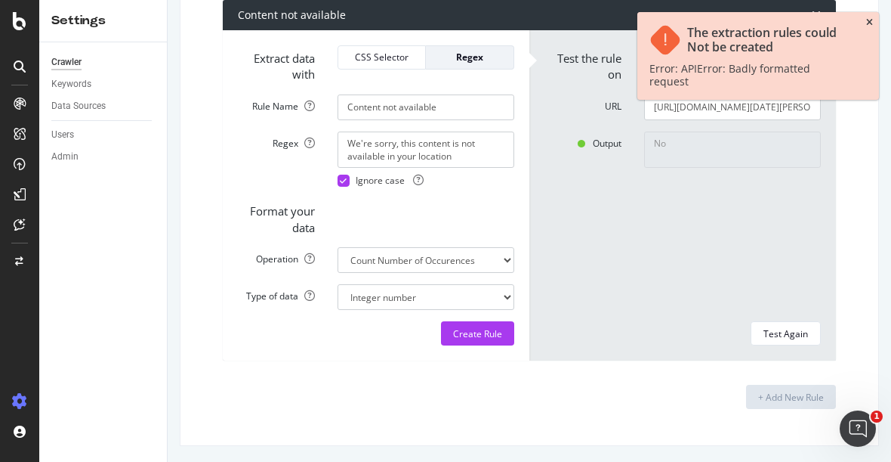
click at [872, 21] on icon "close toast" at bounding box center [869, 22] width 7 height 9
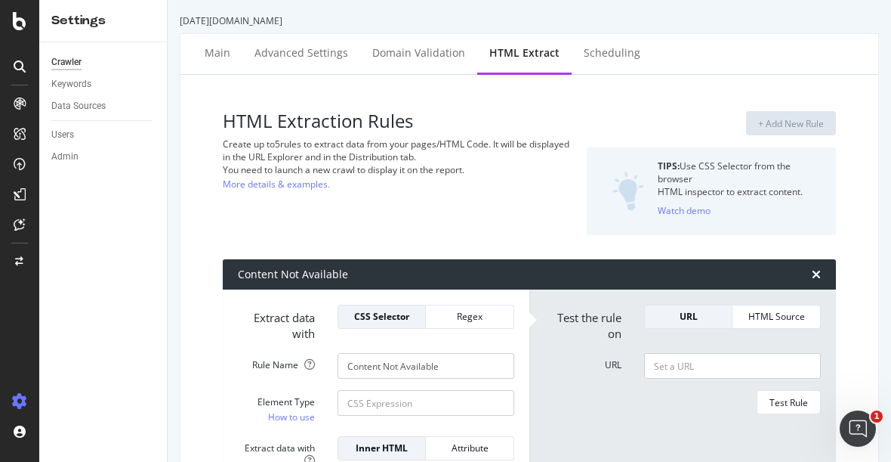
scroll to position [0, 0]
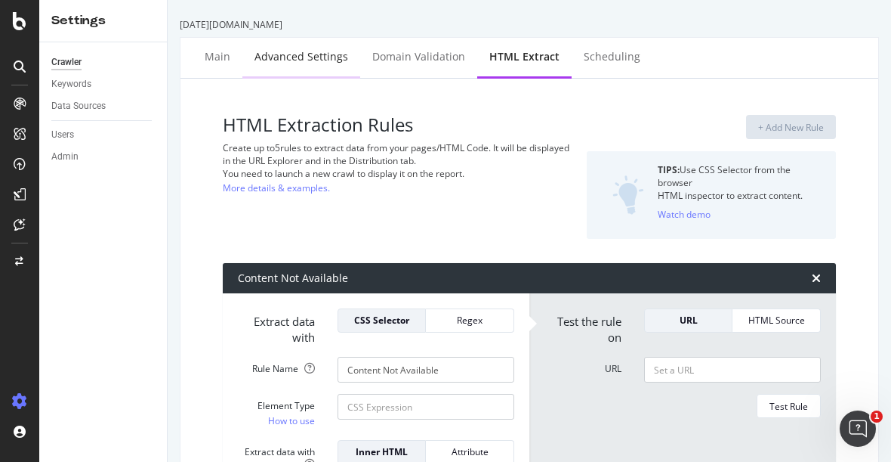
click at [293, 53] on div "Advanced Settings" at bounding box center [302, 56] width 94 height 15
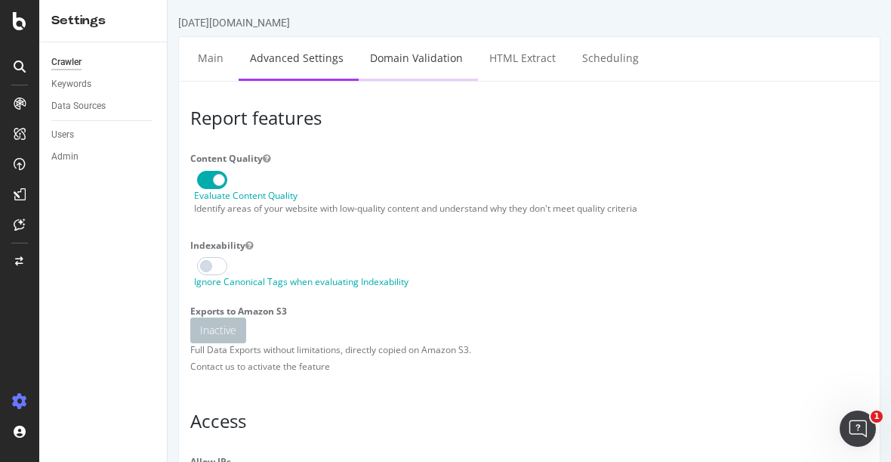
click at [410, 59] on link "Domain Validation" at bounding box center [417, 58] width 116 height 42
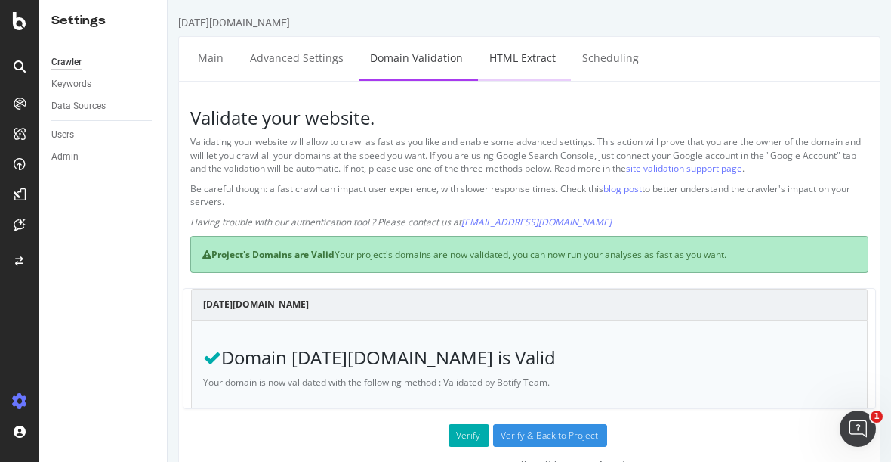
click at [514, 57] on link "HTML Extract" at bounding box center [522, 58] width 89 height 42
select select "count"
select select "exist"
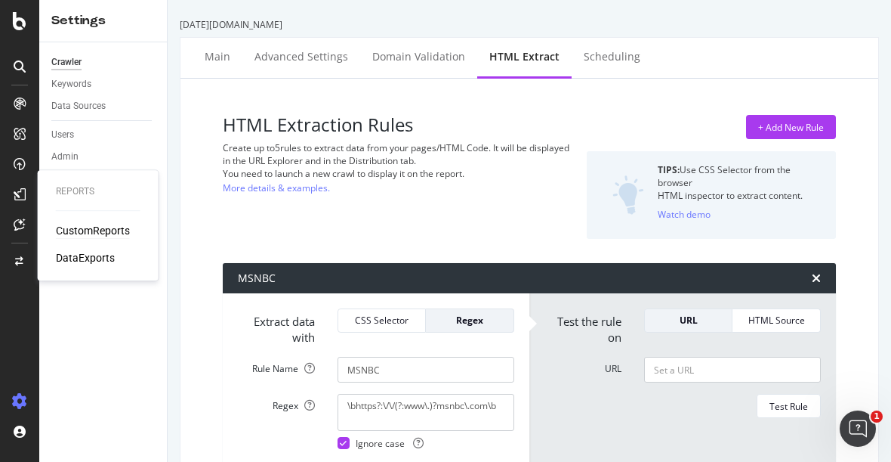
click at [114, 235] on div "CustomReports" at bounding box center [93, 230] width 74 height 15
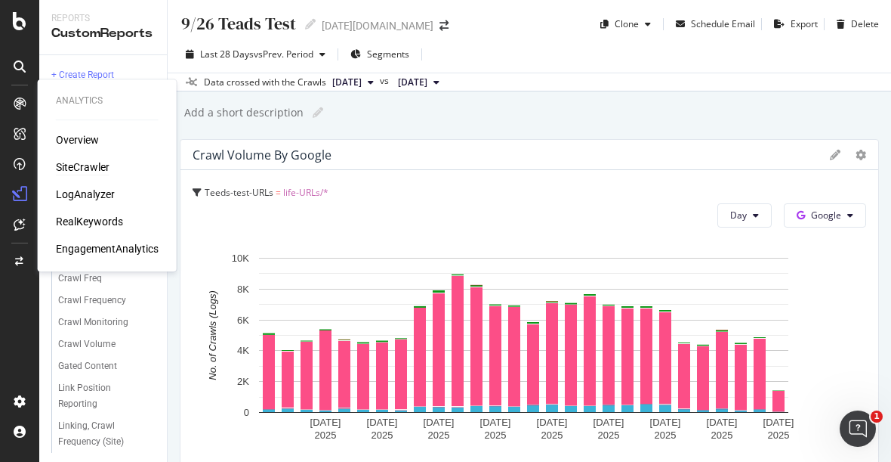
click at [90, 163] on div "SiteCrawler" at bounding box center [83, 166] width 54 height 15
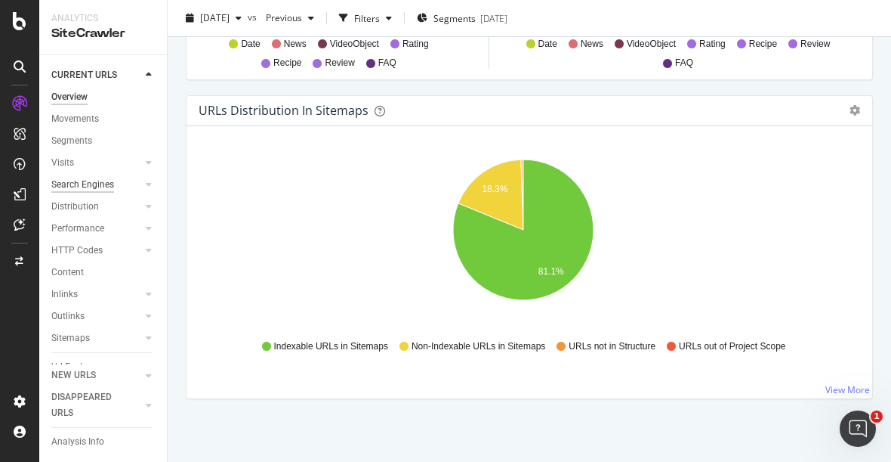
scroll to position [60, 0]
drag, startPoint x: 82, startPoint y: 436, endPoint x: 149, endPoint y: 411, distance: 71.0
click at [82, 436] on div "Analysis Info" at bounding box center [77, 442] width 53 height 16
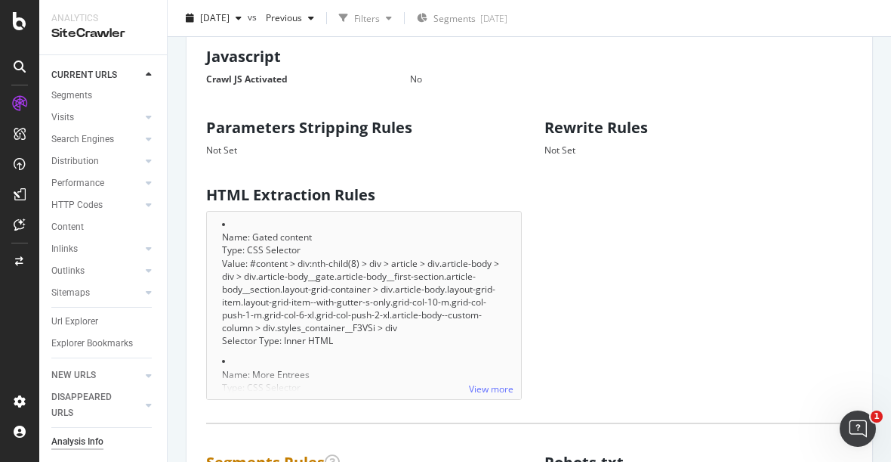
scroll to position [1007, 0]
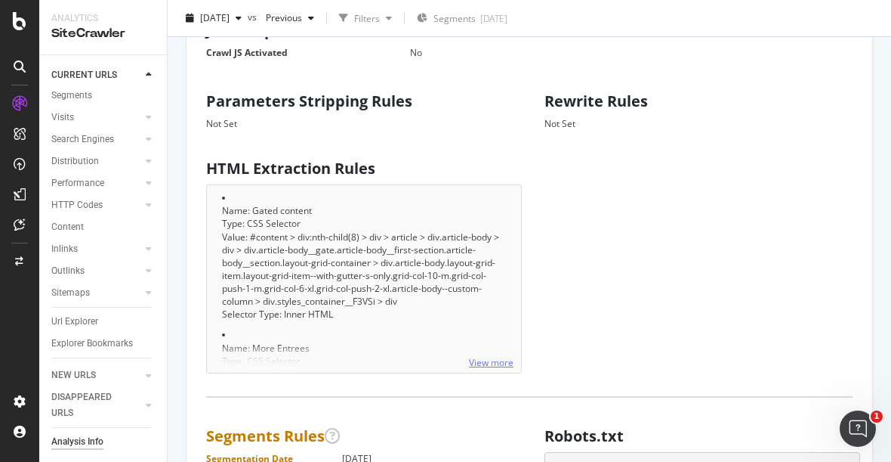
click at [490, 356] on link "View more" at bounding box center [491, 362] width 45 height 13
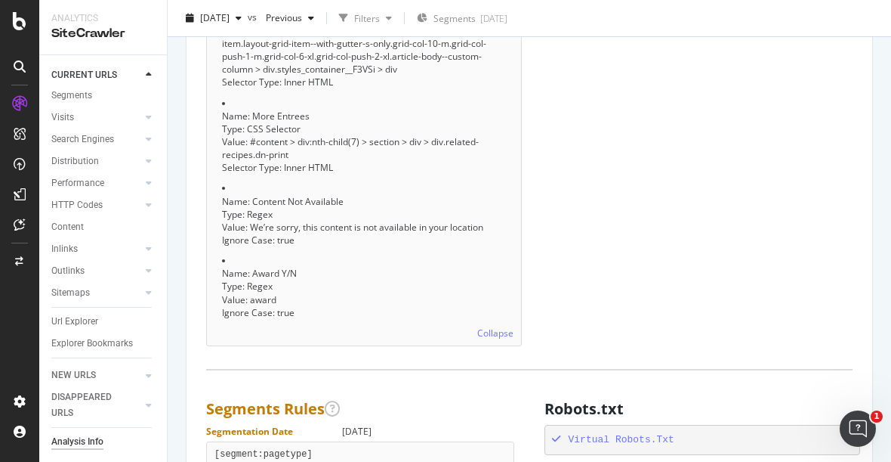
scroll to position [1259, 0]
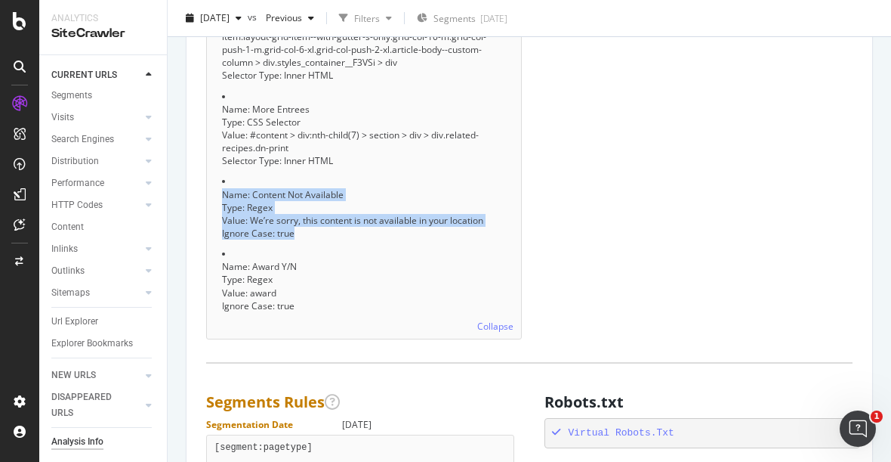
drag, startPoint x: 304, startPoint y: 230, endPoint x: 213, endPoint y: 195, distance: 97.4
click at [213, 195] on div "Collapse Name: Gated content Type: CSS Selector Value: #content > div:nth-child…" at bounding box center [364, 136] width 316 height 406
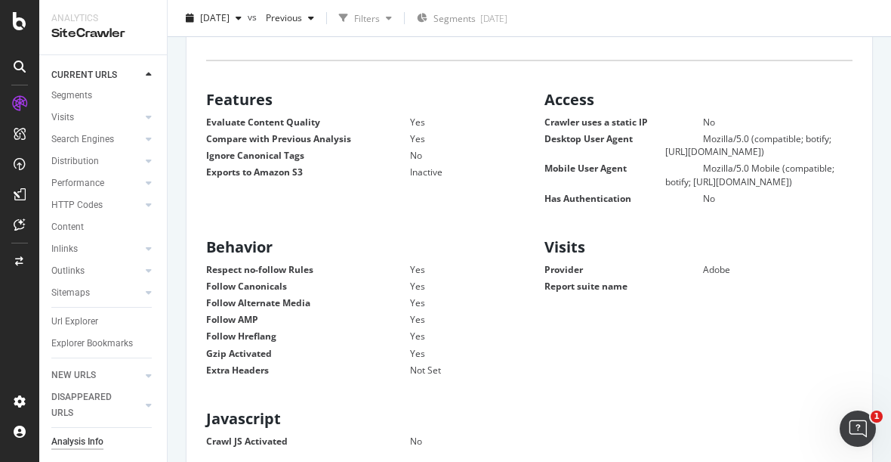
scroll to position [587, 0]
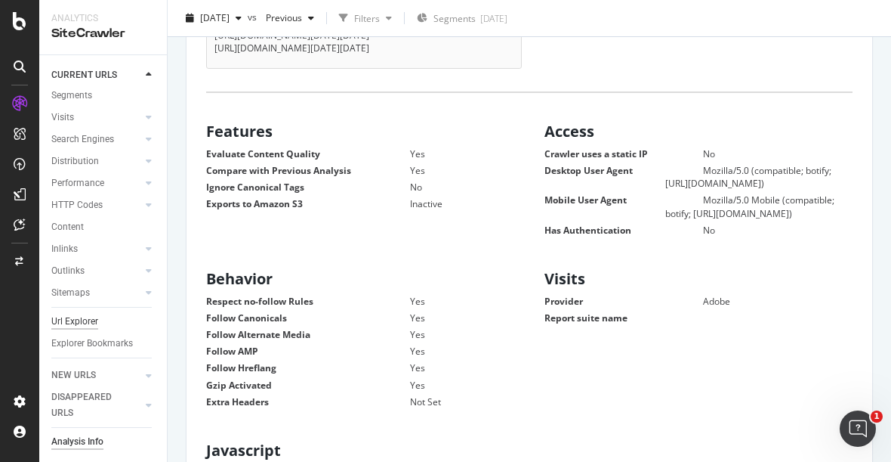
click at [89, 313] on div "Url Explorer" at bounding box center [74, 321] width 47 height 16
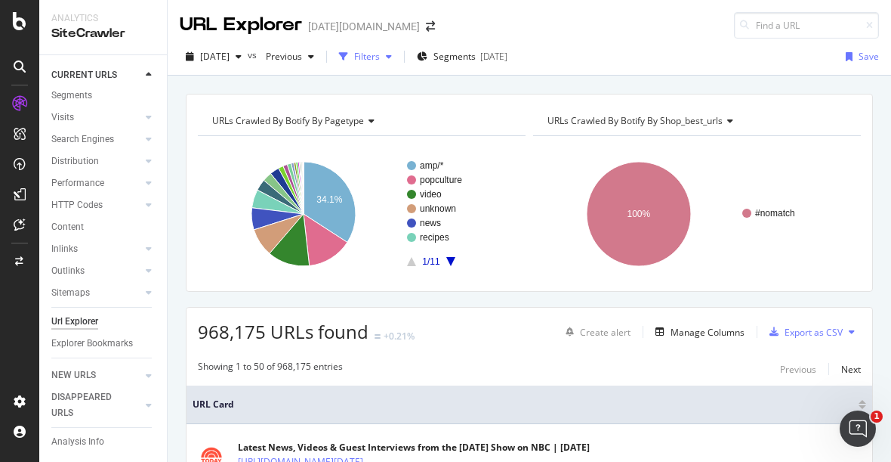
click at [380, 57] on div "Filters" at bounding box center [367, 56] width 26 height 13
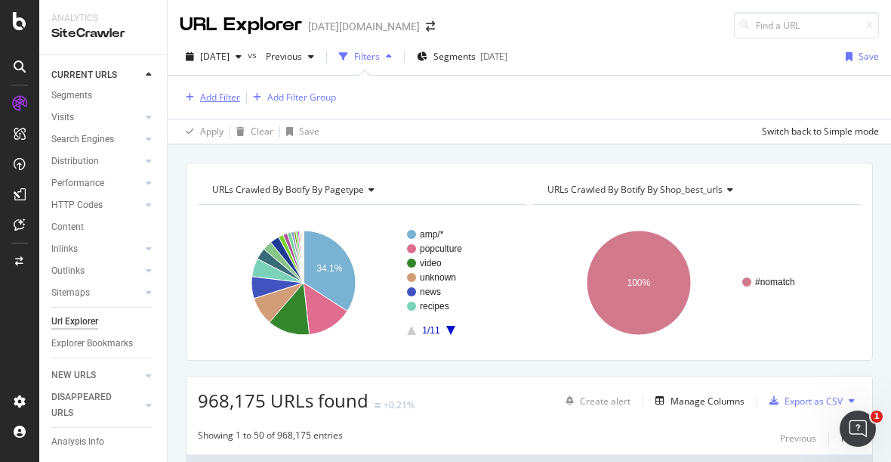
click at [199, 99] on div "button" at bounding box center [190, 97] width 20 height 9
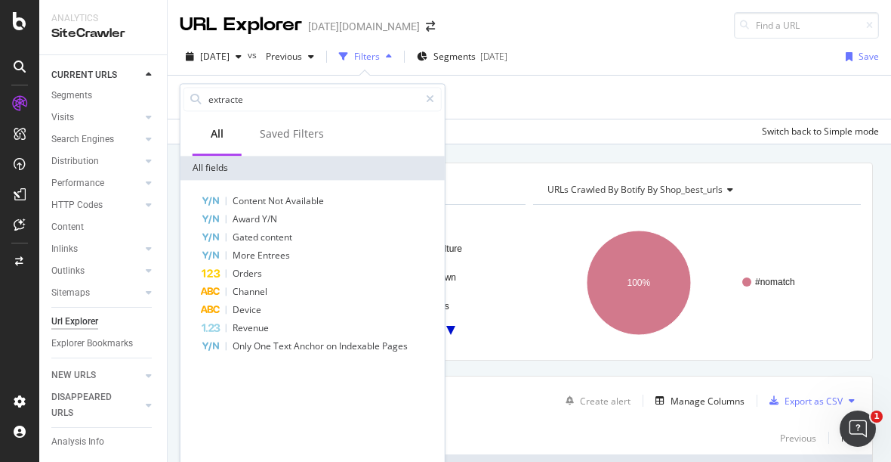
type input "extracted"
click at [540, 131] on div "Apply Clear Save Switch back to Simple mode" at bounding box center [530, 131] width 724 height 25
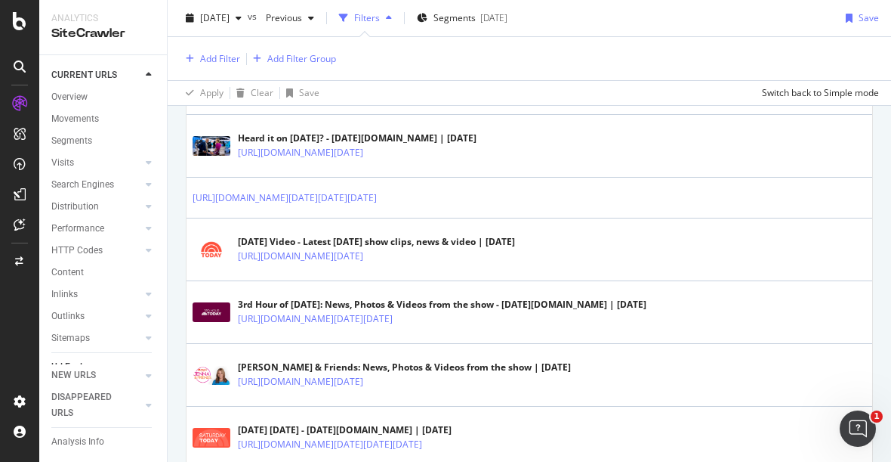
click at [162, 39] on div "Analytics SiteCrawler" at bounding box center [103, 27] width 128 height 54
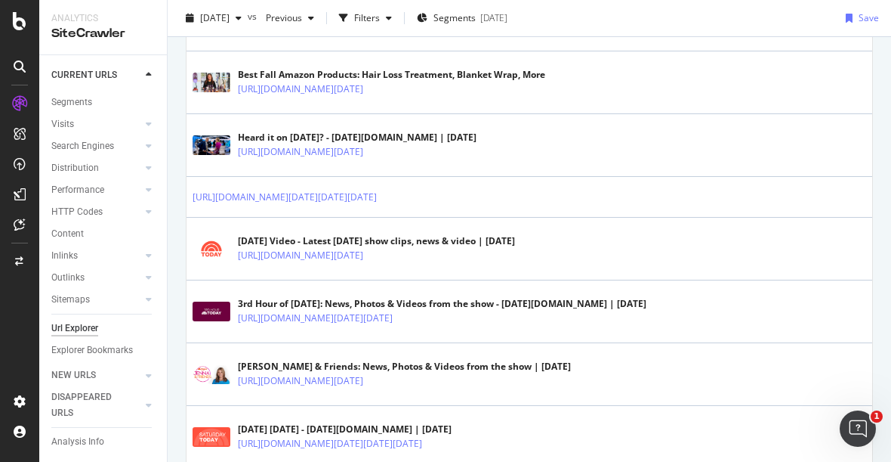
scroll to position [60, 0]
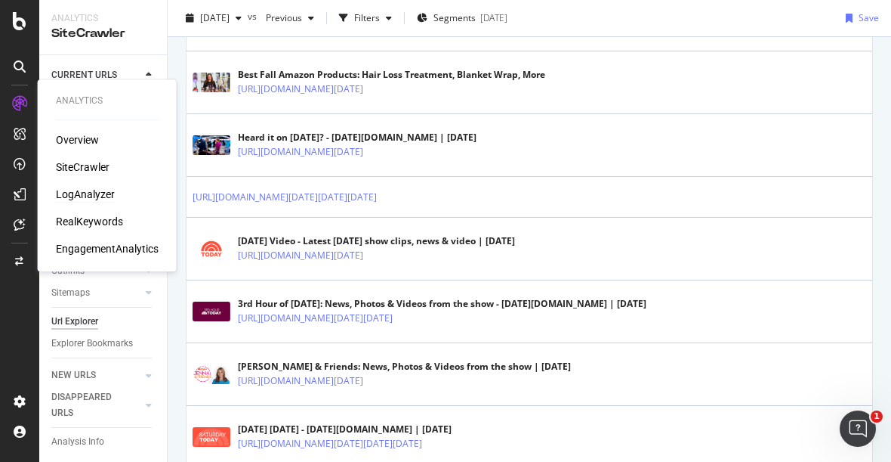
click at [100, 201] on div "LogAnalyzer" at bounding box center [85, 194] width 59 height 15
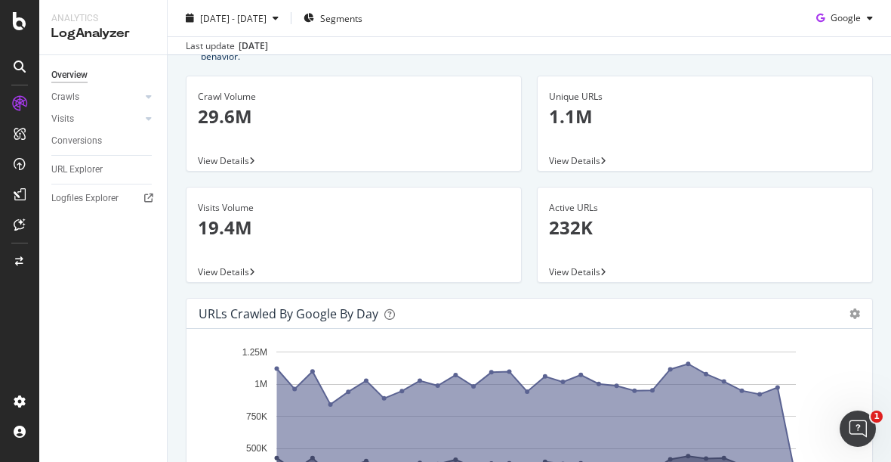
scroll to position [168, 0]
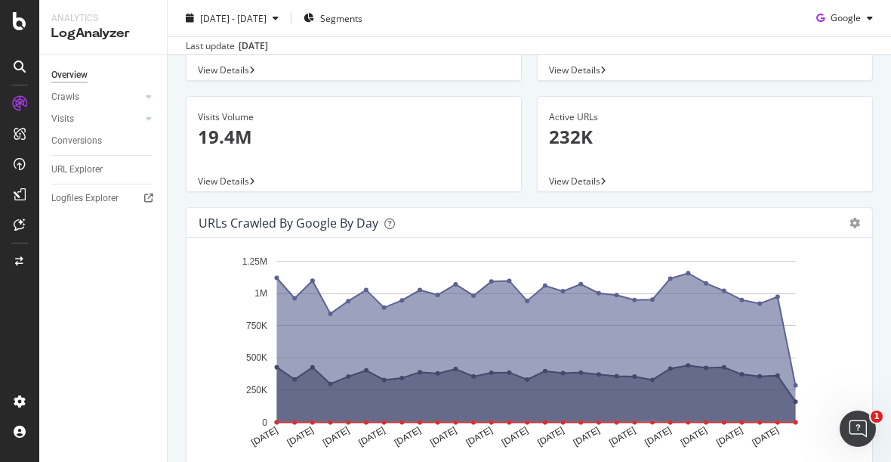
click at [17, 71] on icon at bounding box center [20, 66] width 12 height 12
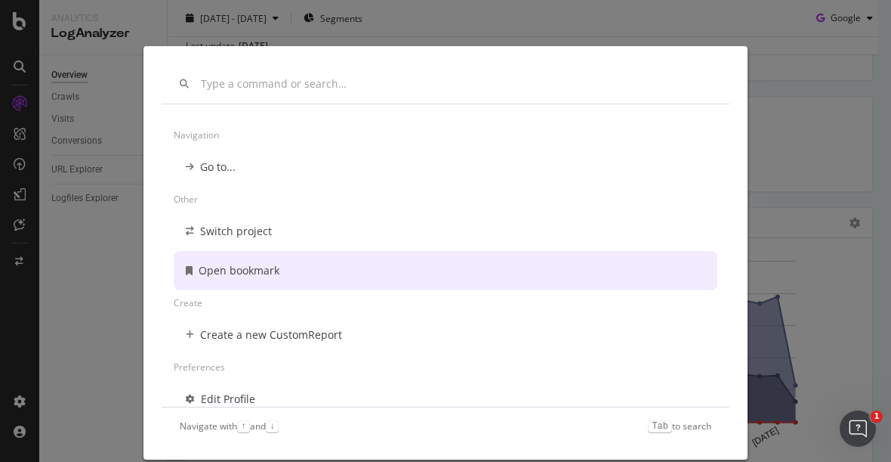
scroll to position [108, 0]
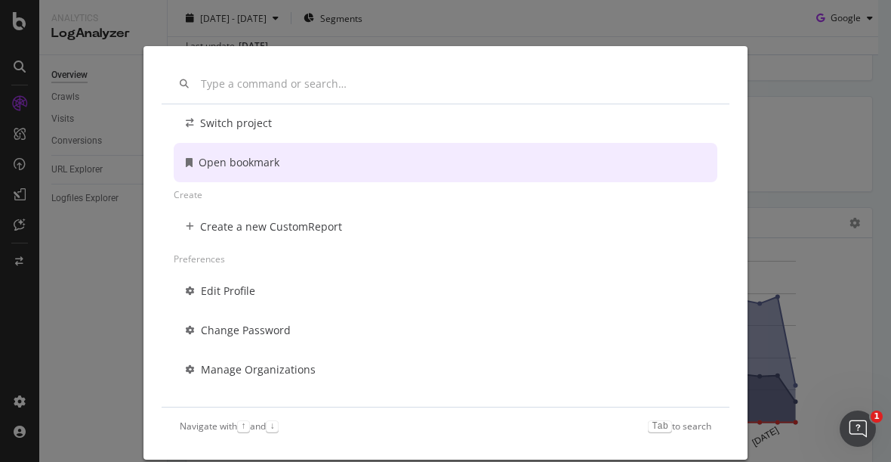
click at [9, 218] on div "Other Switch project Open bookmark Create Create a new CustomReport Preferences…" at bounding box center [445, 231] width 891 height 462
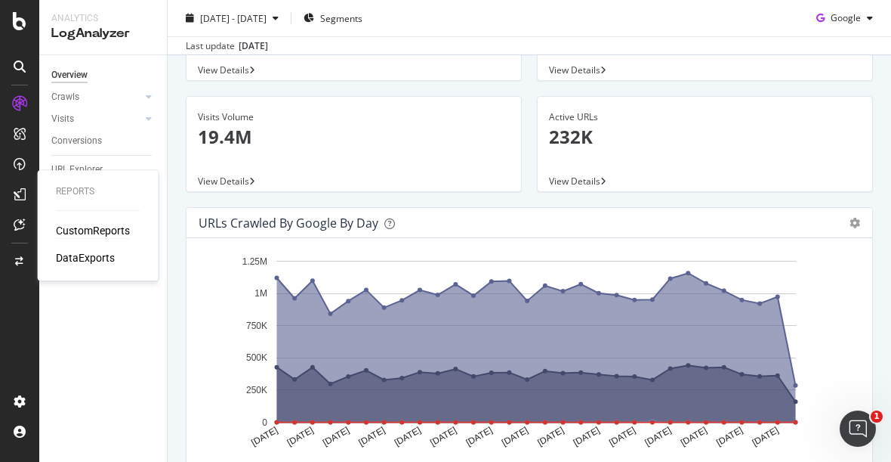
click at [106, 233] on div "CustomReports" at bounding box center [93, 230] width 74 height 15
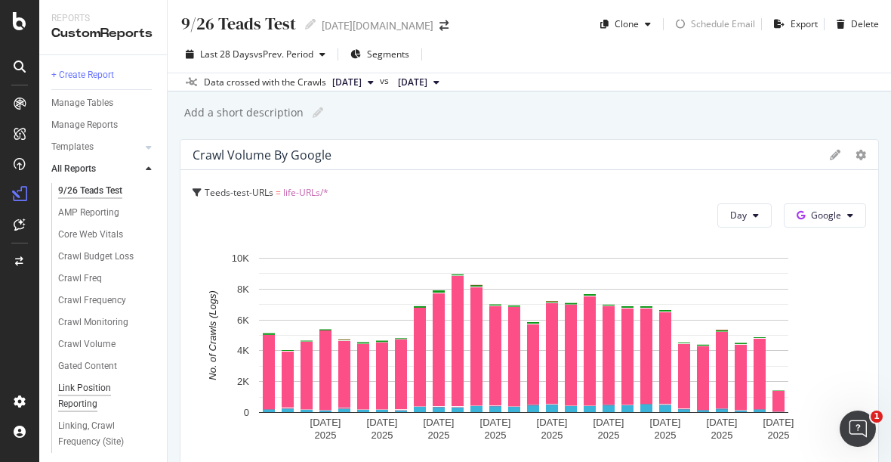
scroll to position [188, 0]
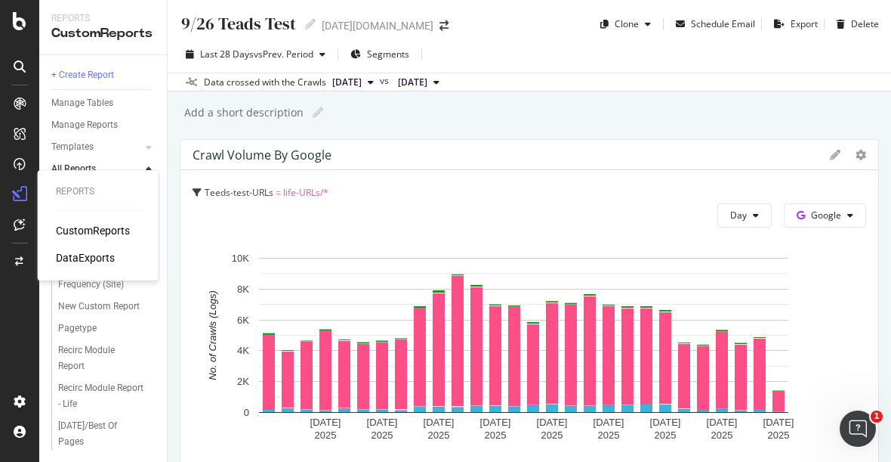
click at [76, 260] on div "DataExports" at bounding box center [85, 257] width 59 height 15
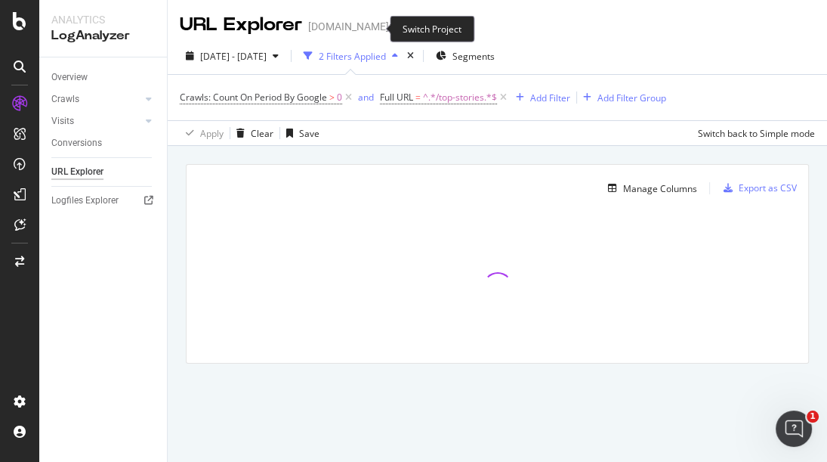
click at [395, 26] on icon "arrow-right-arrow-left" at bounding box center [399, 26] width 9 height 11
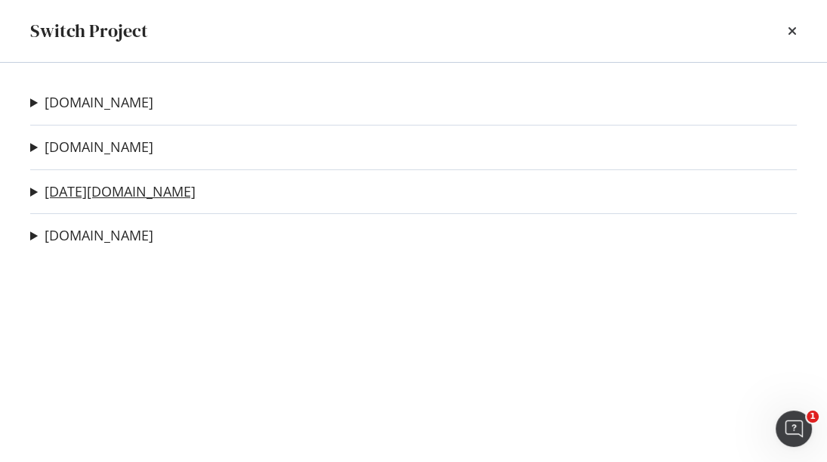
click at [56, 187] on link "[DATE][DOMAIN_NAME]" at bounding box center [120, 192] width 151 height 16
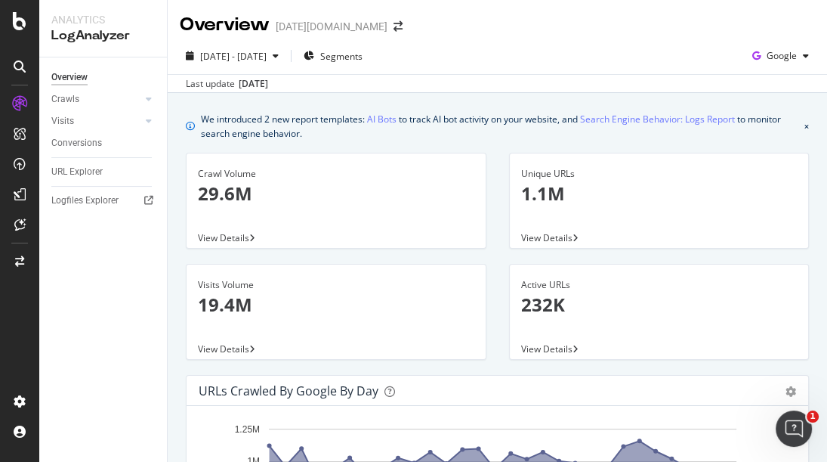
click at [147, 96] on icon at bounding box center [149, 98] width 6 height 9
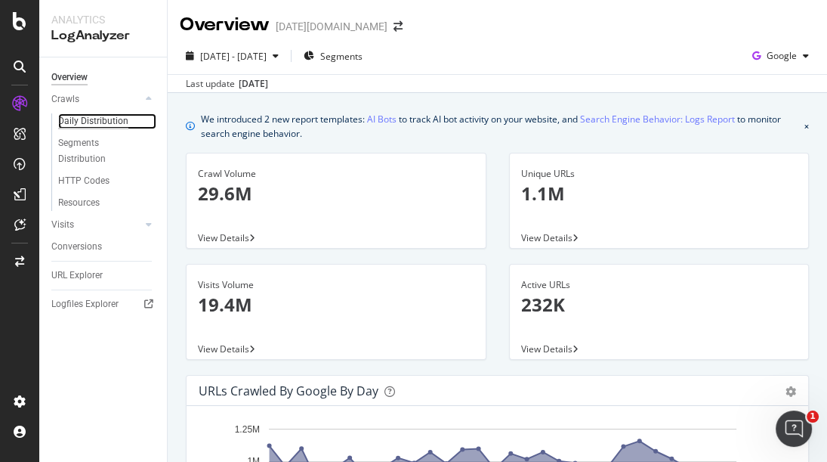
click at [95, 116] on div "Daily Distribution" at bounding box center [93, 121] width 70 height 16
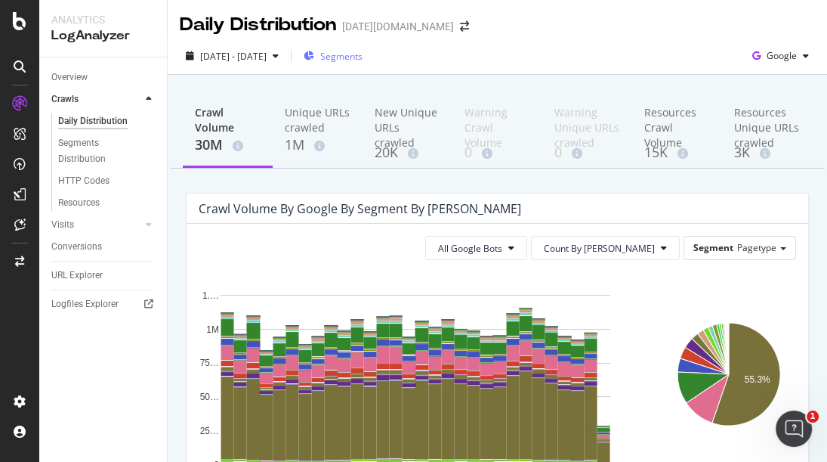
click at [363, 61] on span "Segments" at bounding box center [341, 56] width 42 height 13
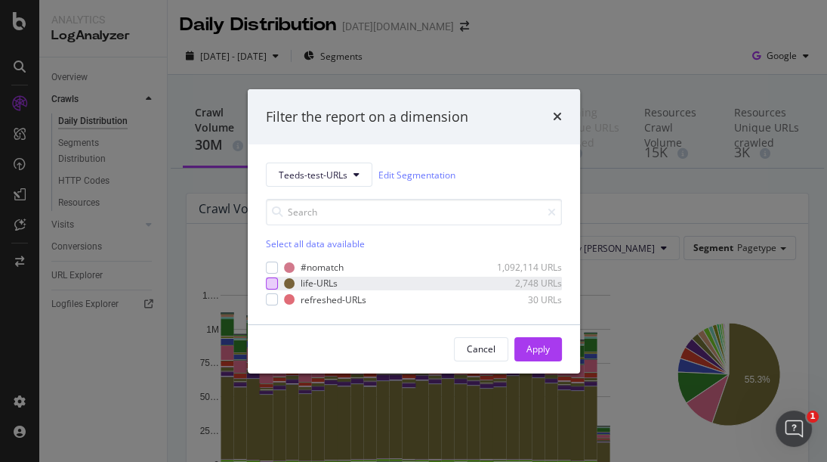
click at [273, 288] on div "modal" at bounding box center [272, 283] width 12 height 12
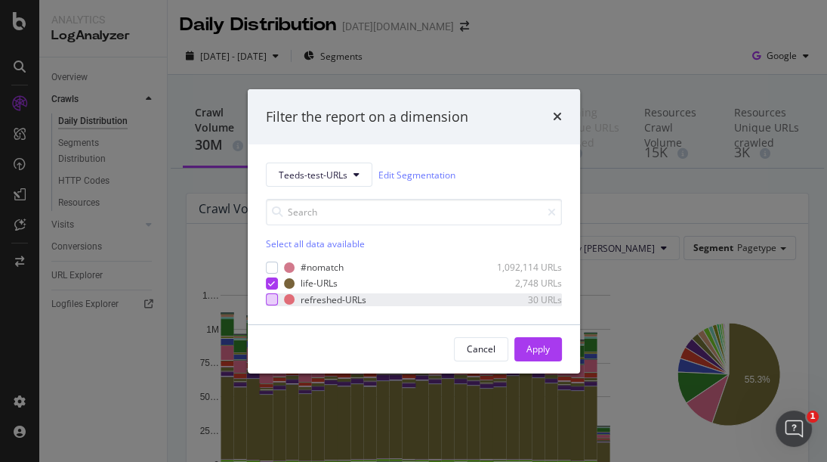
click at [272, 293] on div "modal" at bounding box center [272, 299] width 12 height 12
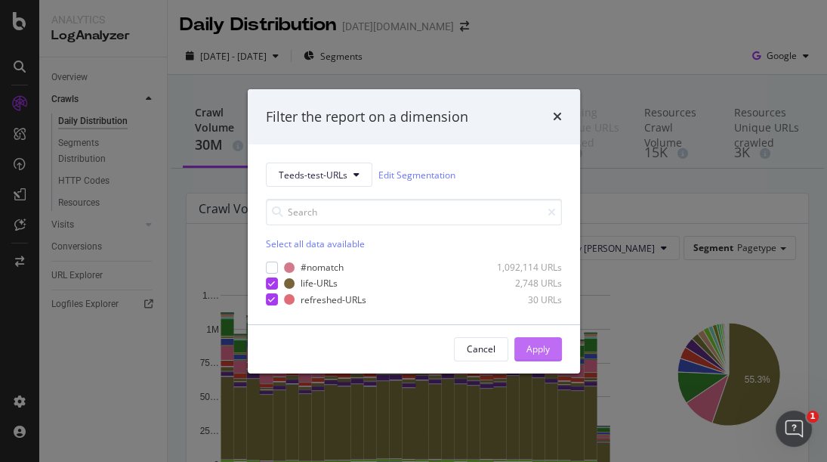
click at [542, 357] on div "Apply" at bounding box center [538, 349] width 23 height 23
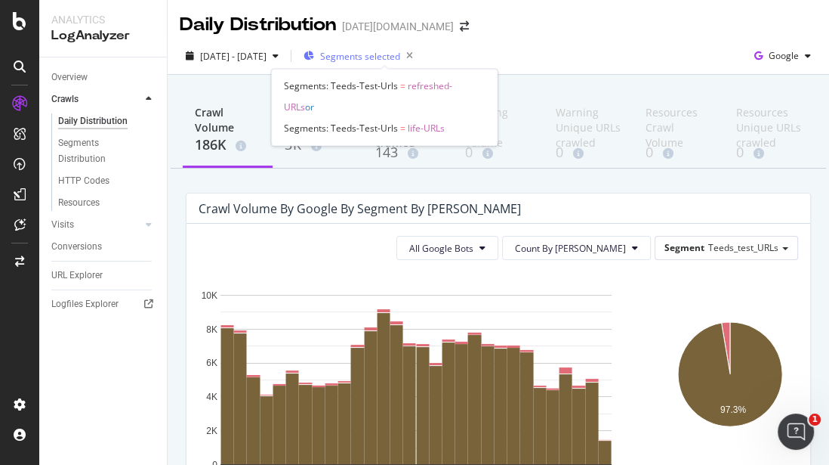
click at [400, 57] on span "Segments selected" at bounding box center [360, 56] width 80 height 13
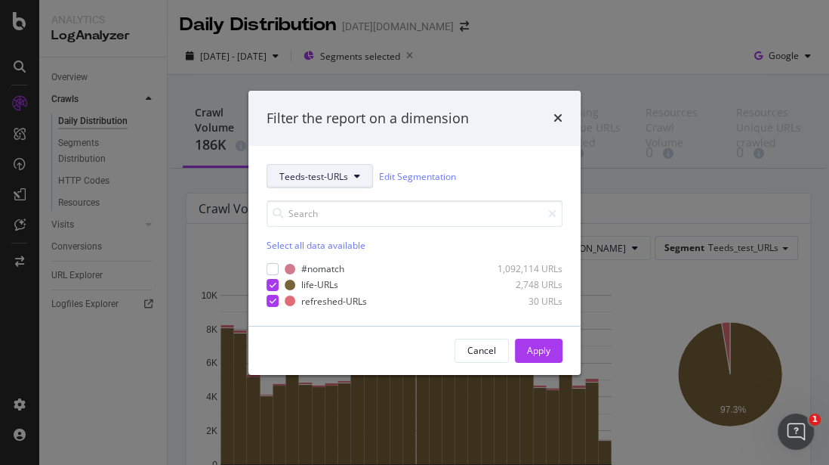
click at [352, 178] on button "Teeds-test-URLs" at bounding box center [320, 176] width 107 height 24
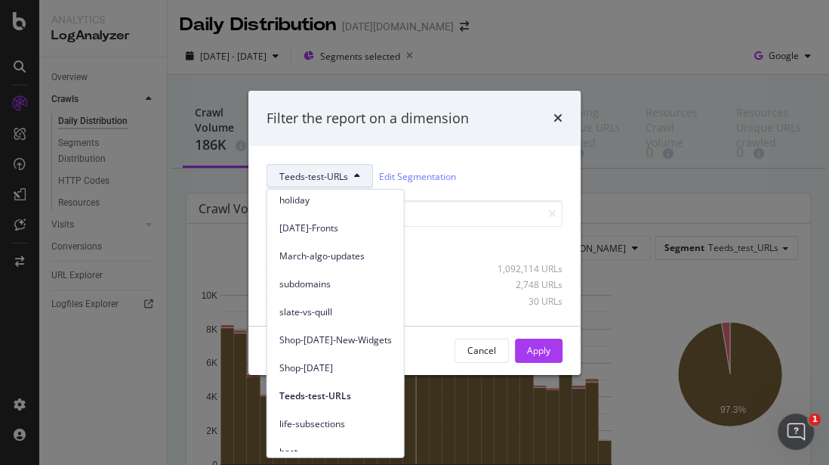
scroll to position [153, 0]
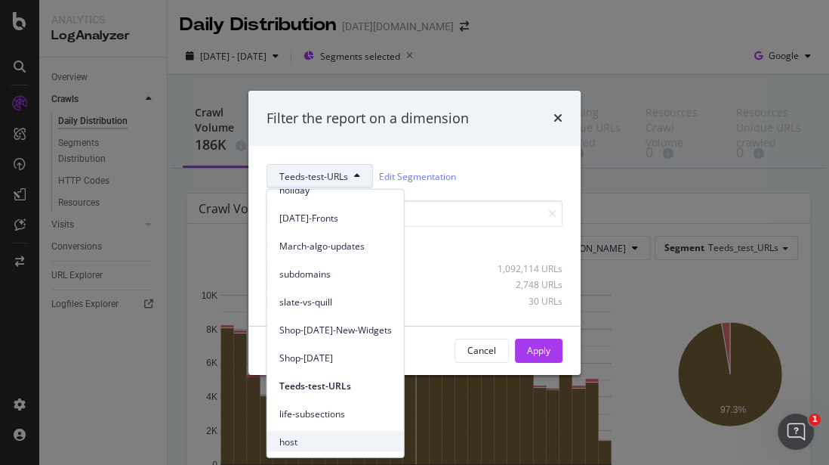
click at [280, 437] on span "host" at bounding box center [336, 441] width 113 height 14
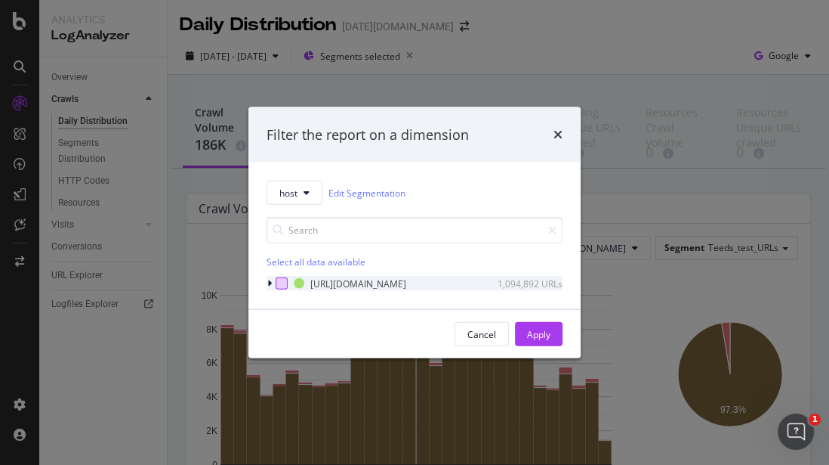
click at [281, 283] on div "modal" at bounding box center [282, 283] width 12 height 12
click at [562, 136] on icon "times" at bounding box center [558, 134] width 9 height 12
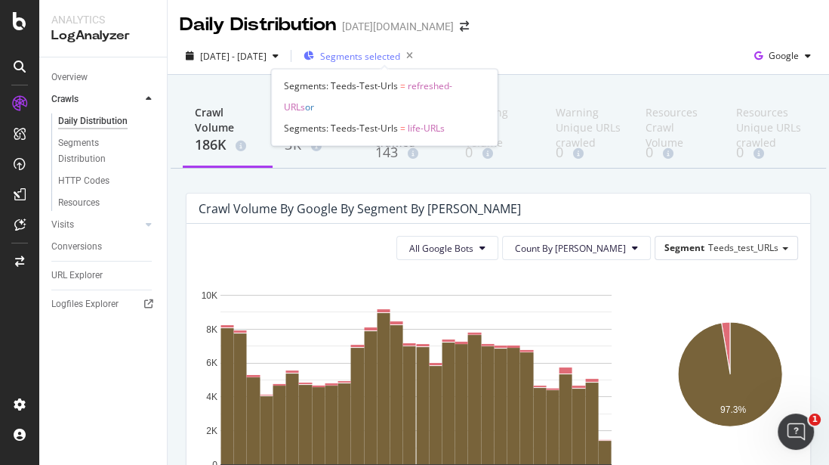
click at [358, 59] on span "Segments selected" at bounding box center [360, 56] width 80 height 13
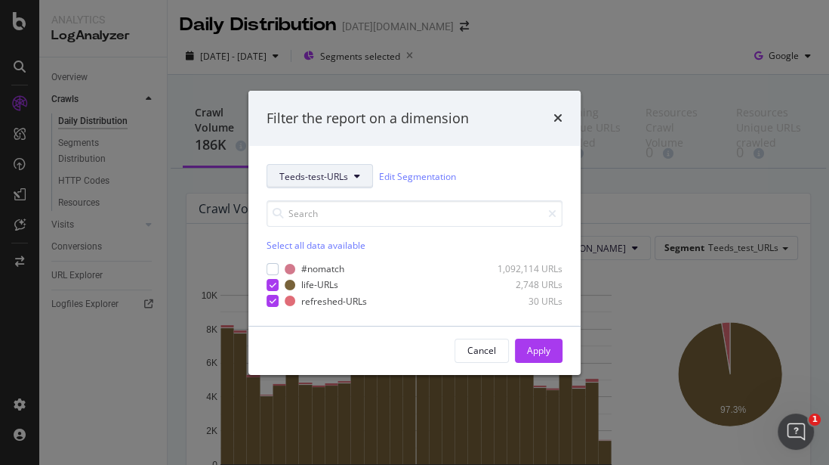
click at [336, 175] on span "Teeds-test-URLs" at bounding box center [314, 175] width 69 height 13
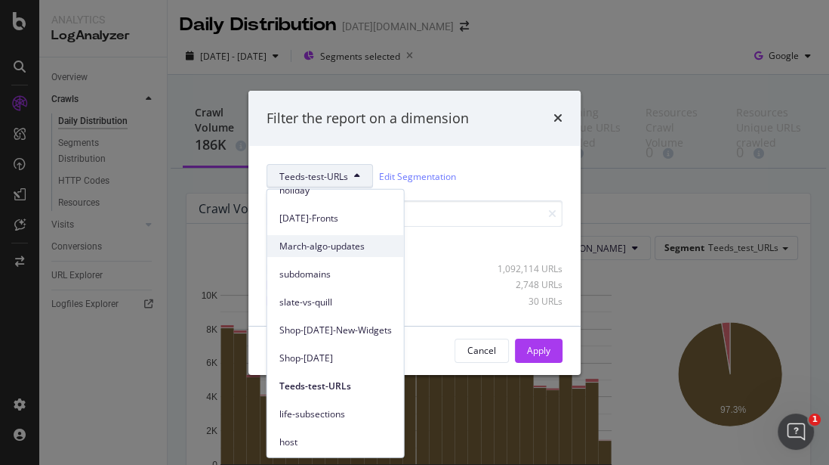
scroll to position [0, 0]
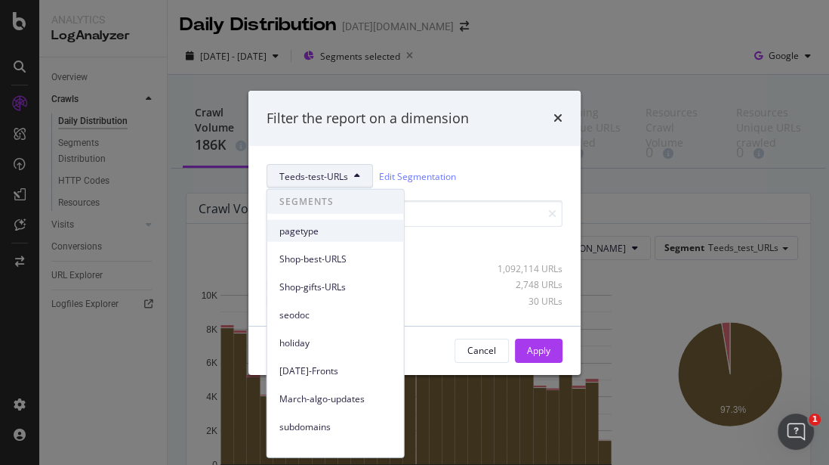
click at [323, 224] on span "pagetype" at bounding box center [336, 231] width 113 height 14
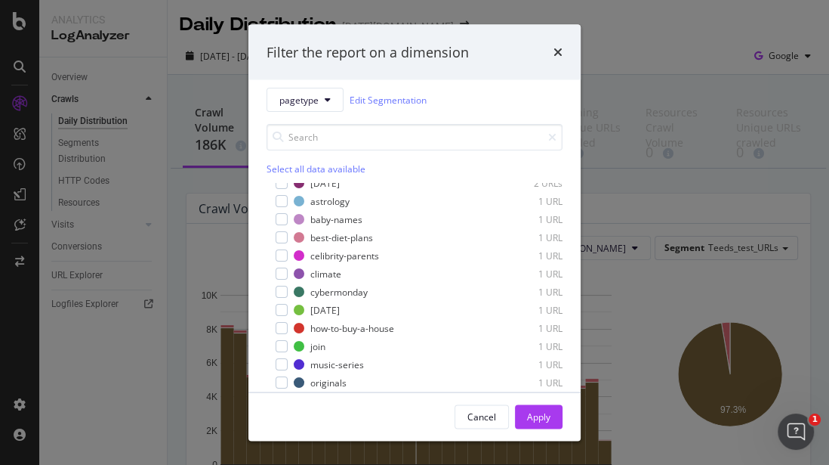
scroll to position [826, 0]
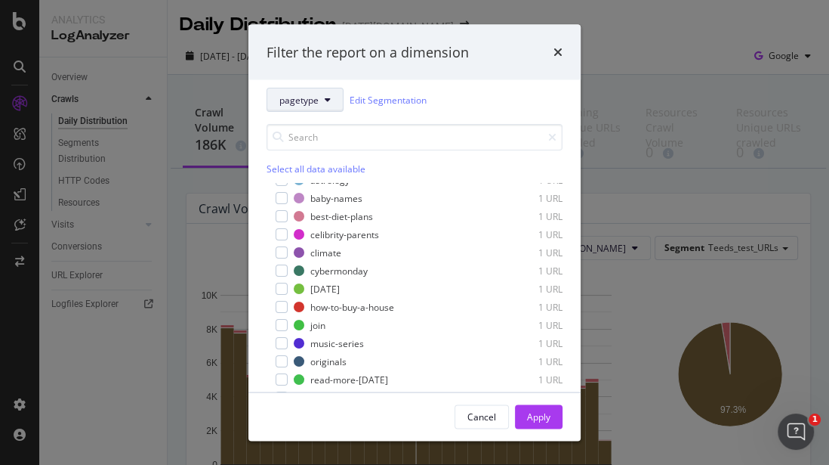
click at [329, 96] on icon "modal" at bounding box center [328, 99] width 6 height 9
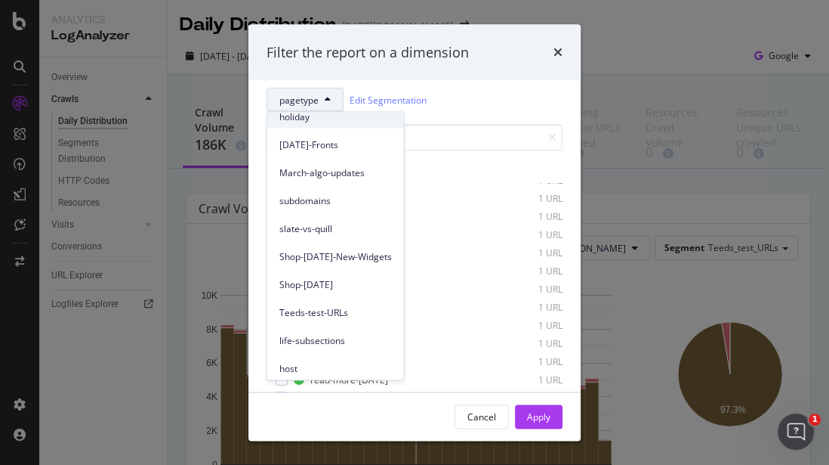
scroll to position [153, 0]
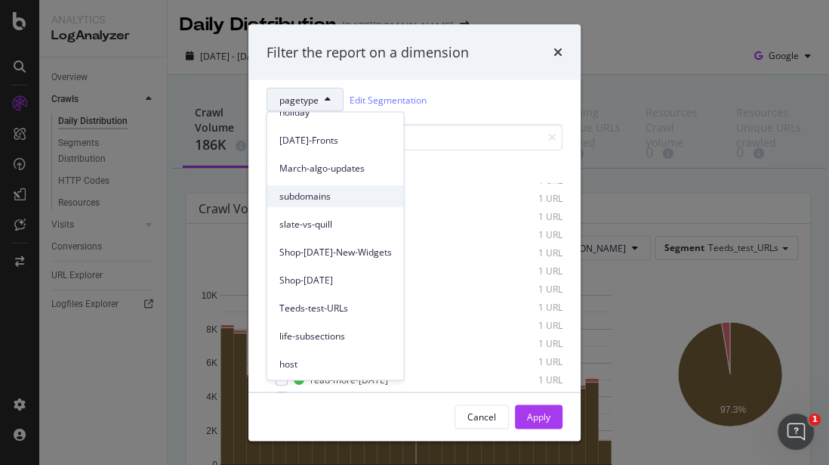
click at [332, 190] on span "subdomains" at bounding box center [336, 197] width 113 height 14
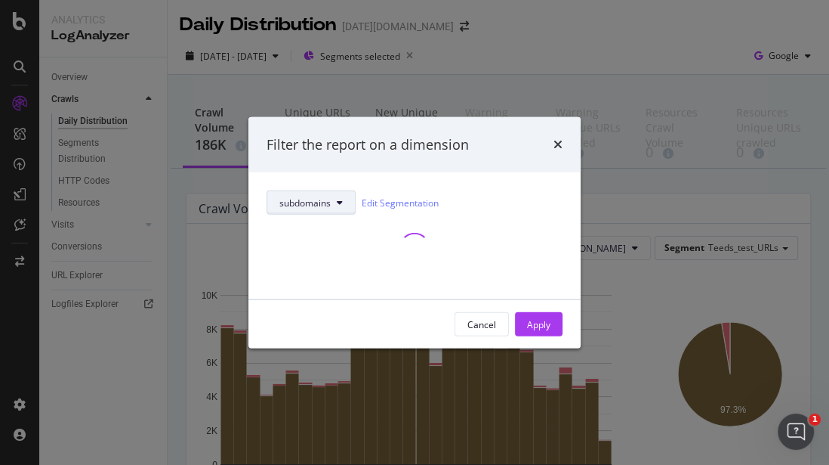
click at [323, 212] on button "subdomains" at bounding box center [311, 202] width 89 height 24
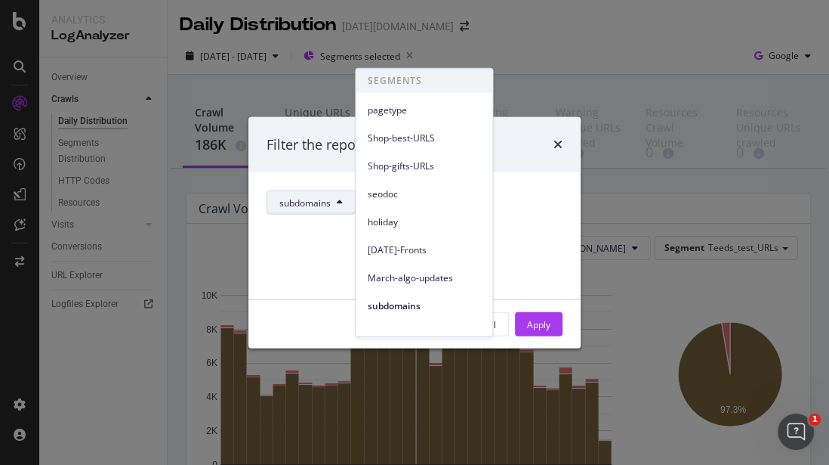
click at [293, 226] on div "modal" at bounding box center [415, 248] width 296 height 66
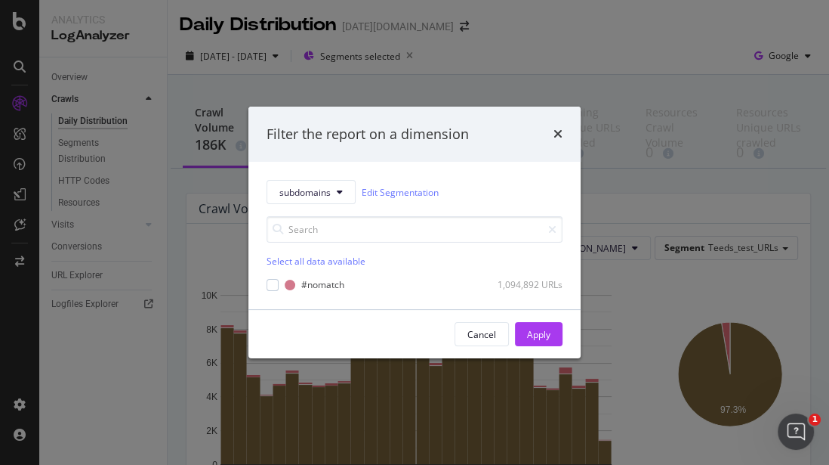
click at [562, 126] on div "times" at bounding box center [558, 135] width 9 height 20
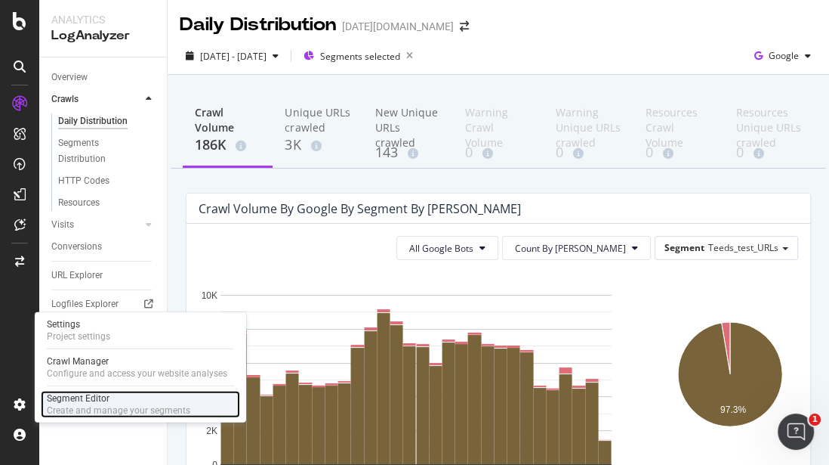
click at [76, 396] on div "Segment Editor" at bounding box center [119, 398] width 144 height 12
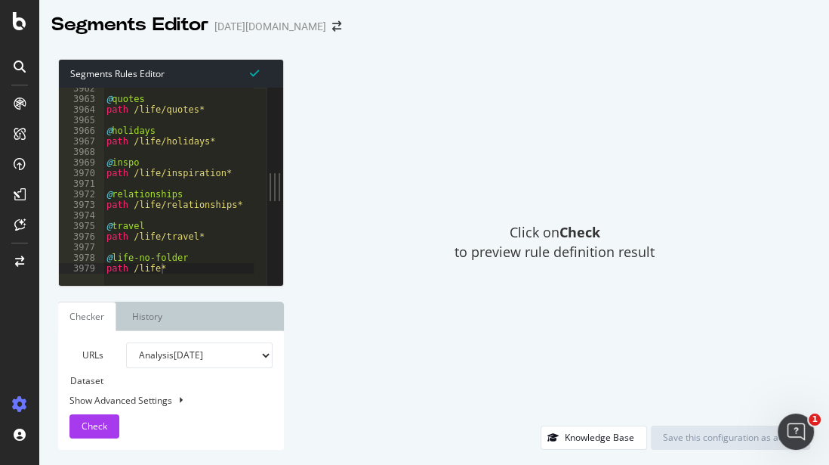
scroll to position [24567, 0]
type textarea "path /life*"
click at [181, 266] on div "@ quotes path /life/quotes* @ holidays path /life/holidays* @ inspo path /life/…" at bounding box center [390, 186] width 574 height 207
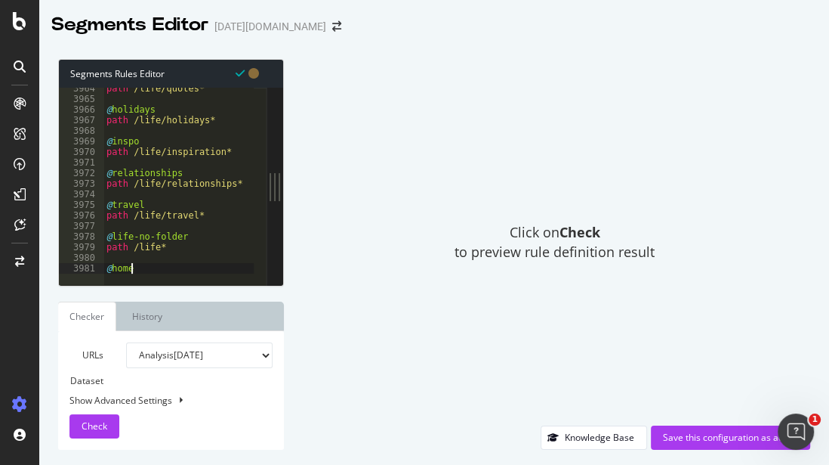
scroll to position [0, 1]
type textarea "@homepage"
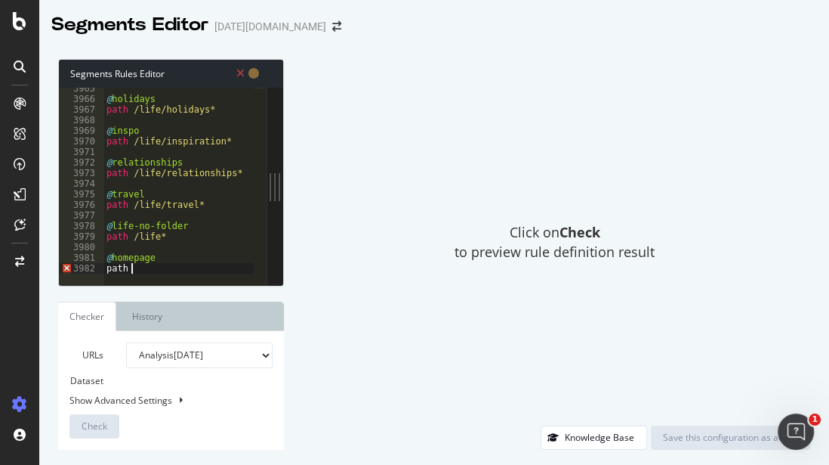
scroll to position [0, 2]
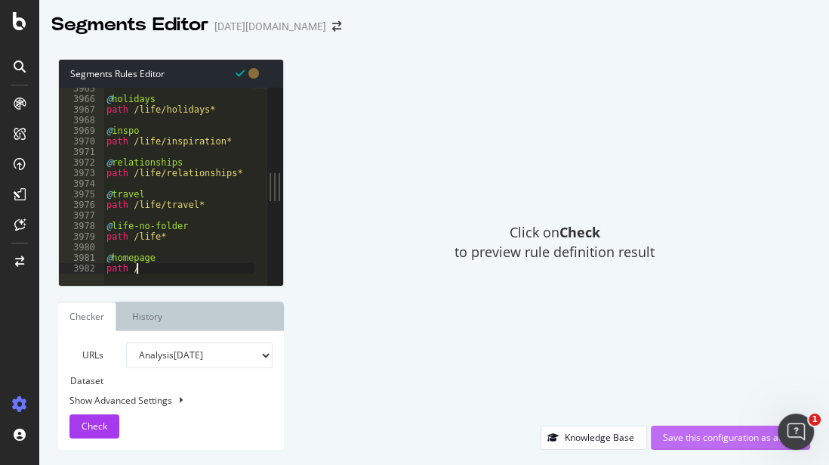
type textarea "path /"
click at [721, 440] on div "Save this configuration as active" at bounding box center [730, 437] width 135 height 13
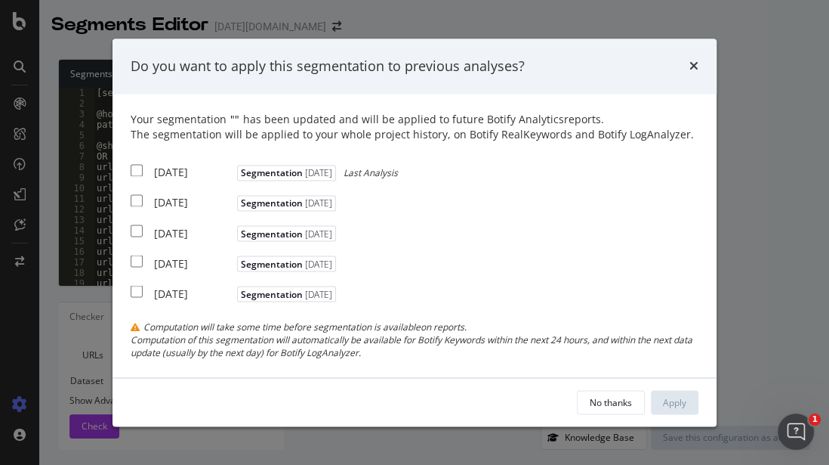
click at [141, 171] on input "modal" at bounding box center [137, 171] width 12 height 12
checkbox input "true"
click at [690, 394] on button "Apply" at bounding box center [675, 402] width 48 height 24
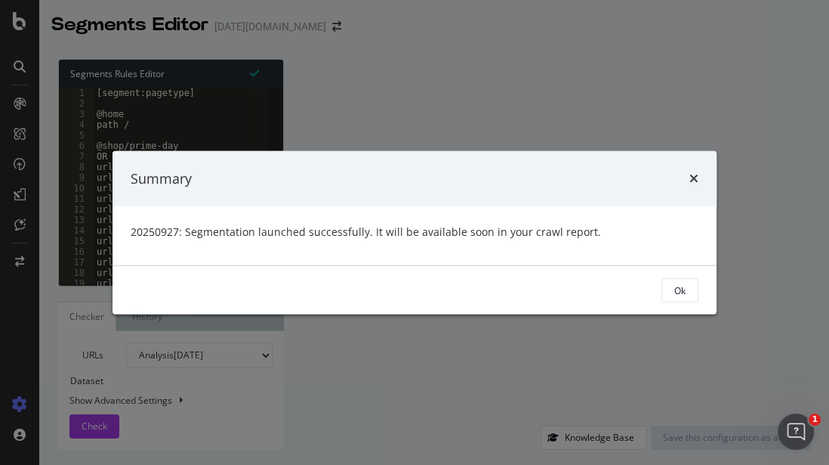
click at [697, 172] on icon "times" at bounding box center [694, 178] width 9 height 12
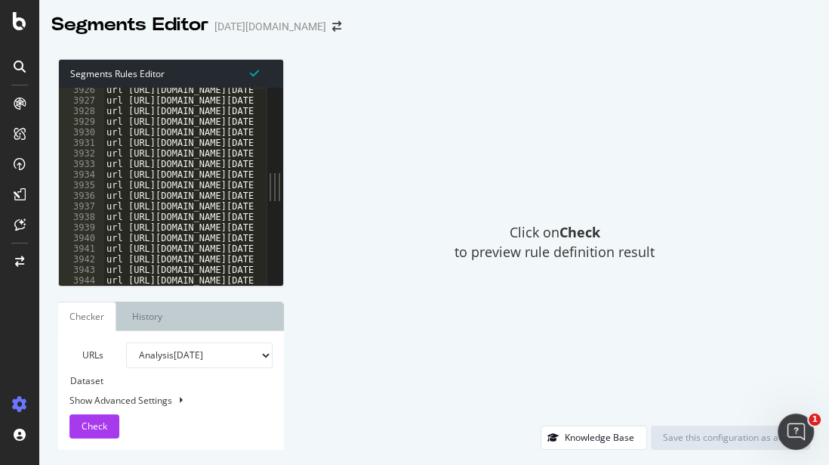
scroll to position [24567, 0]
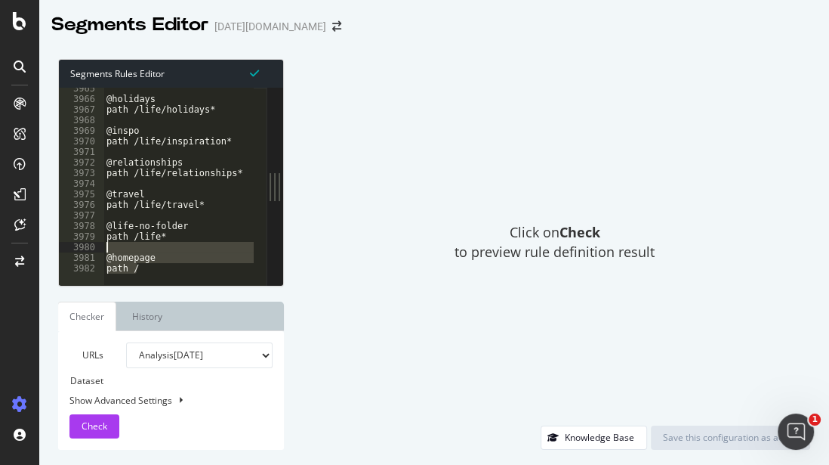
drag, startPoint x: 149, startPoint y: 267, endPoint x: 101, endPoint y: 251, distance: 50.2
click at [101, 251] on div "path / 3965 3966 3967 3968 3969 3970 3971 3972 3973 3974 3975 3976 3977 3978 39…" at bounding box center [163, 186] width 208 height 197
type textarea "@homepage"
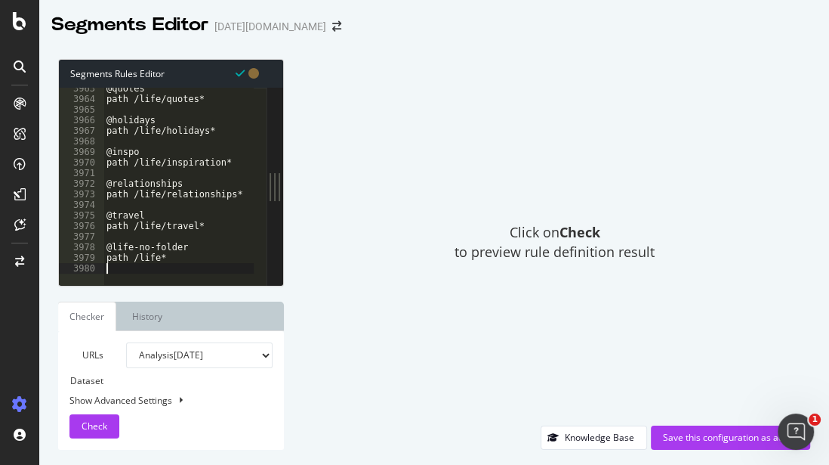
type textarea "path /life*"
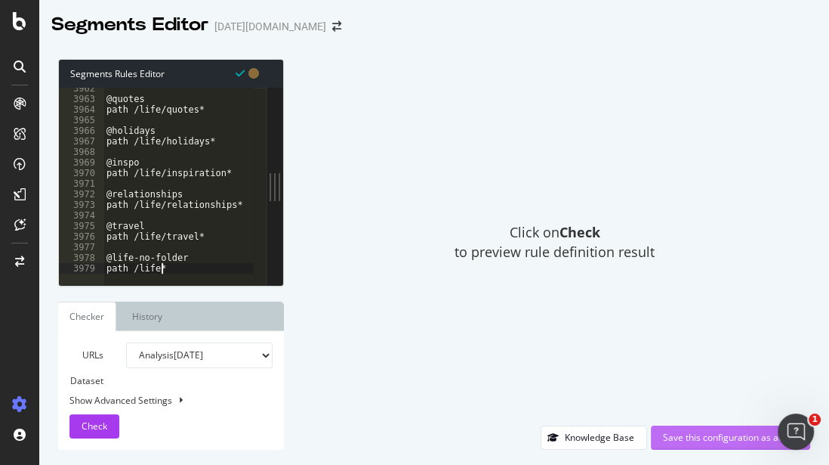
click at [693, 434] on div "Save this configuration as active" at bounding box center [730, 437] width 135 height 13
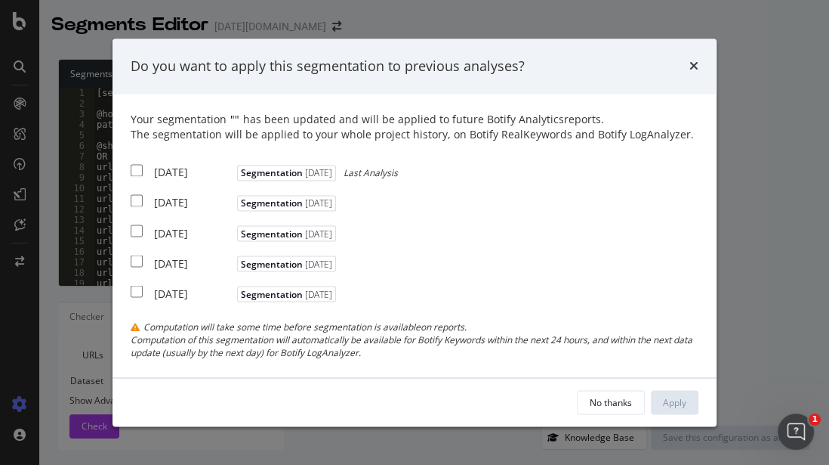
click at [138, 171] on input "modal" at bounding box center [137, 171] width 12 height 12
checkbox input "true"
click at [680, 406] on div "Apply" at bounding box center [674, 401] width 23 height 13
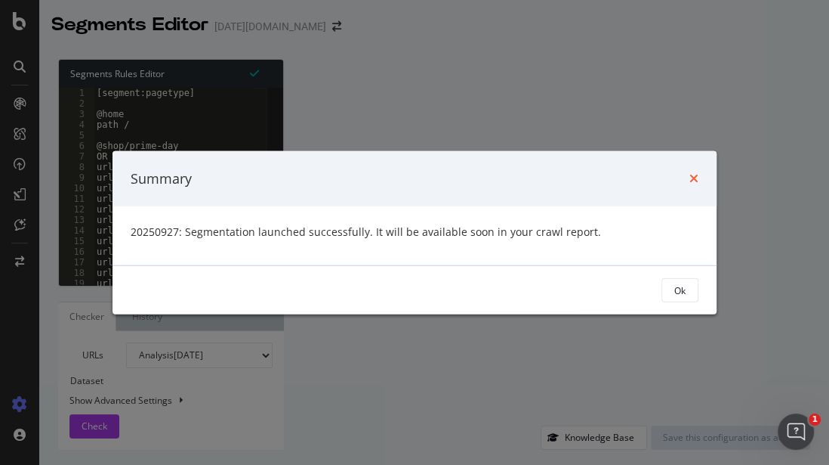
click at [696, 174] on icon "times" at bounding box center [694, 178] width 9 height 12
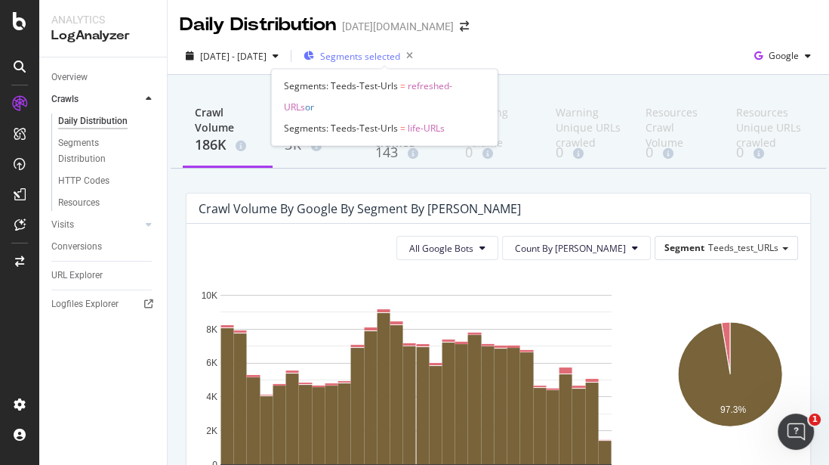
click at [400, 55] on span "Segments selected" at bounding box center [360, 56] width 80 height 13
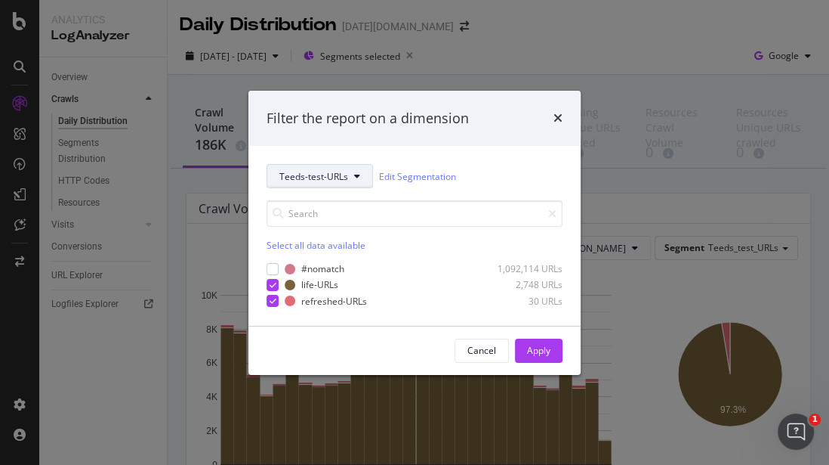
click at [326, 181] on span "Teeds-test-URLs" at bounding box center [314, 175] width 69 height 13
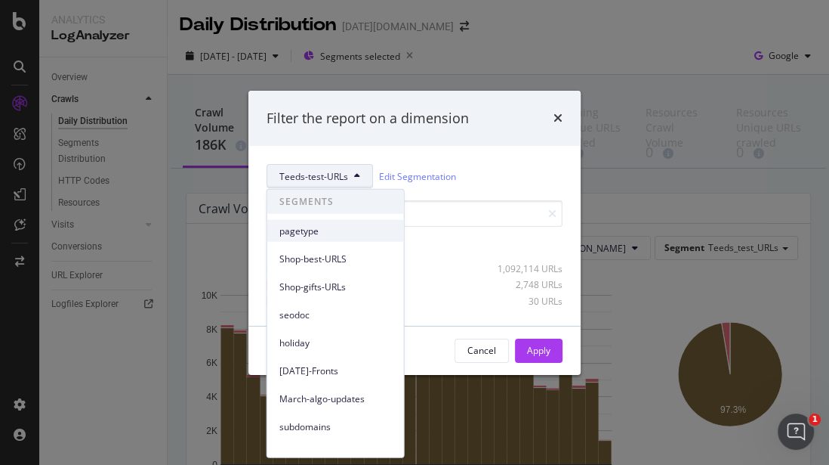
click at [313, 226] on span "pagetype" at bounding box center [336, 231] width 113 height 14
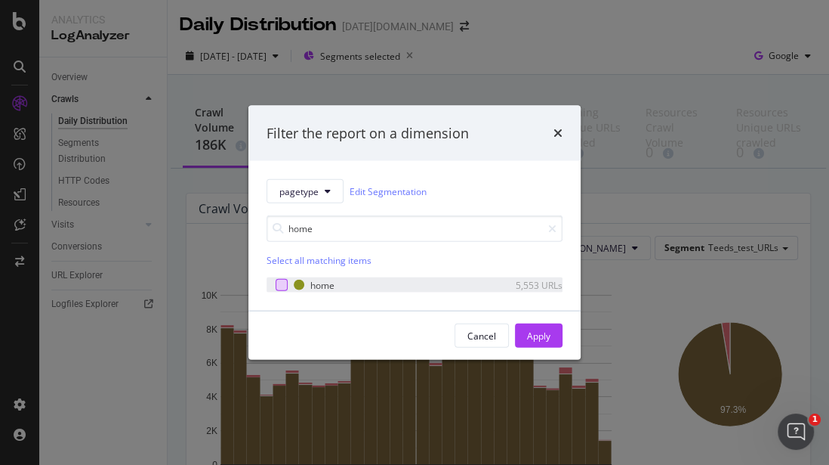
type input "home"
click at [280, 288] on div "modal" at bounding box center [282, 285] width 12 height 12
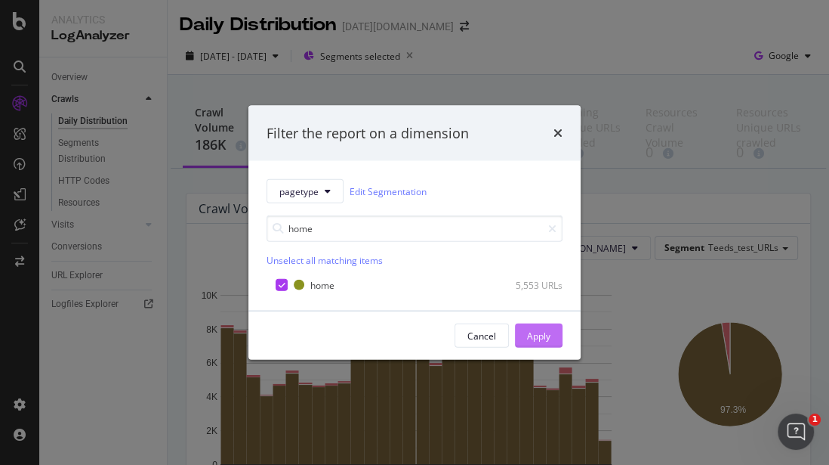
click at [553, 332] on button "Apply" at bounding box center [539, 335] width 48 height 24
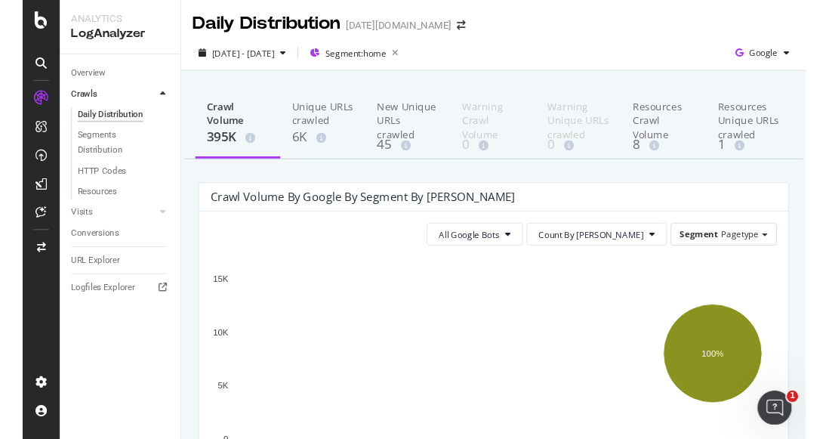
scroll to position [263, 0]
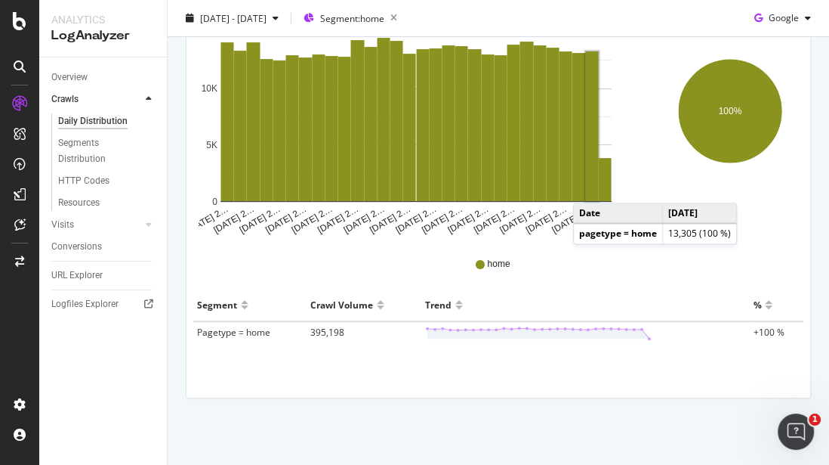
click at [588, 187] on rect "A chart." at bounding box center [592, 126] width 13 height 150
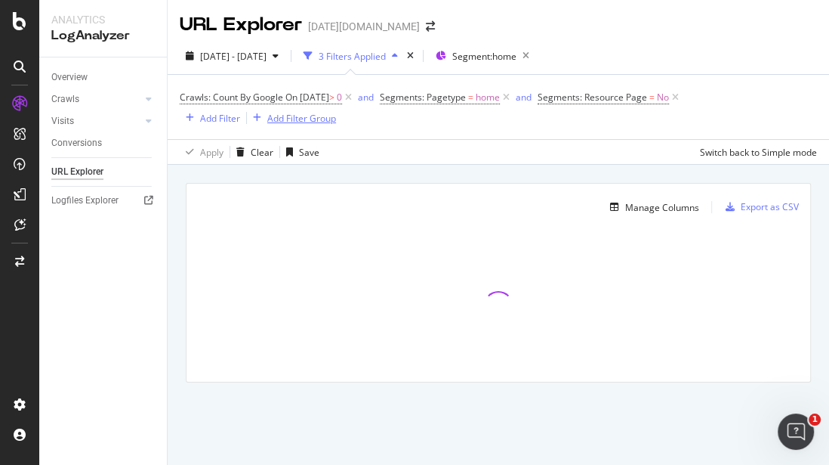
drag, startPoint x: 693, startPoint y: 99, endPoint x: 680, endPoint y: 99, distance: 12.8
click at [682, 99] on icon at bounding box center [675, 97] width 13 height 15
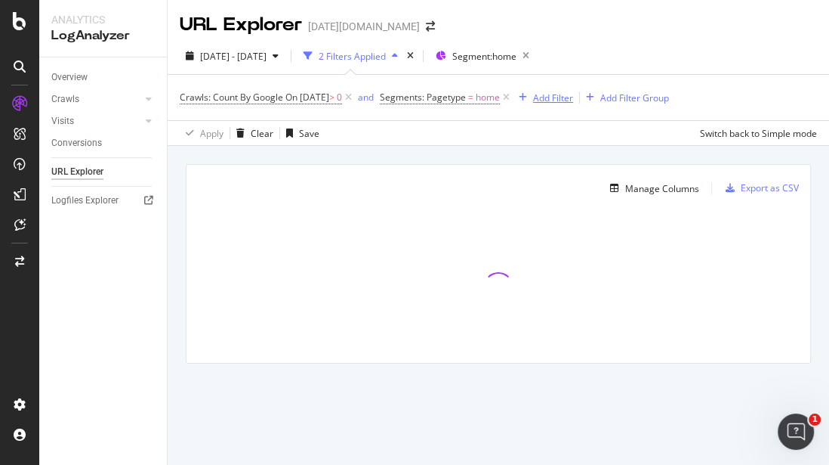
click at [355, 98] on icon at bounding box center [348, 97] width 13 height 15
click at [364, 62] on div "1 Filter Applied" at bounding box center [350, 56] width 63 height 13
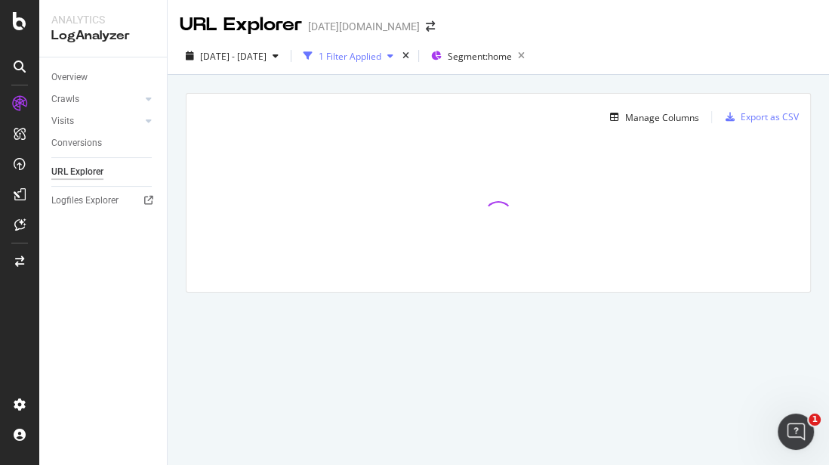
click at [375, 57] on div "1 Filter Applied" at bounding box center [350, 56] width 63 height 13
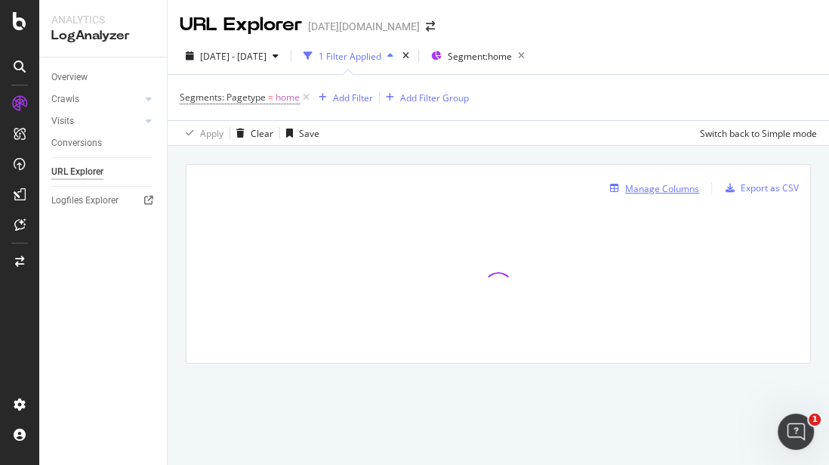
click at [652, 182] on div "Manage Columns" at bounding box center [662, 188] width 74 height 13
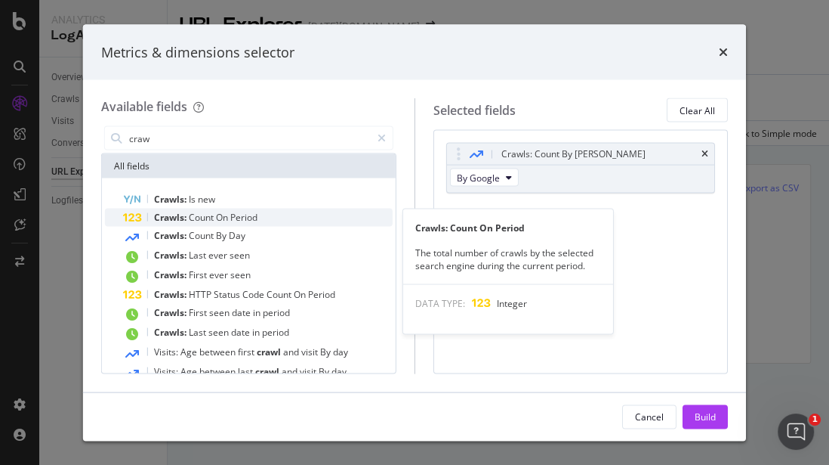
type input "craw"
click at [224, 215] on span "On" at bounding box center [223, 217] width 14 height 13
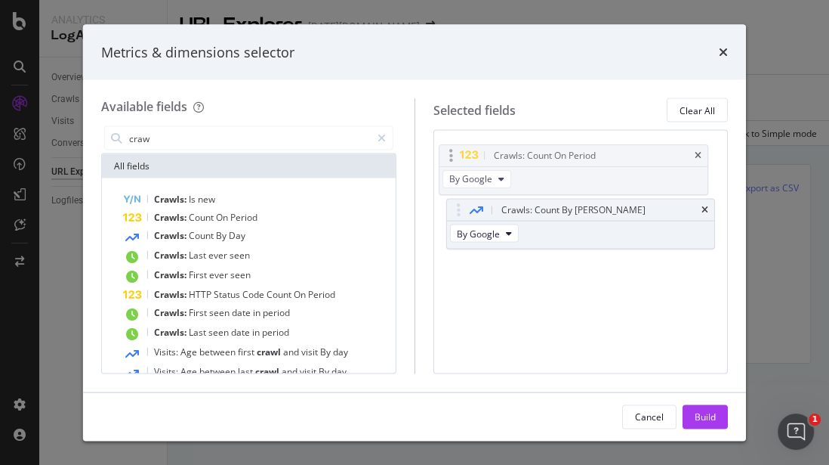
drag, startPoint x: 622, startPoint y: 217, endPoint x: 615, endPoint y: 160, distance: 57.1
click at [615, 160] on body "Analytics LogAnalyzer Overview Crawls Daily Distribution Segments Distribution …" at bounding box center [414, 232] width 829 height 465
click at [711, 416] on div "Build" at bounding box center [705, 415] width 21 height 13
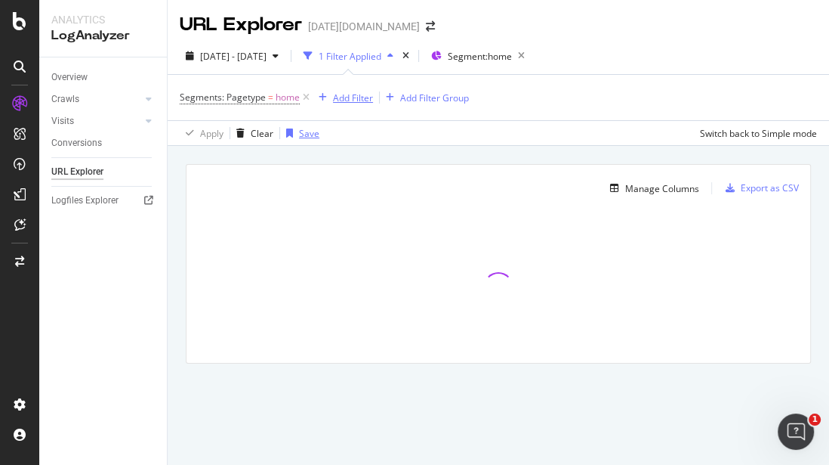
drag, startPoint x: 346, startPoint y: 100, endPoint x: 286, endPoint y: 125, distance: 65.7
click at [346, 99] on div "Add Filter" at bounding box center [353, 97] width 40 height 13
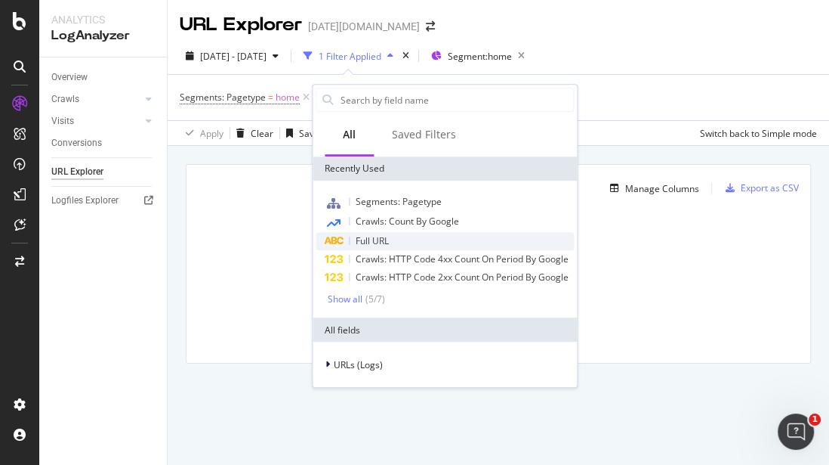
click at [401, 240] on div "Full URL" at bounding box center [445, 241] width 258 height 18
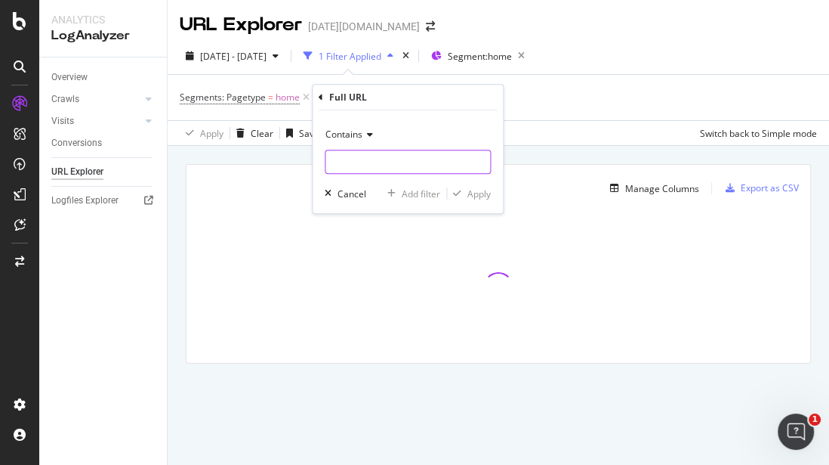
click at [373, 168] on input "text" at bounding box center [408, 162] width 165 height 24
type input "/"
click at [362, 139] on div "Contains" at bounding box center [408, 134] width 166 height 24
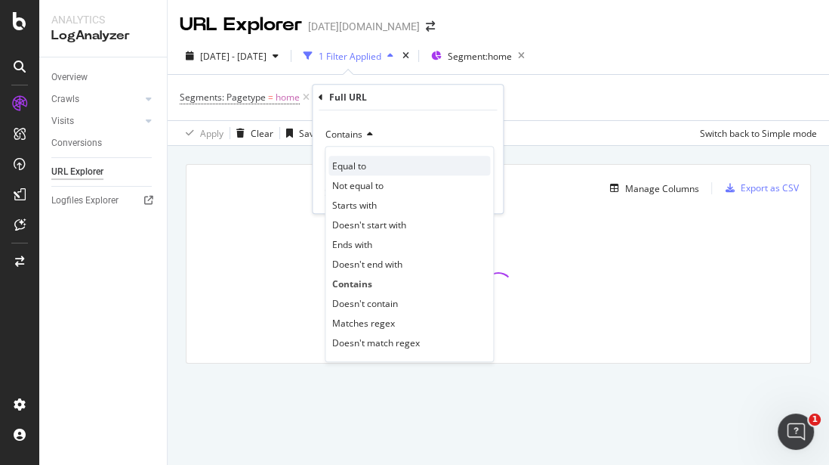
click at [366, 170] on span "Equal to" at bounding box center [349, 165] width 34 height 13
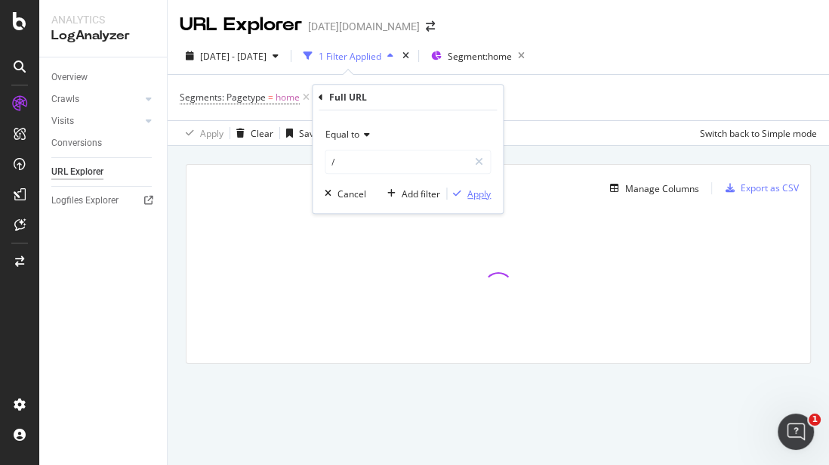
click at [475, 195] on div "Apply" at bounding box center [479, 193] width 23 height 13
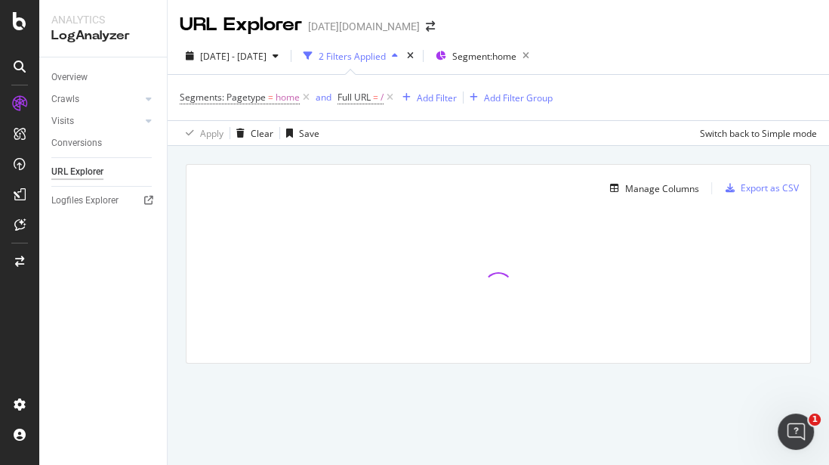
click at [303, 95] on icon at bounding box center [306, 97] width 13 height 15
click at [820, 71] on div "2025 Sep. 3rd - Oct. 2nd 1 Filter Applied Segment: home" at bounding box center [499, 59] width 662 height 30
click at [194, 97] on span "Full URL" at bounding box center [196, 97] width 33 height 13
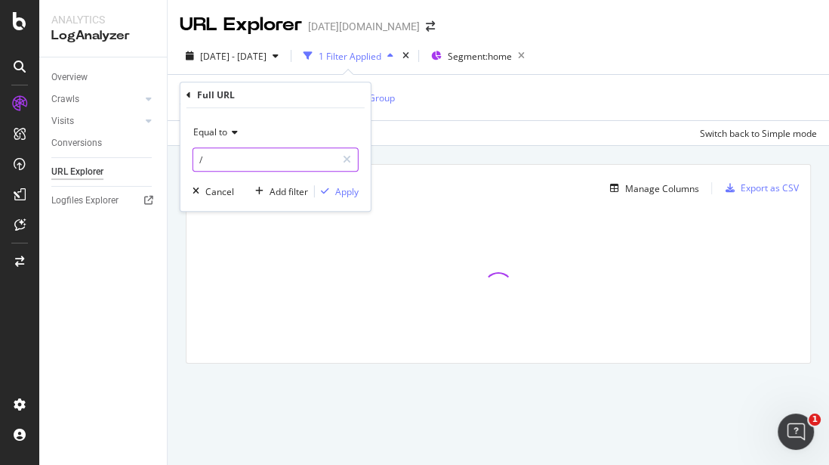
click at [224, 152] on input "/" at bounding box center [264, 159] width 143 height 24
type input "[DATE][DOMAIN_NAME]"
click at [328, 187] on icon "button" at bounding box center [325, 191] width 8 height 9
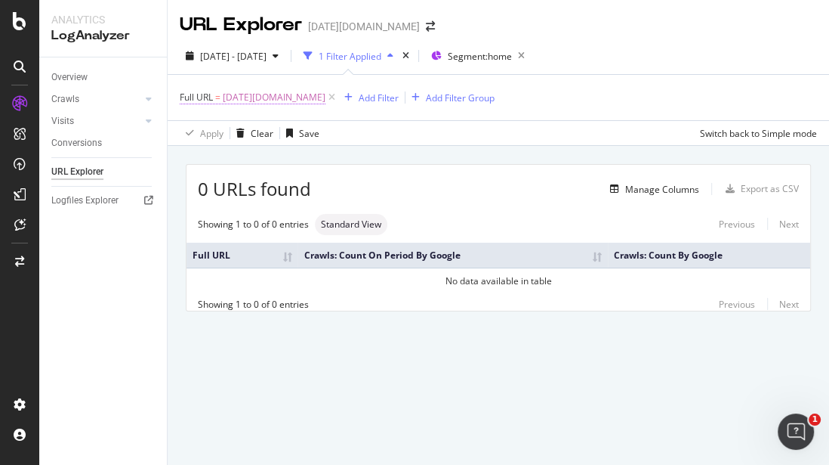
click at [234, 98] on span "[DATE][DOMAIN_NAME]" at bounding box center [274, 97] width 103 height 21
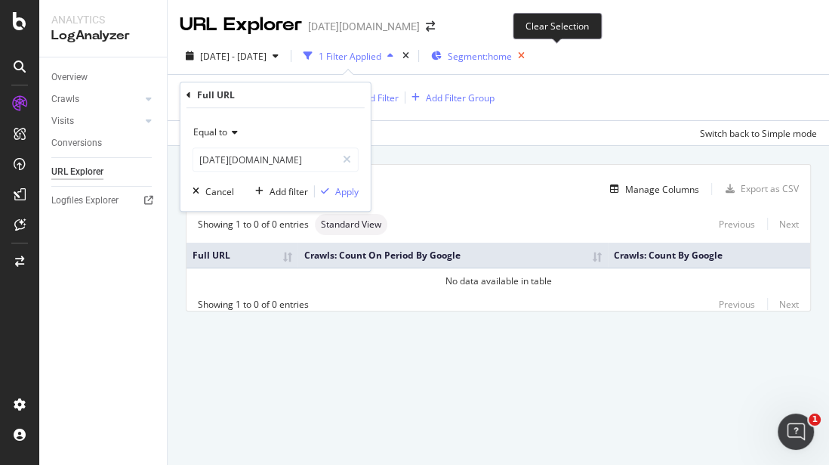
click at [531, 51] on icon "button" at bounding box center [521, 55] width 19 height 21
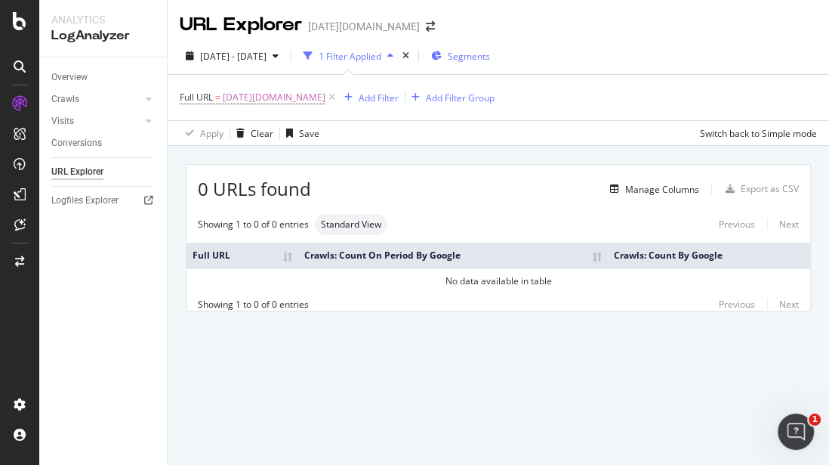
click at [39, 300] on div at bounding box center [19, 232] width 39 height 465
click at [224, 98] on span "[DATE][DOMAIN_NAME]" at bounding box center [274, 97] width 103 height 21
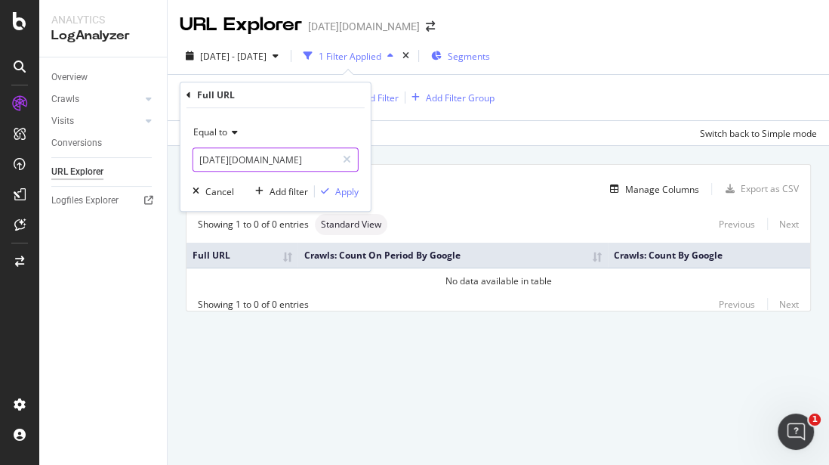
click at [197, 160] on input "[DATE][DOMAIN_NAME]" at bounding box center [264, 159] width 143 height 24
click at [231, 159] on input "[DATE][DOMAIN_NAME]" at bounding box center [264, 159] width 143 height 24
type input "www.today.com"
click at [351, 190] on div "Apply" at bounding box center [346, 191] width 23 height 13
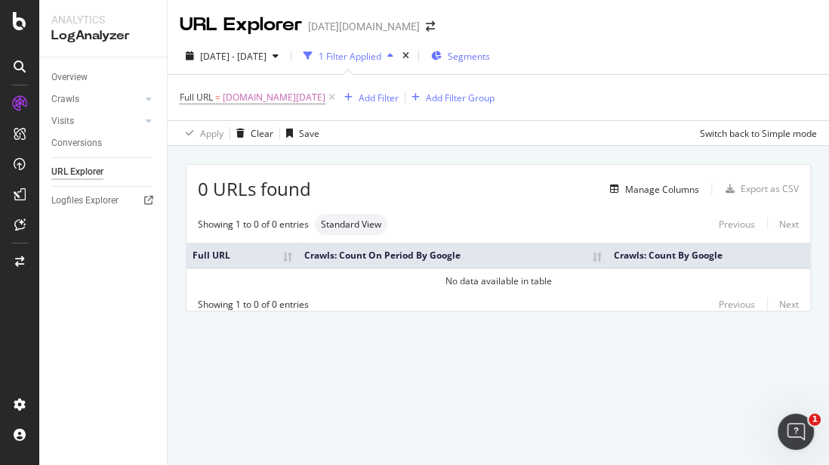
click at [153, 270] on div "Overview Crawls Daily Distribution Segments Distribution HTTP Codes Resources V…" at bounding box center [103, 260] width 128 height 407
click at [272, 96] on span "www.today.com" at bounding box center [274, 97] width 103 height 21
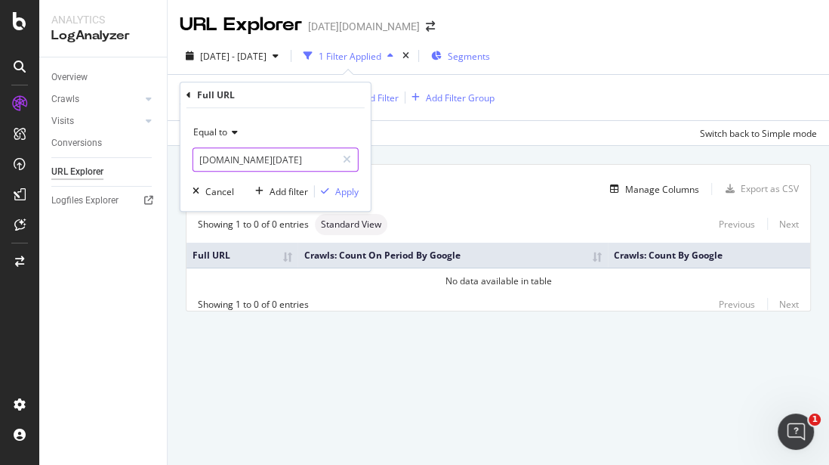
click at [196, 156] on input "www.today.com" at bounding box center [264, 159] width 143 height 24
click at [202, 157] on input "www.today.com" at bounding box center [264, 159] width 143 height 24
click at [199, 157] on input "www.today.com" at bounding box center [264, 159] width 143 height 24
type input "[URL][DOMAIN_NAME][DATE]"
click at [345, 189] on div "Apply" at bounding box center [346, 191] width 23 height 13
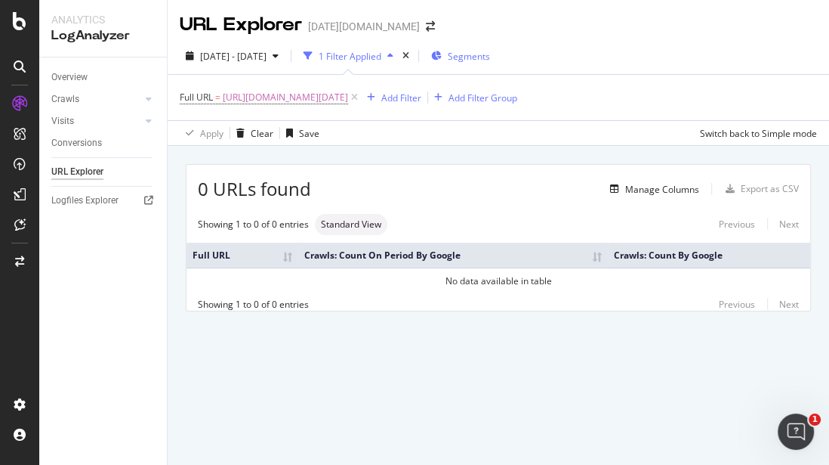
click at [58, 258] on div "Overview Crawls Daily Distribution Segments Distribution HTTP Codes Resources V…" at bounding box center [103, 260] width 128 height 407
click at [111, 266] on div "Overview Crawls Daily Distribution Segments Distribution HTTP Codes Resources V…" at bounding box center [103, 260] width 128 height 407
click at [170, 292] on div "0 URLs found Manage Columns Export as CSV Showing 1 to 0 of 0 entries Standard …" at bounding box center [499, 255] width 662 height 218
click at [282, 97] on span "[URL][DOMAIN_NAME][DATE]" at bounding box center [285, 97] width 125 height 21
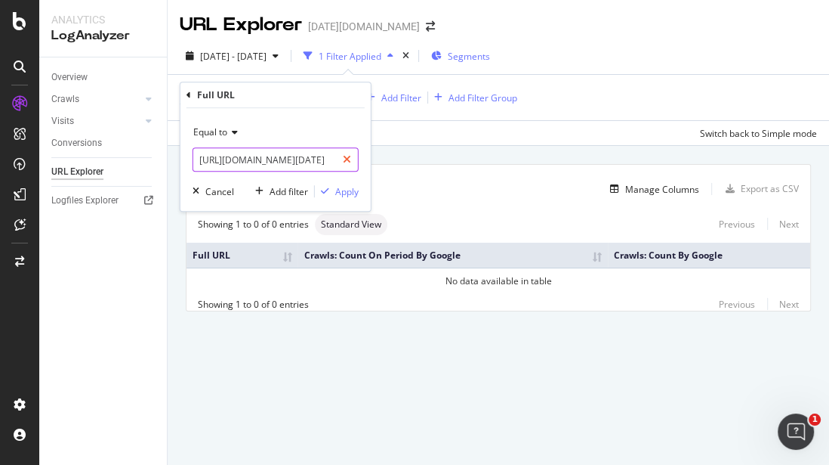
click at [347, 159] on icon at bounding box center [347, 159] width 8 height 11
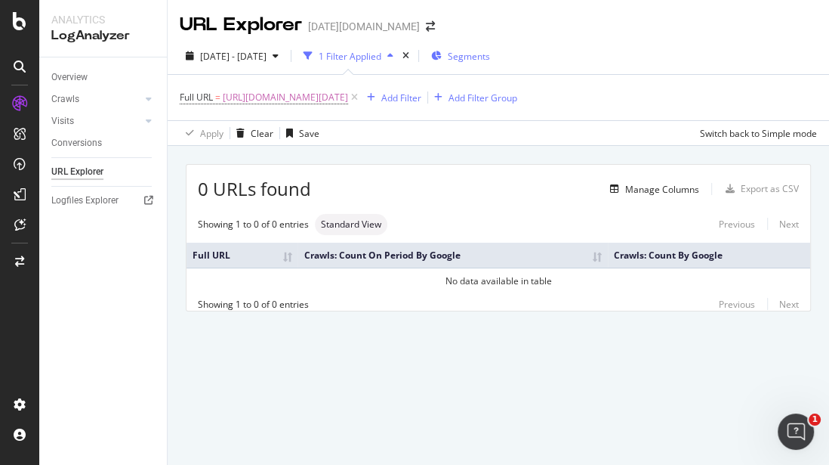
click at [520, 184] on div "Manage Columns" at bounding box center [505, 189] width 388 height 18
click at [295, 97] on span "[URL][DOMAIN_NAME][DATE]" at bounding box center [285, 97] width 125 height 21
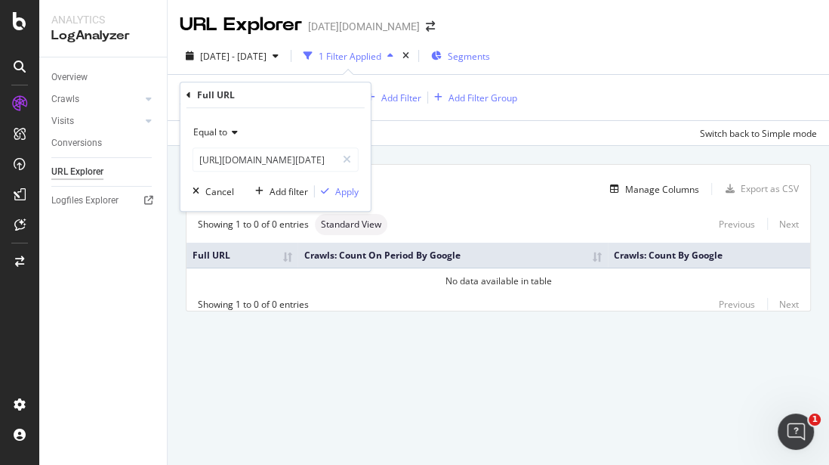
click at [215, 127] on span "Equal to" at bounding box center [210, 131] width 34 height 13
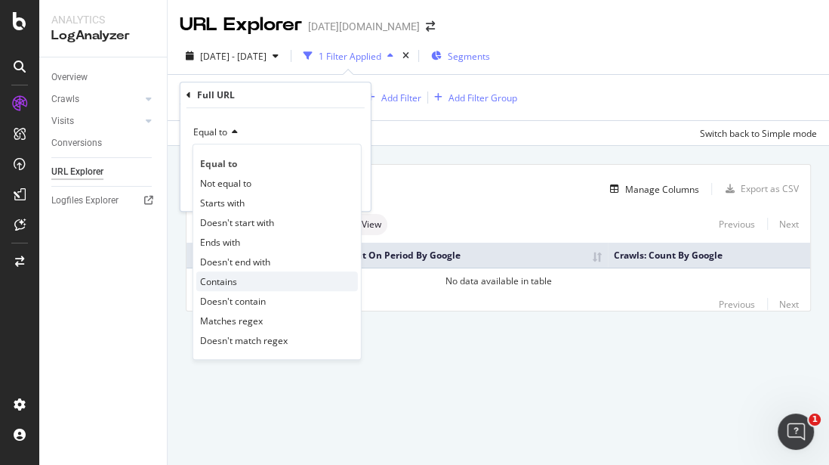
click at [254, 275] on div "Contains" at bounding box center [277, 281] width 162 height 20
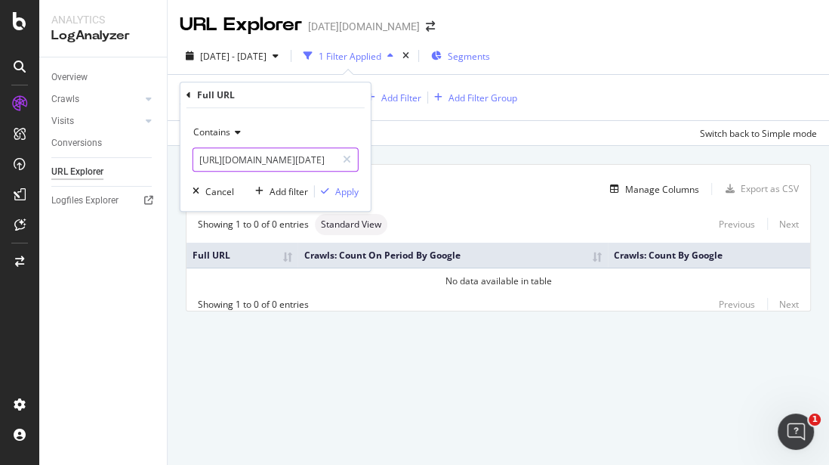
click at [317, 161] on input "[URL][DOMAIN_NAME][DATE]" at bounding box center [264, 159] width 143 height 24
click at [299, 153] on input "[URL][DOMAIN_NAME][DATE]" at bounding box center [264, 159] width 143 height 24
type input "[URL][DOMAIN_NAME][DATE]"
click at [229, 131] on span "Contains" at bounding box center [211, 131] width 37 height 13
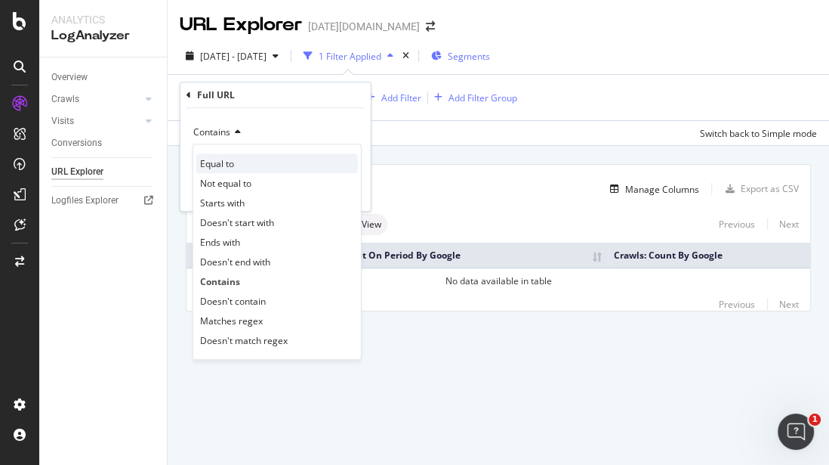
click at [248, 159] on div "Equal to" at bounding box center [277, 163] width 162 height 20
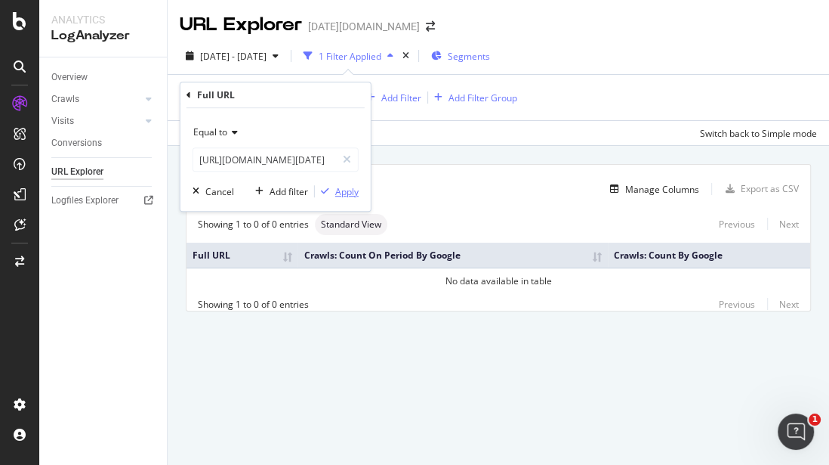
click at [344, 190] on div "Apply" at bounding box center [346, 191] width 23 height 13
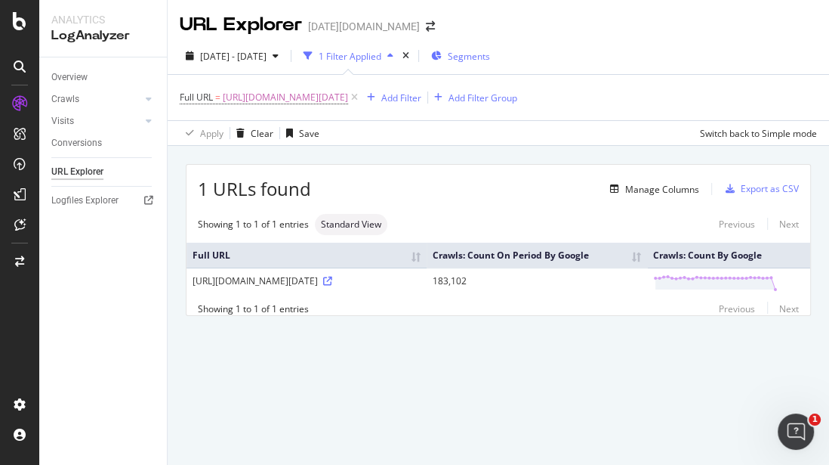
click at [75, 301] on div "Overview Crawls Daily Distribution Segments Distribution HTTP Codes Resources V…" at bounding box center [103, 260] width 128 height 407
click at [374, 89] on div "Add Filter" at bounding box center [391, 97] width 60 height 17
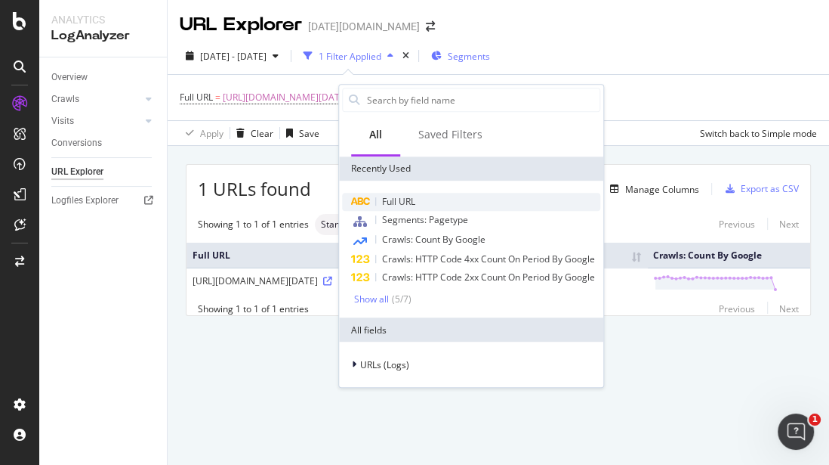
click at [412, 193] on div "Full URL" at bounding box center [471, 202] width 258 height 18
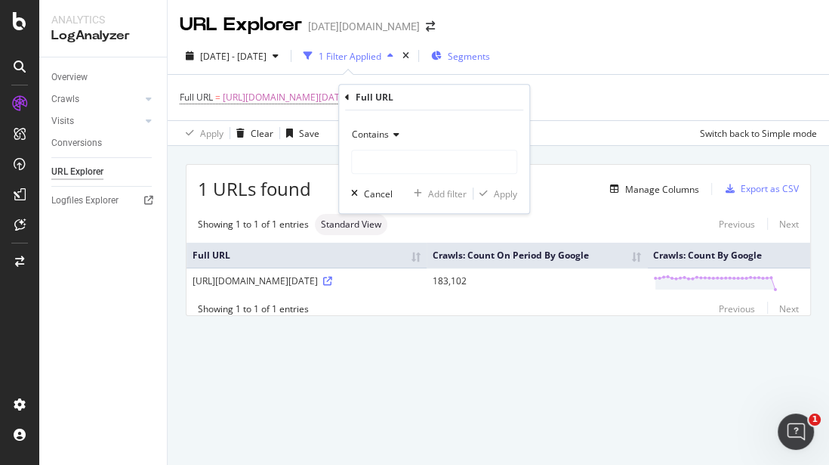
click at [389, 137] on icon at bounding box center [394, 134] width 11 height 9
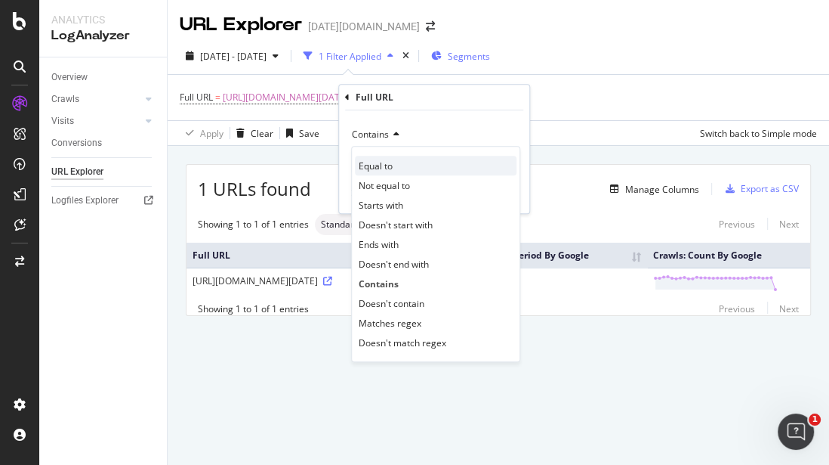
click at [403, 160] on div "Equal to" at bounding box center [436, 166] width 162 height 20
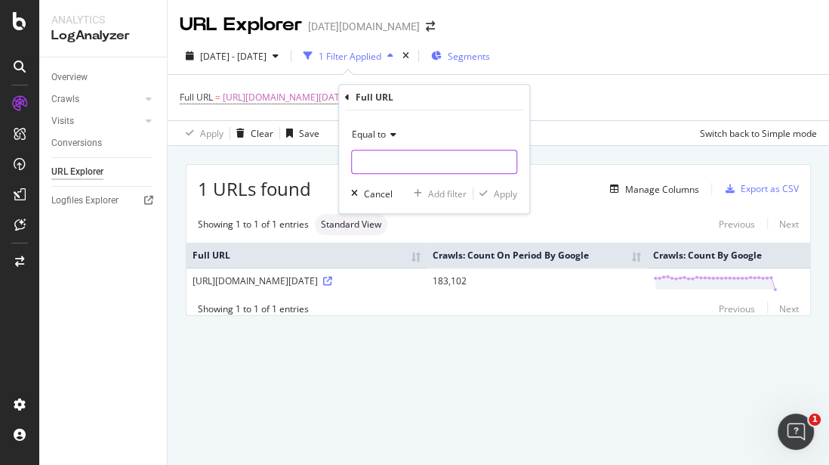
click at [395, 160] on input "text" at bounding box center [434, 162] width 165 height 24
type input "[URL][DOMAIN_NAME][DATE]"
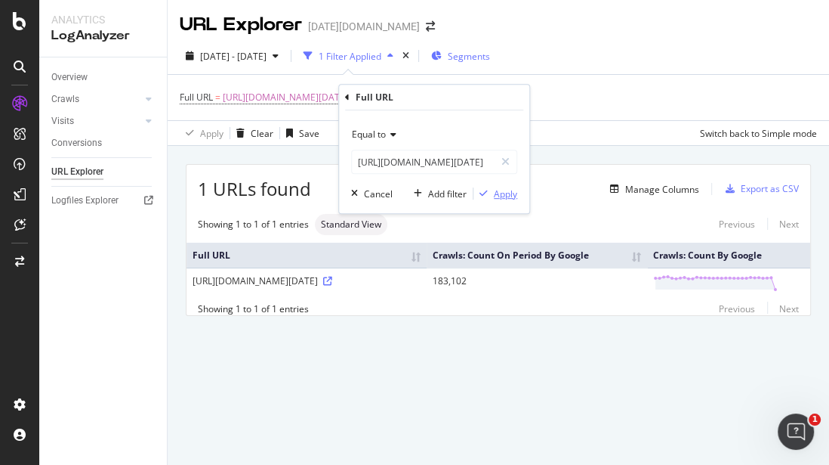
click at [496, 190] on div "Apply" at bounding box center [505, 193] width 23 height 13
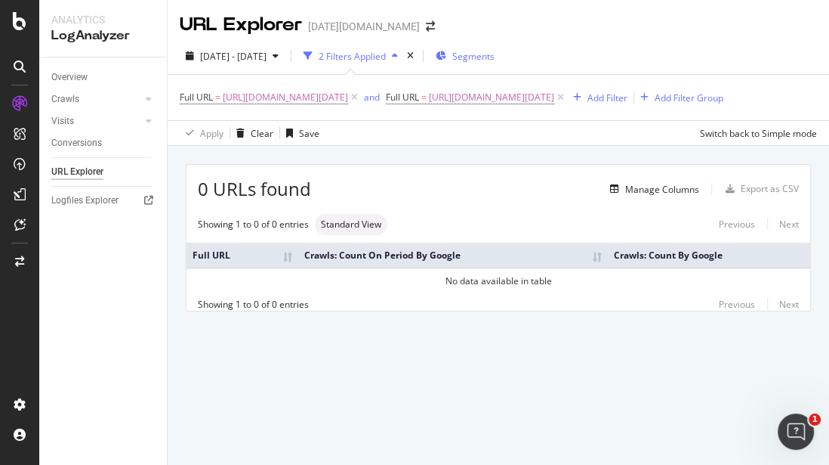
click at [98, 311] on div "Overview Crawls Daily Distribution Segments Distribution HTTP Codes Resources V…" at bounding box center [103, 260] width 128 height 407
click at [364, 100] on div "and" at bounding box center [372, 97] width 16 height 13
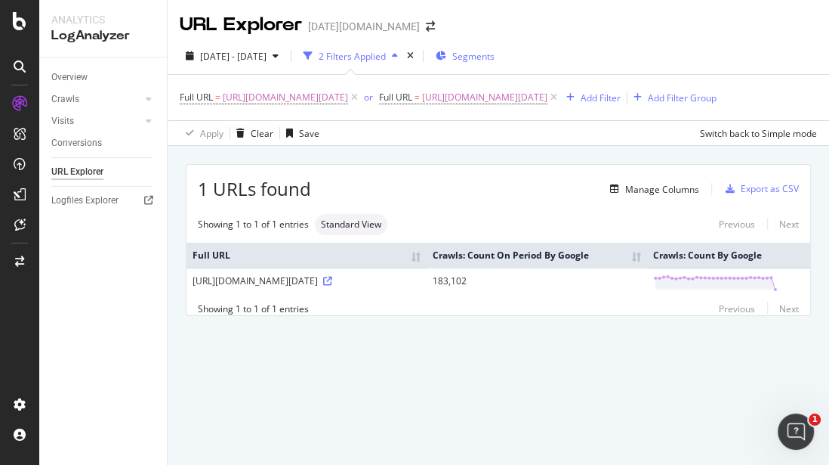
click at [733, 36] on div "URL Explorer today.com" at bounding box center [499, 19] width 662 height 38
click at [472, 100] on span "[URL][DOMAIN_NAME][DATE]" at bounding box center [484, 97] width 125 height 21
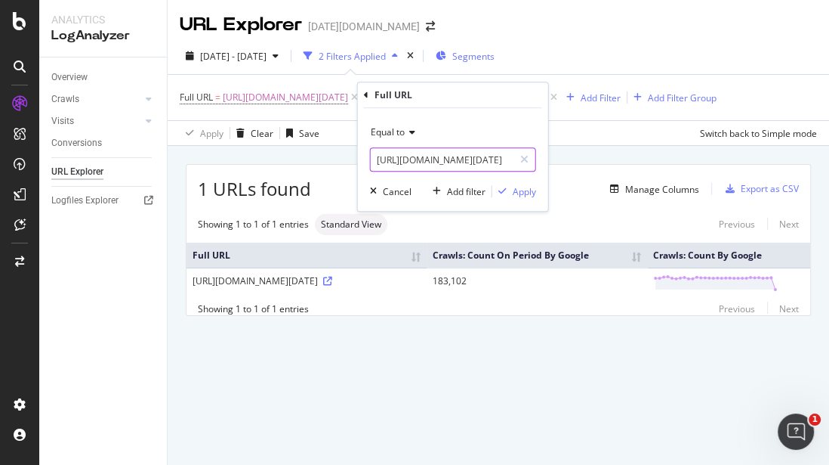
click at [457, 159] on input "[URL][DOMAIN_NAME][DATE]" at bounding box center [442, 159] width 143 height 24
click at [644, 48] on div "2025 Sep. 3rd - Oct. 2nd 2 Filters Applied Segments" at bounding box center [499, 59] width 662 height 30
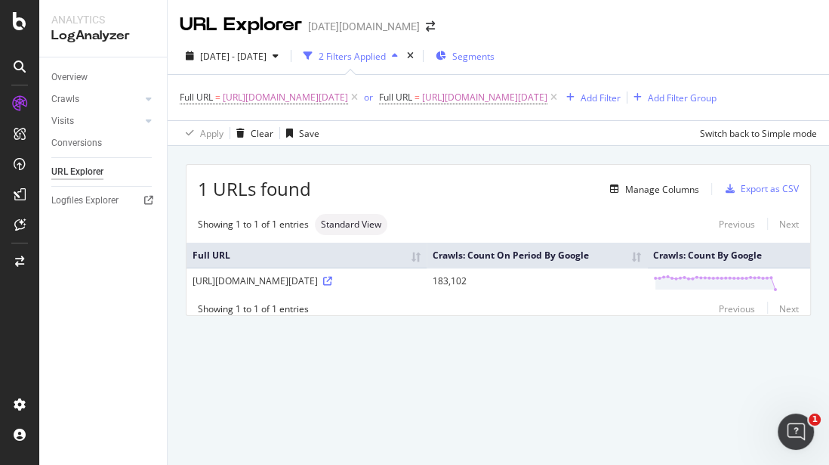
click at [763, 49] on div "2025 Sep. 3rd - Oct. 2nd 2 Filters Applied Segments" at bounding box center [499, 59] width 662 height 30
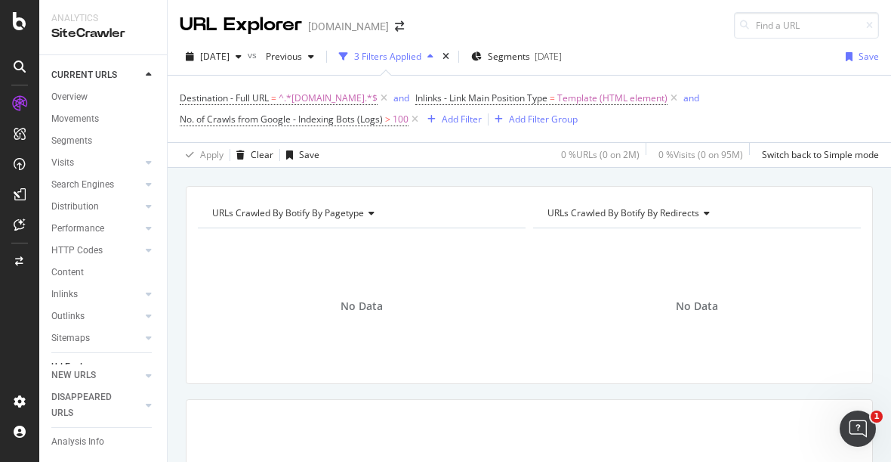
scroll to position [60, 0]
